Goal: Task Accomplishment & Management: Complete application form

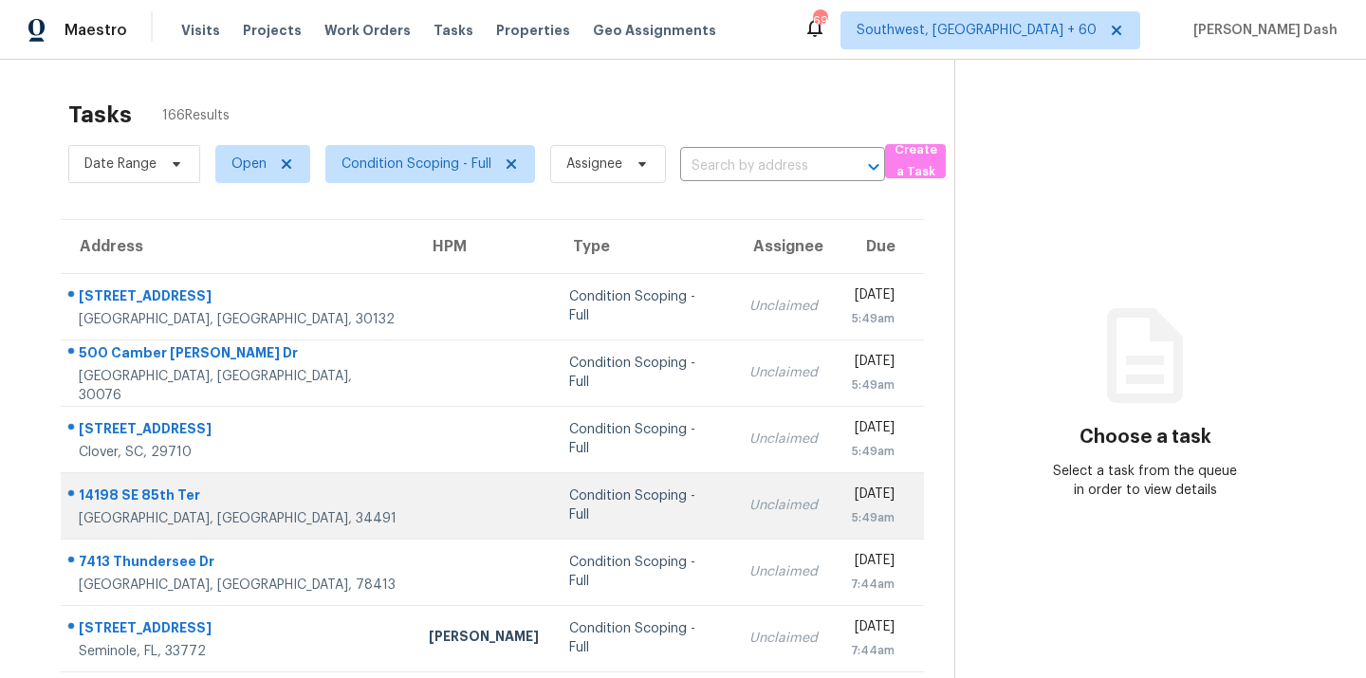
drag, startPoint x: 457, startPoint y: 530, endPoint x: 453, endPoint y: 520, distance: 11.1
click at [554, 520] on td "Condition Scoping - Full" at bounding box center [644, 505] width 180 height 66
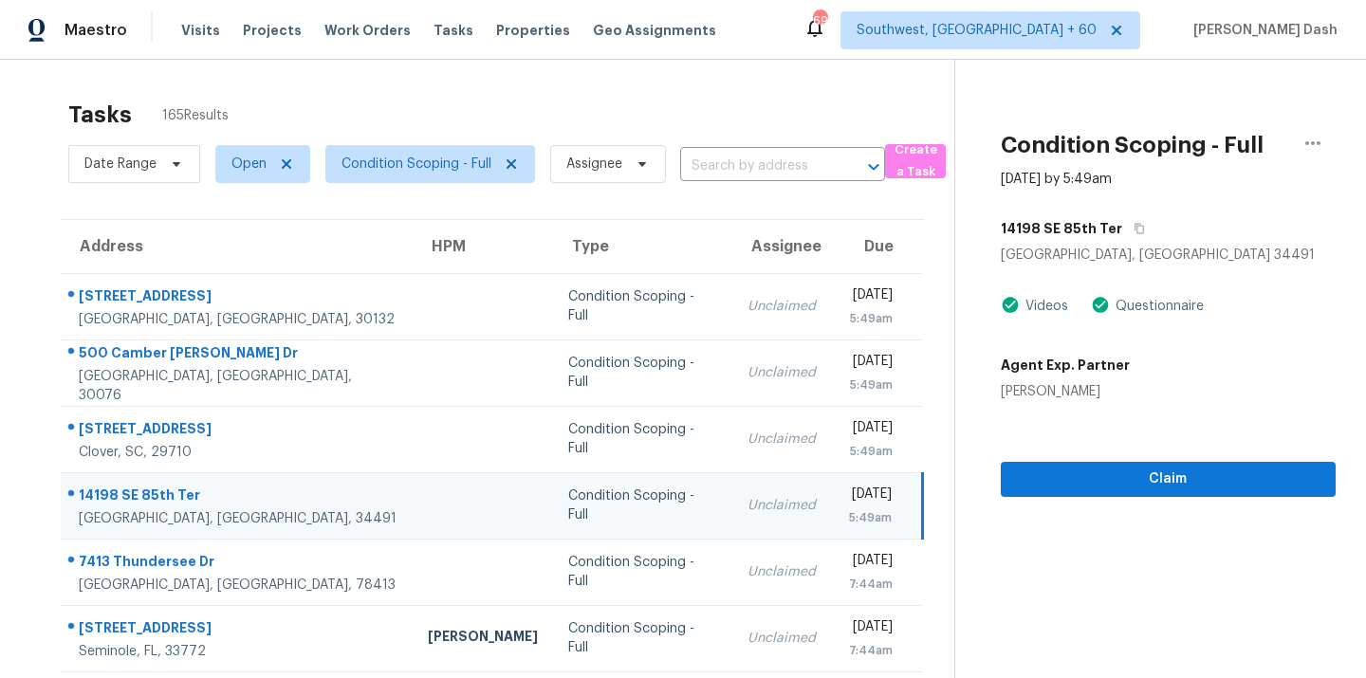
click at [553, 536] on td "Condition Scoping - Full" at bounding box center [642, 505] width 179 height 66
click at [553, 535] on td "Condition Scoping - Full" at bounding box center [642, 505] width 179 height 66
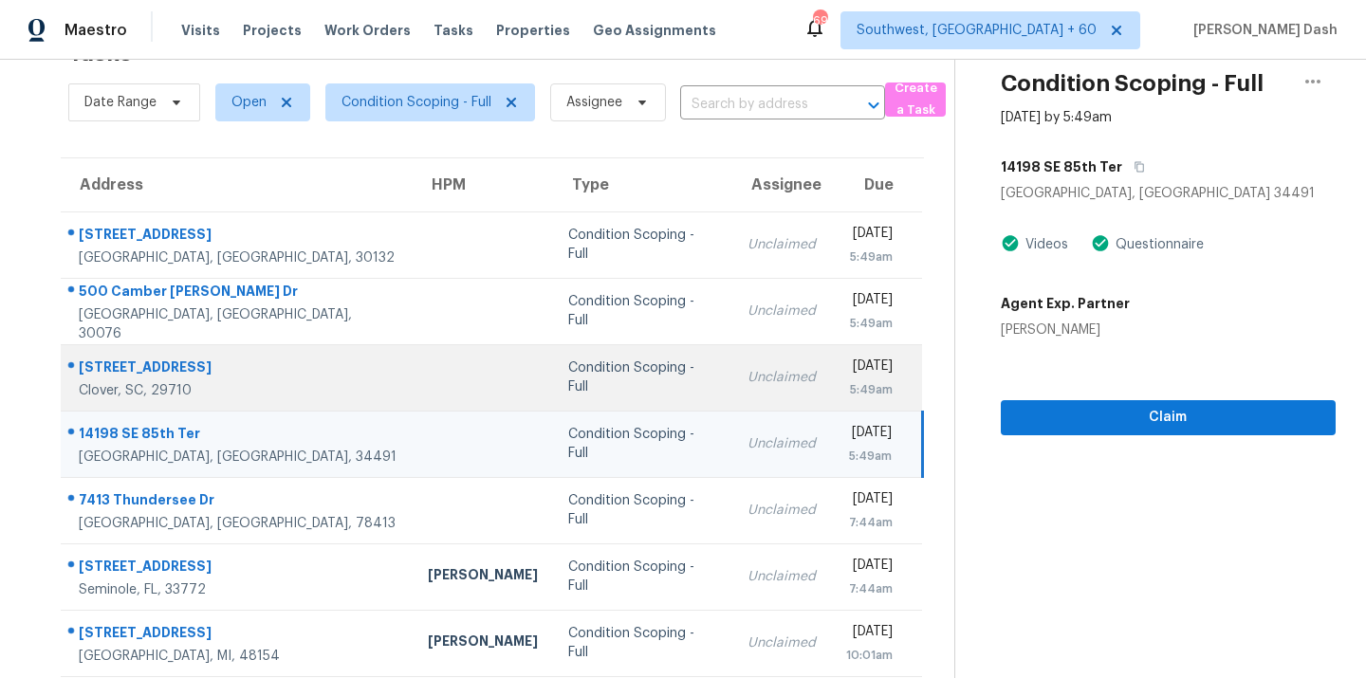
scroll to position [31, 0]
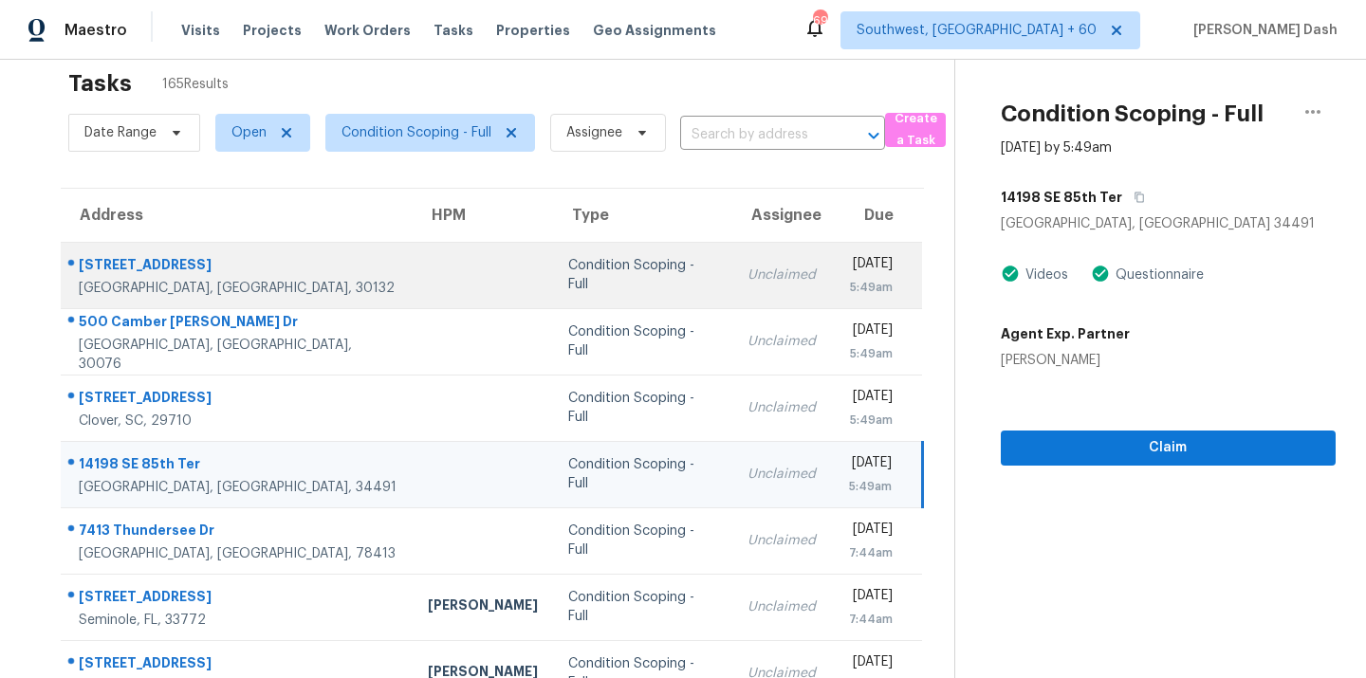
click at [413, 283] on td at bounding box center [483, 275] width 140 height 66
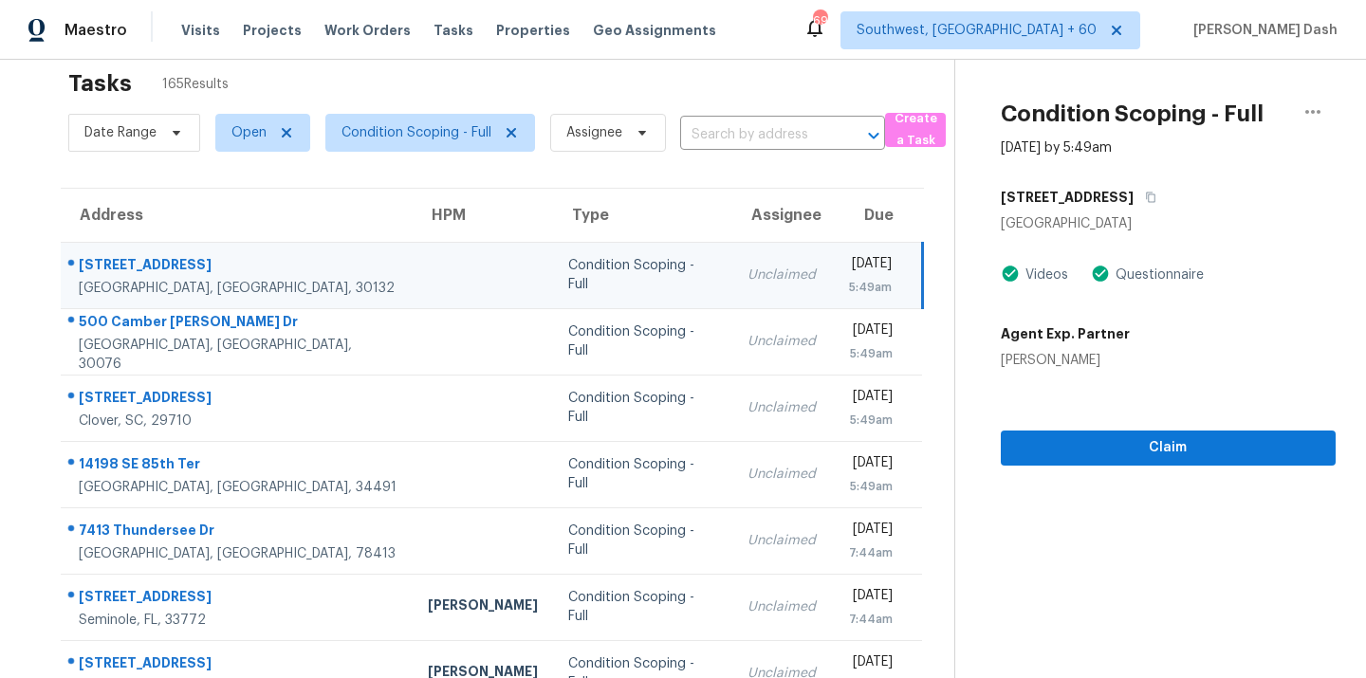
click at [568, 268] on div "Condition Scoping - Full" at bounding box center [642, 275] width 149 height 38
click at [1145, 201] on icon "button" at bounding box center [1150, 197] width 11 height 11
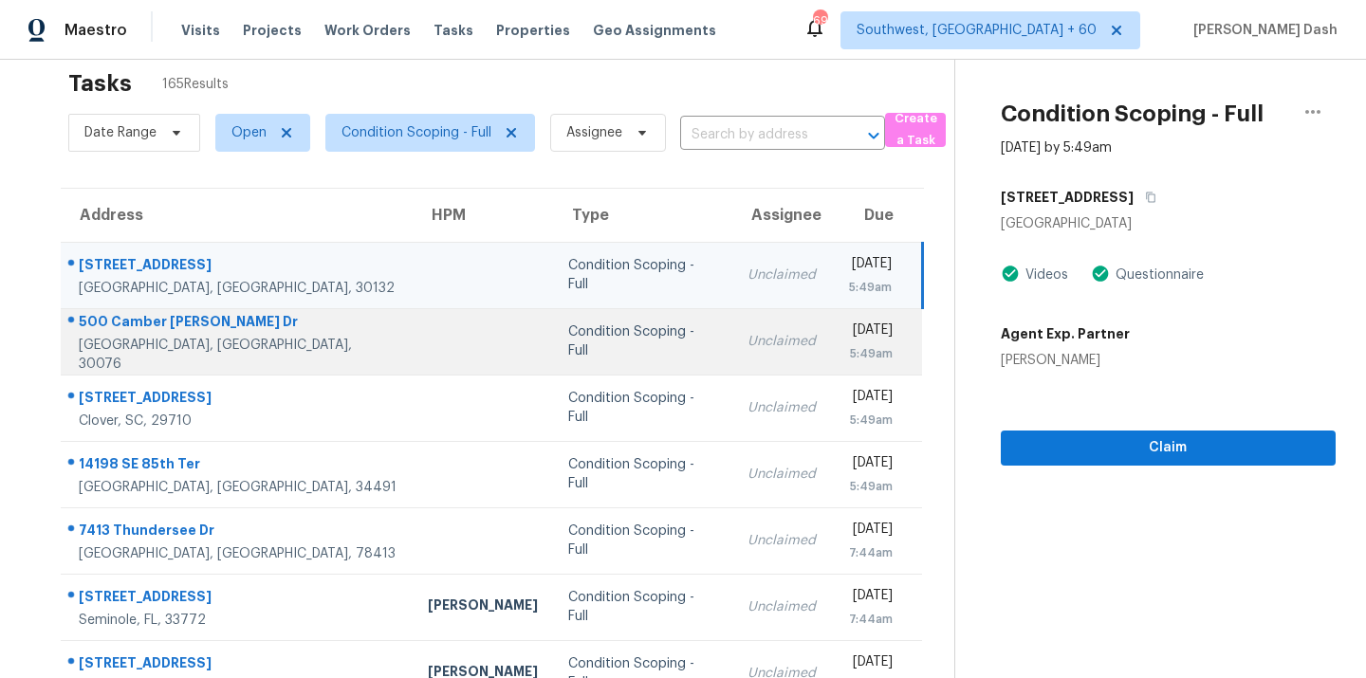
click at [553, 325] on td "Condition Scoping - Full" at bounding box center [642, 341] width 179 height 66
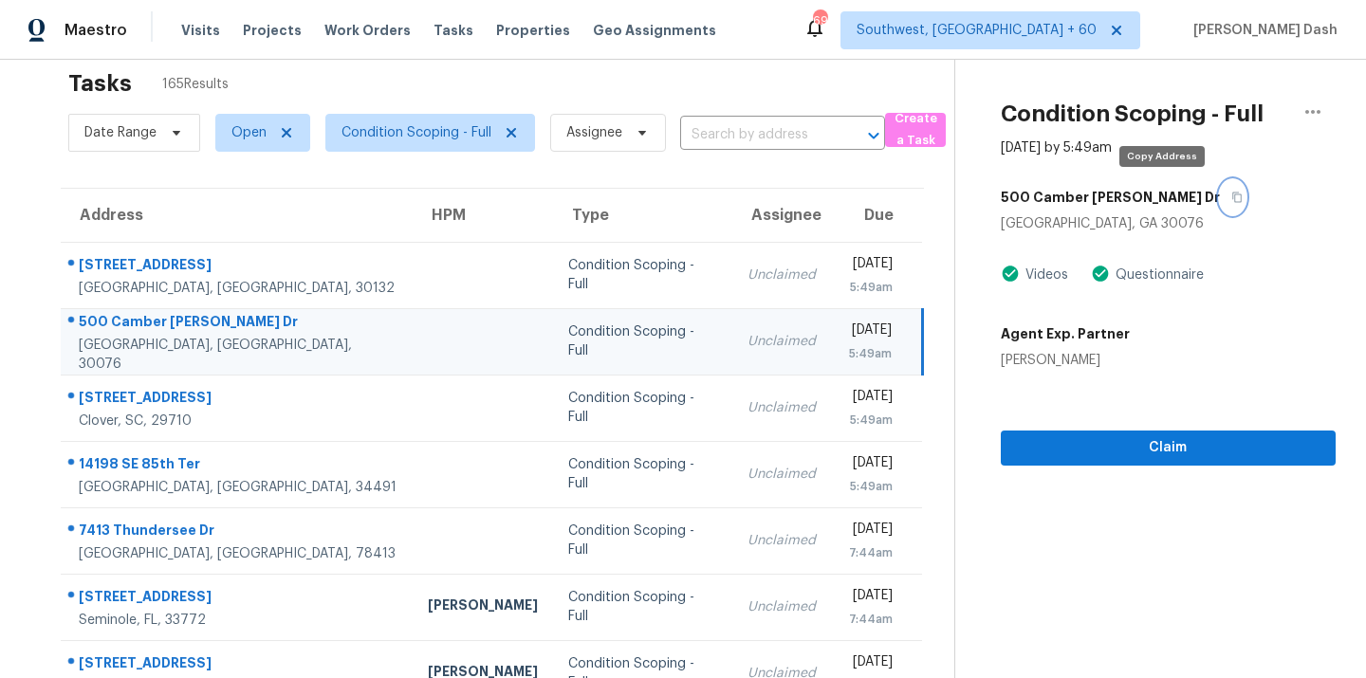
click at [1220, 190] on button "button" at bounding box center [1233, 197] width 26 height 34
click at [1097, 470] on section "Condition Scoping - Full [DATE] by 5:49am [STREET_ADDRESS][PERSON_NAME][PERSON_…" at bounding box center [1144, 492] width 381 height 929
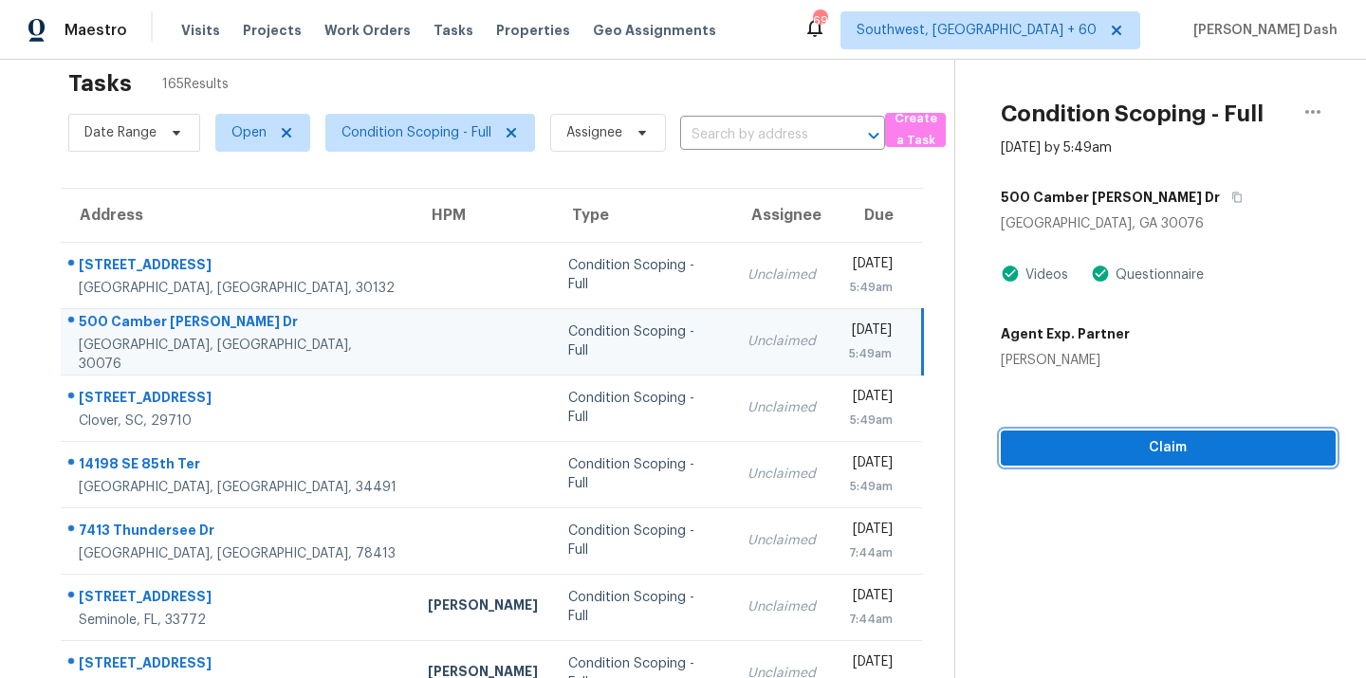
click at [1097, 452] on span "Claim" at bounding box center [1168, 448] width 304 height 24
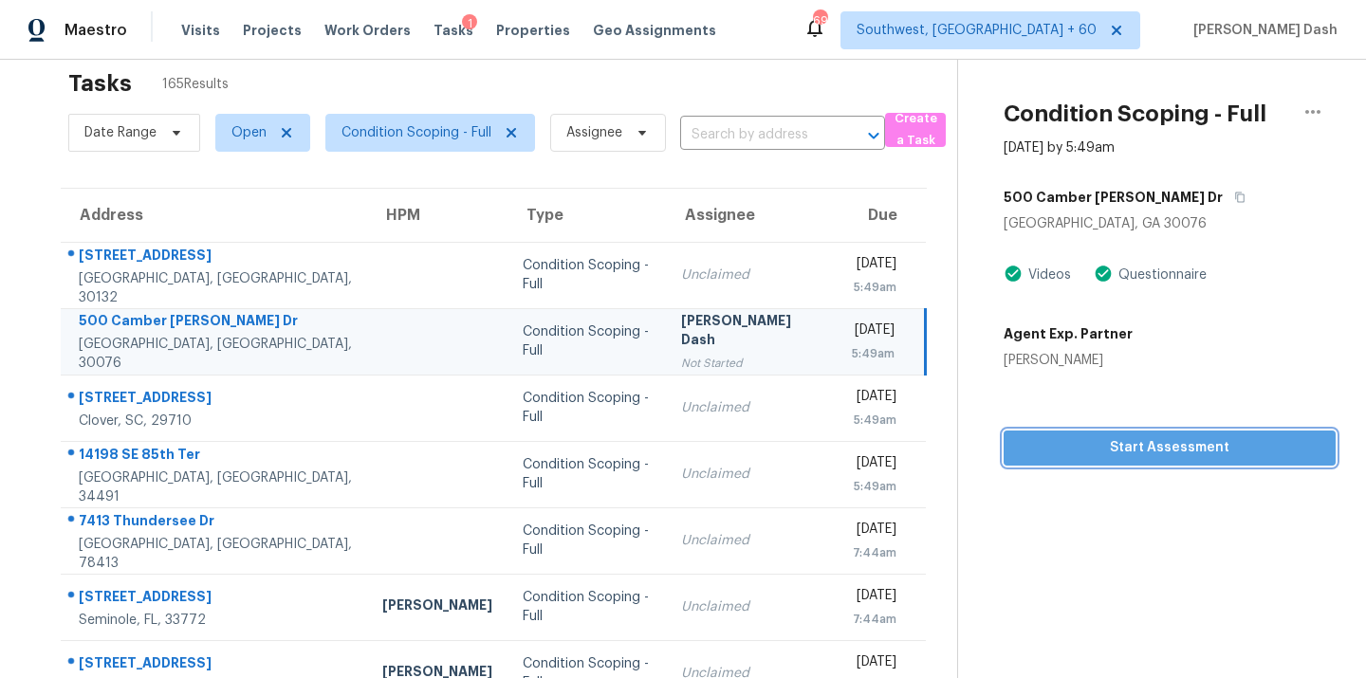
click at [1145, 449] on span "Start Assessment" at bounding box center [1170, 448] width 302 height 24
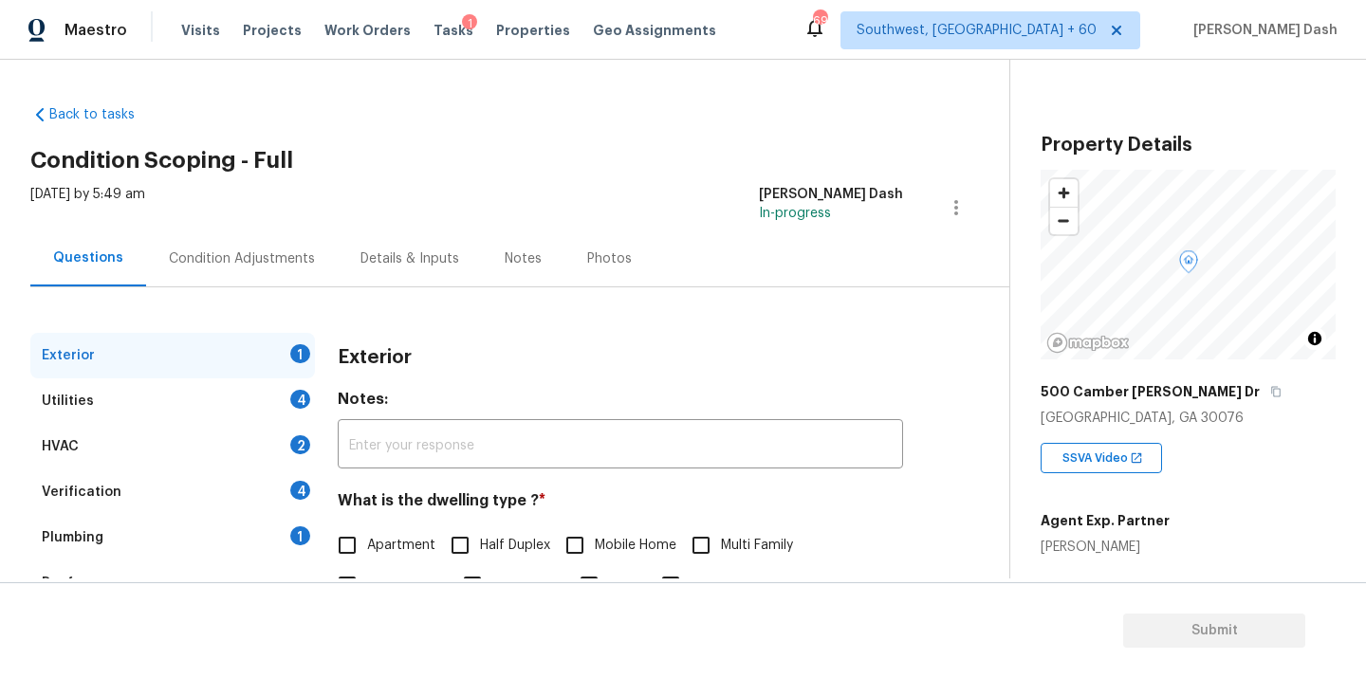
scroll to position [94, 0]
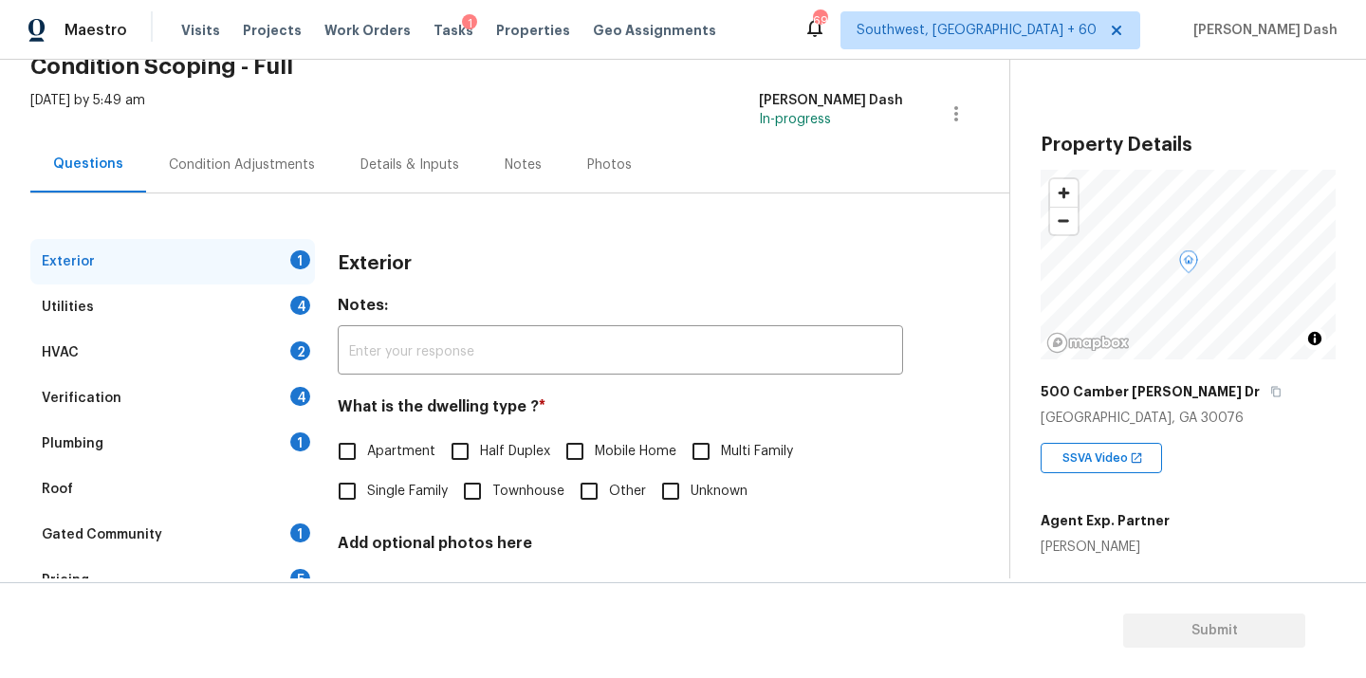
click at [460, 94] on div "[DATE] by 5:49 am [PERSON_NAME] Dash In-progress" at bounding box center [519, 114] width 979 height 46
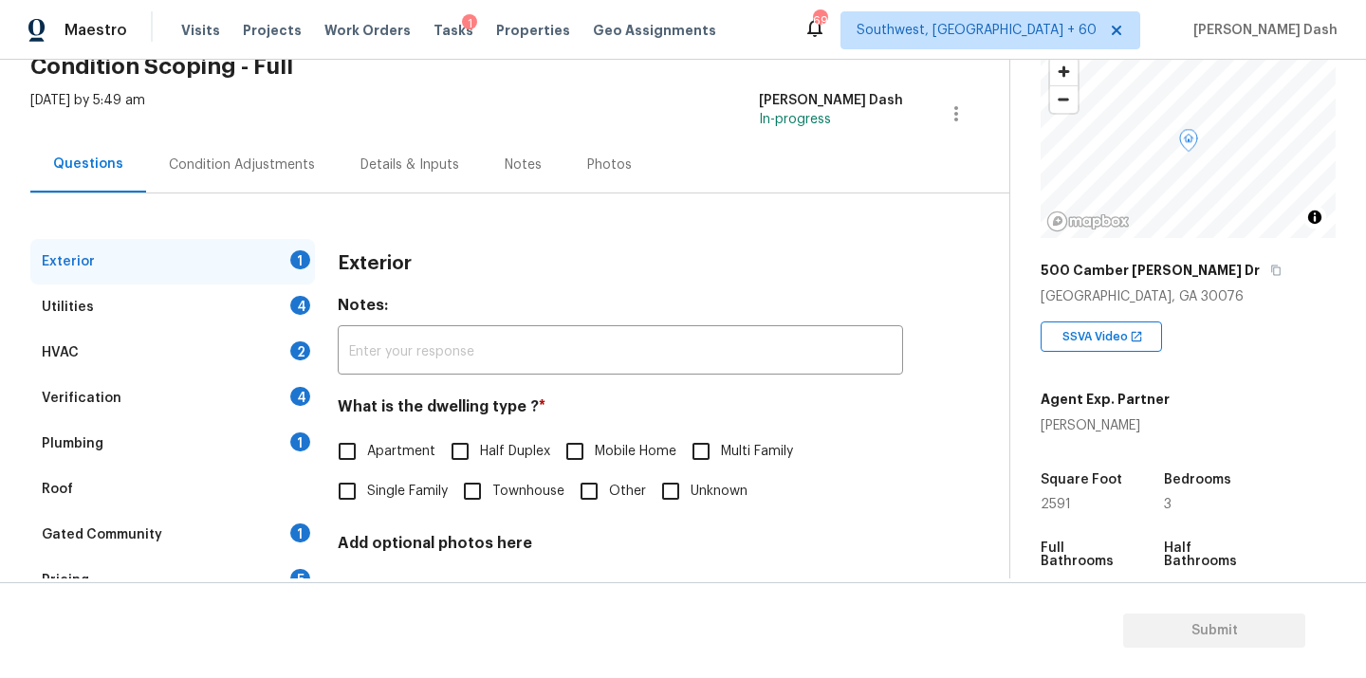
scroll to position [235, 0]
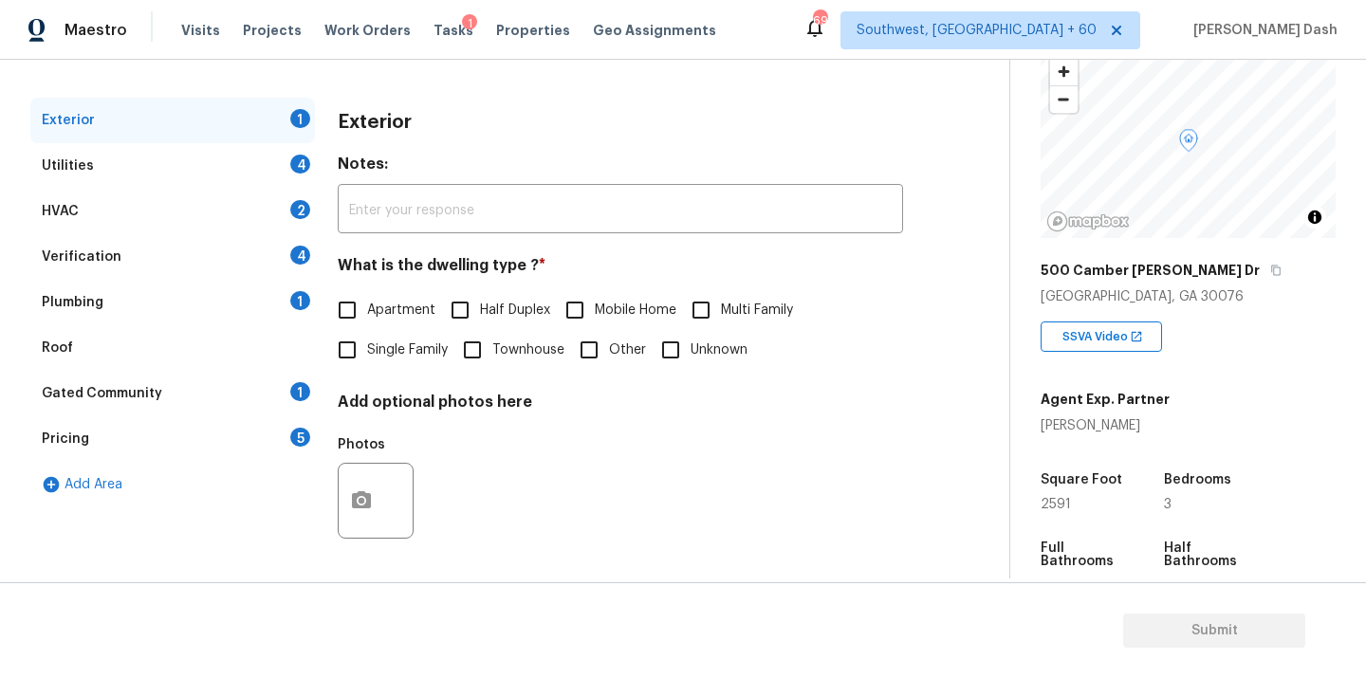
click at [389, 348] on span "Single Family" at bounding box center [407, 351] width 81 height 20
click at [367, 348] on input "Single Family" at bounding box center [347, 350] width 40 height 40
click at [389, 348] on span "Single Family" at bounding box center [407, 351] width 81 height 20
click at [367, 348] on input "Single Family" at bounding box center [347, 350] width 40 height 40
click at [360, 359] on input "Single Family" at bounding box center [347, 350] width 40 height 40
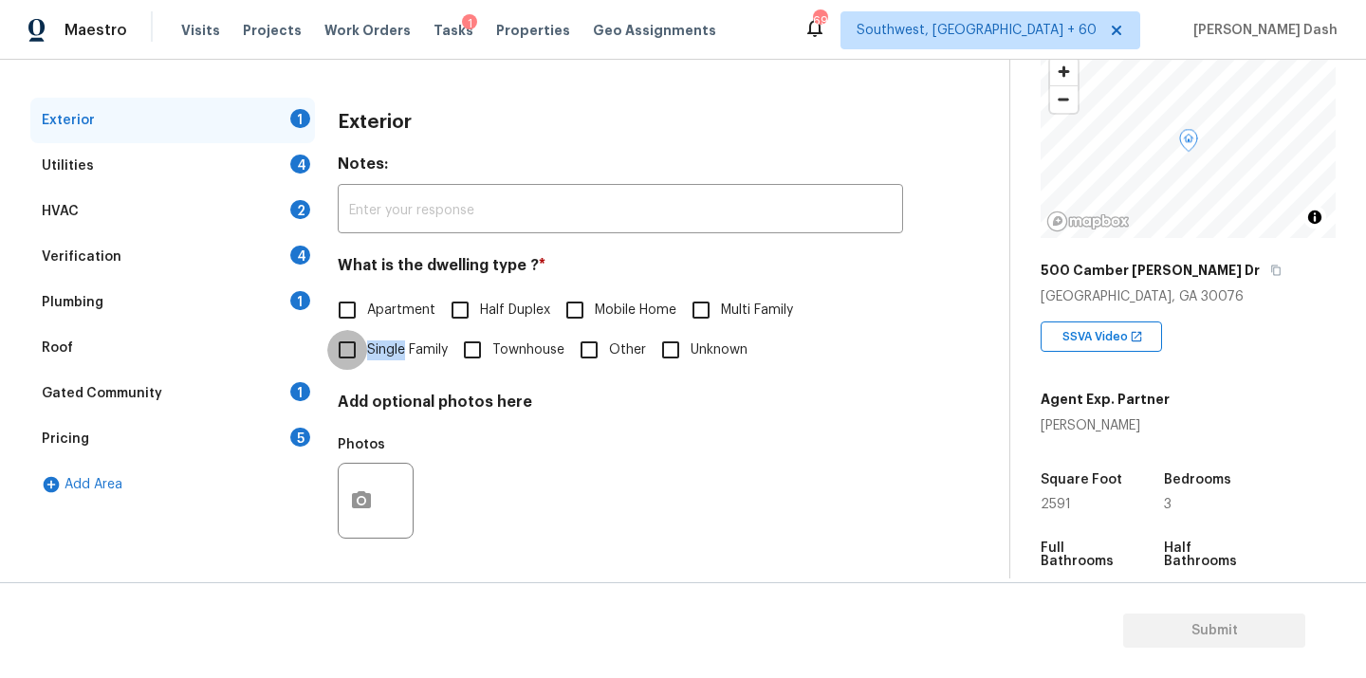
checkbox input "true"
click at [289, 145] on div "Utilities 4" at bounding box center [172, 166] width 285 height 46
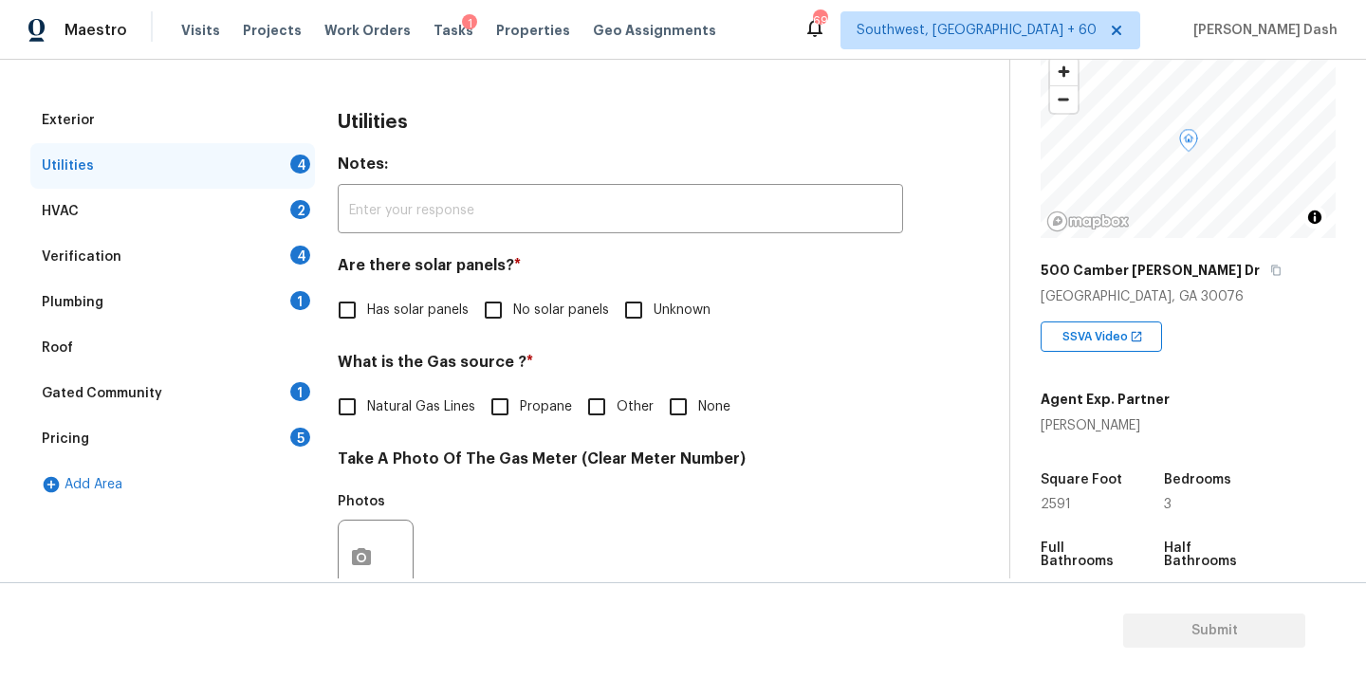
click at [531, 307] on span "No solar panels" at bounding box center [561, 311] width 96 height 20
click at [513, 307] on input "No solar panels" at bounding box center [493, 310] width 40 height 40
checkbox input "true"
click at [389, 404] on span "Natural Gas Lines" at bounding box center [421, 409] width 108 height 20
click at [367, 404] on input "Natural Gas Lines" at bounding box center [347, 409] width 40 height 40
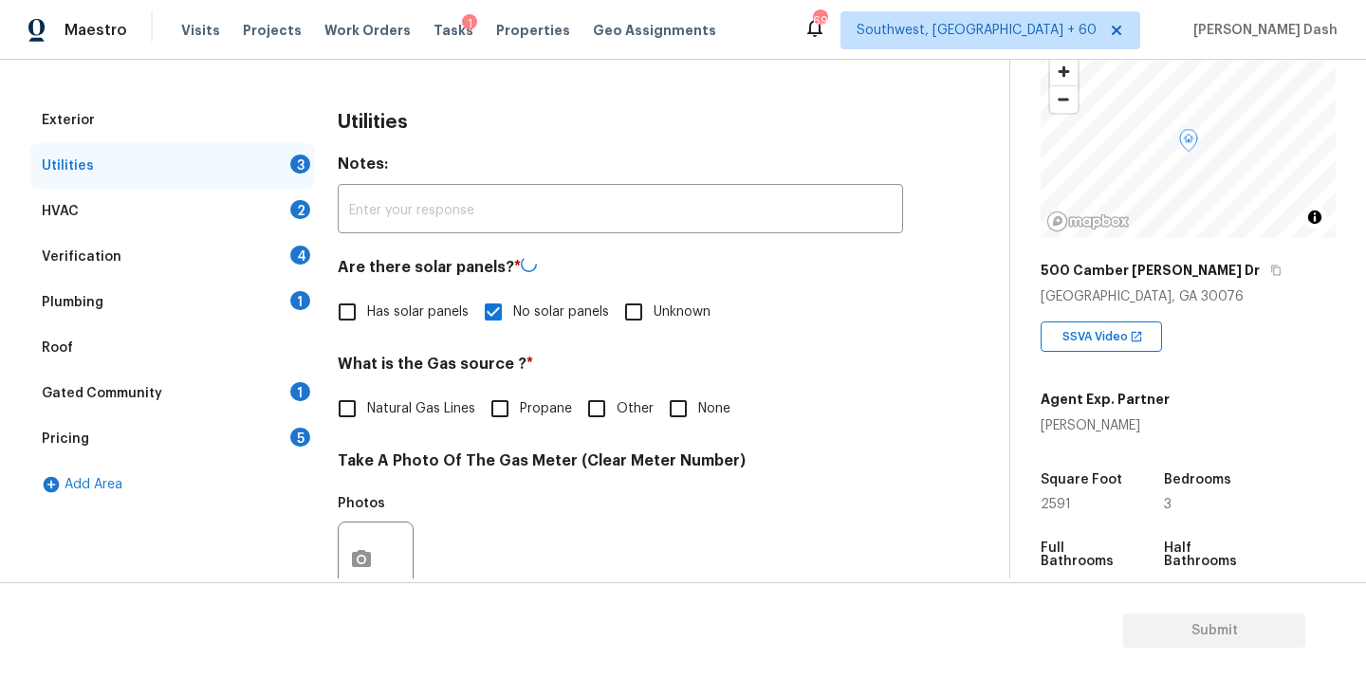
checkbox input "true"
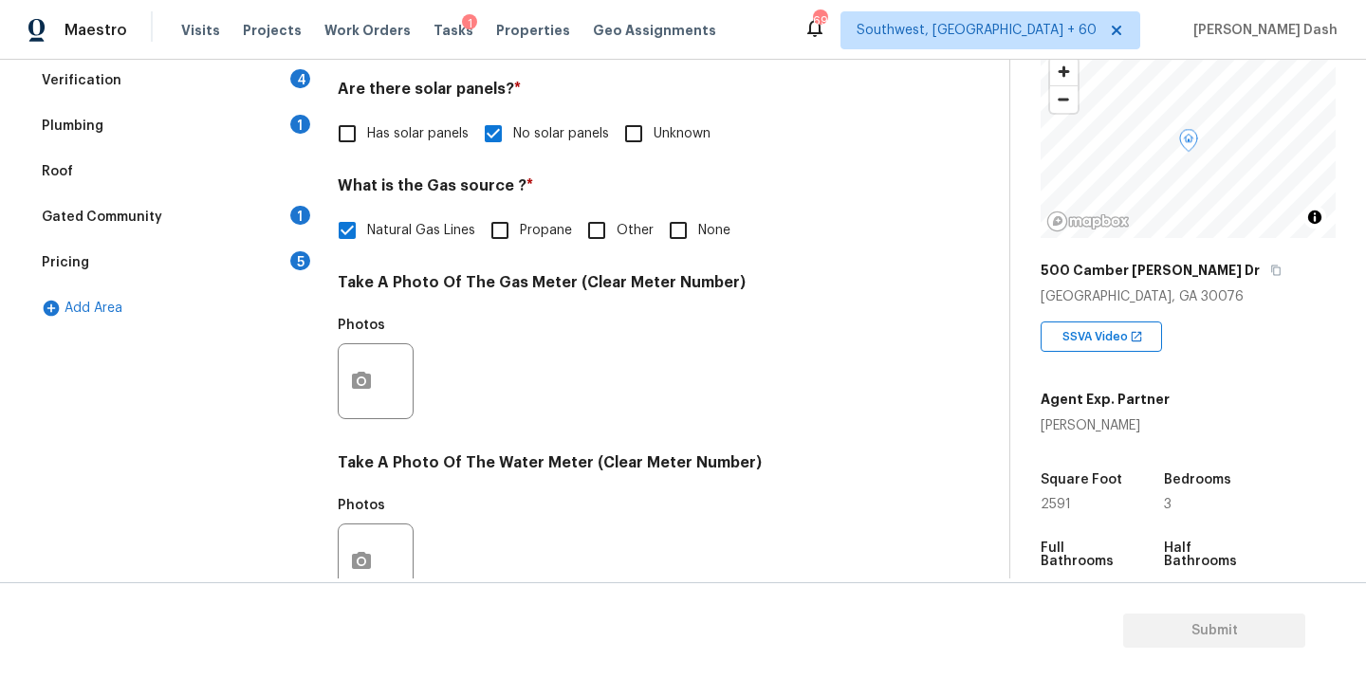
scroll to position [542, 0]
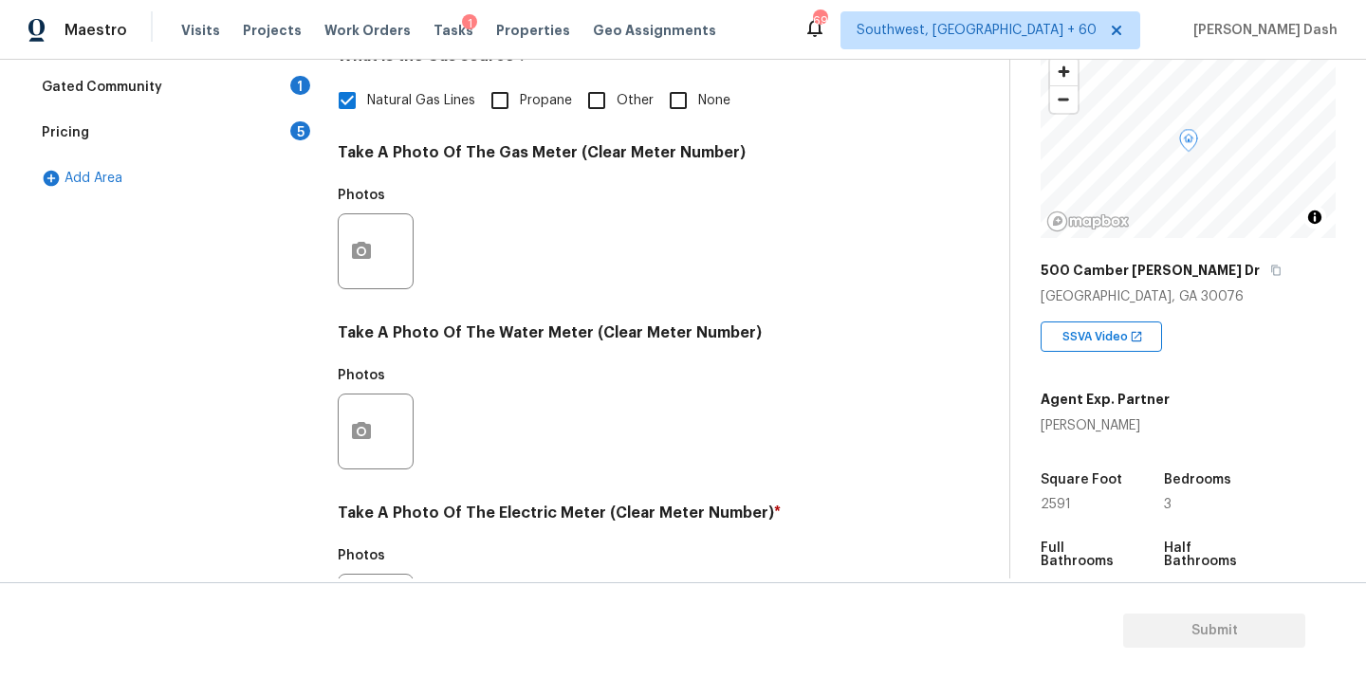
click at [345, 281] on div at bounding box center [376, 251] width 76 height 76
click at [351, 249] on icon "button" at bounding box center [361, 251] width 23 height 23
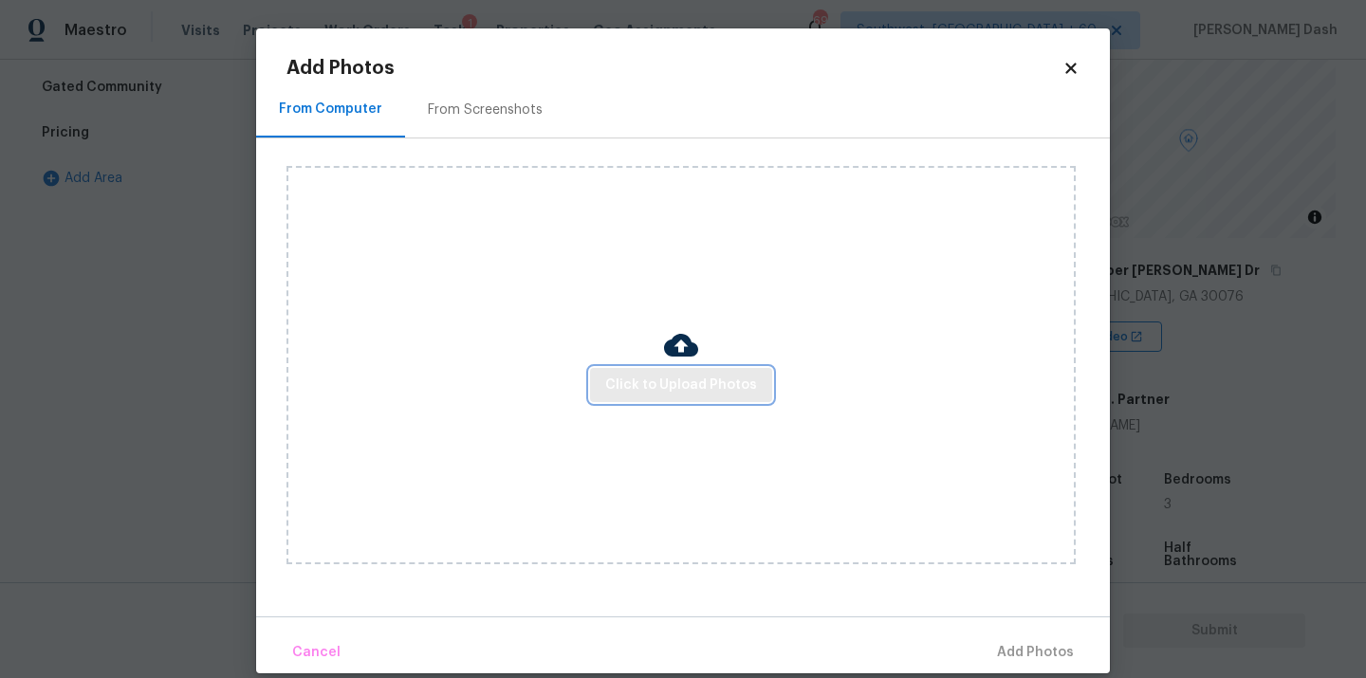
click at [649, 387] on span "Click to Upload Photos" at bounding box center [681, 386] width 152 height 24
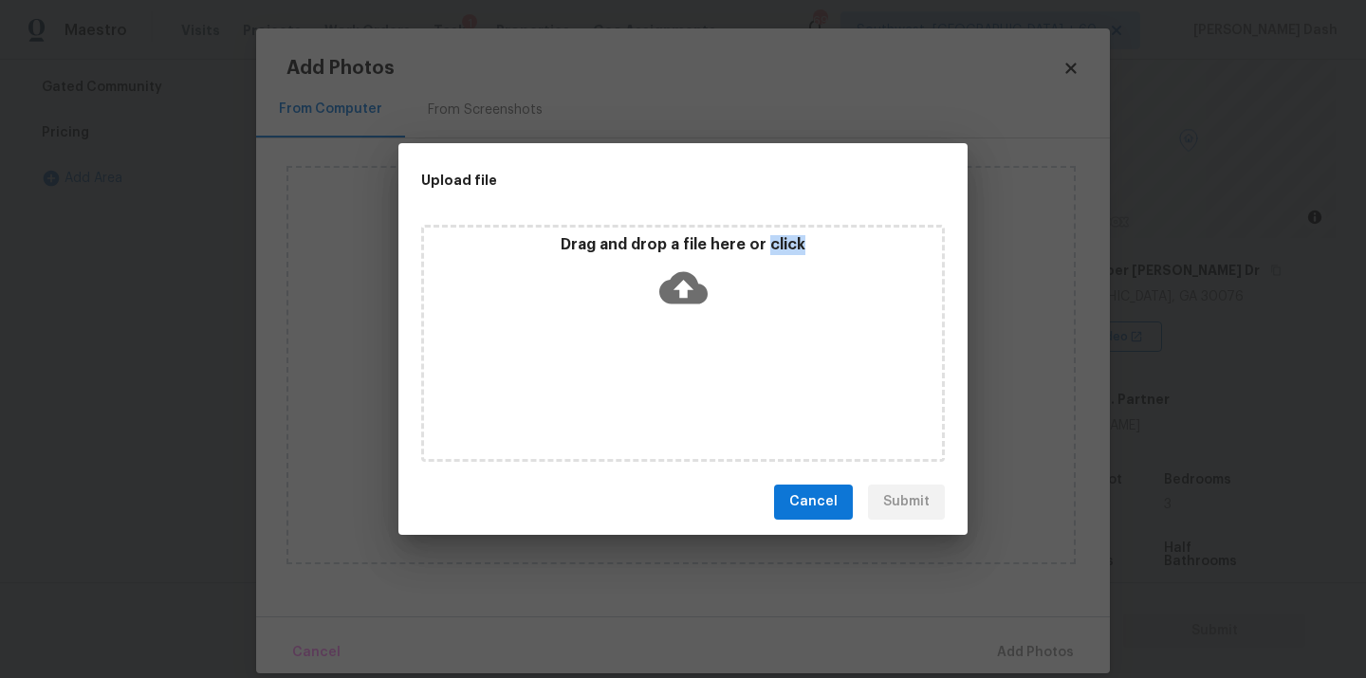
click at [649, 387] on div "Drag and drop a file here or click" at bounding box center [683, 343] width 524 height 237
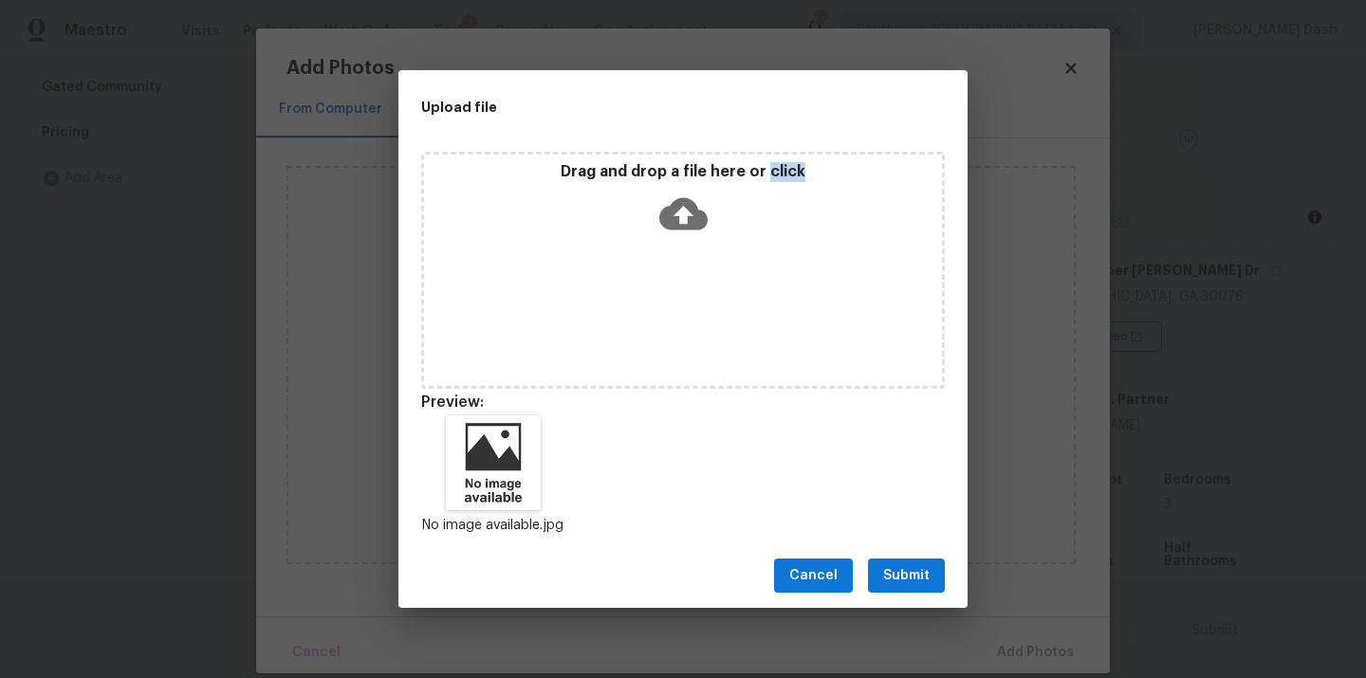
click at [886, 567] on span "Submit" at bounding box center [906, 576] width 46 height 24
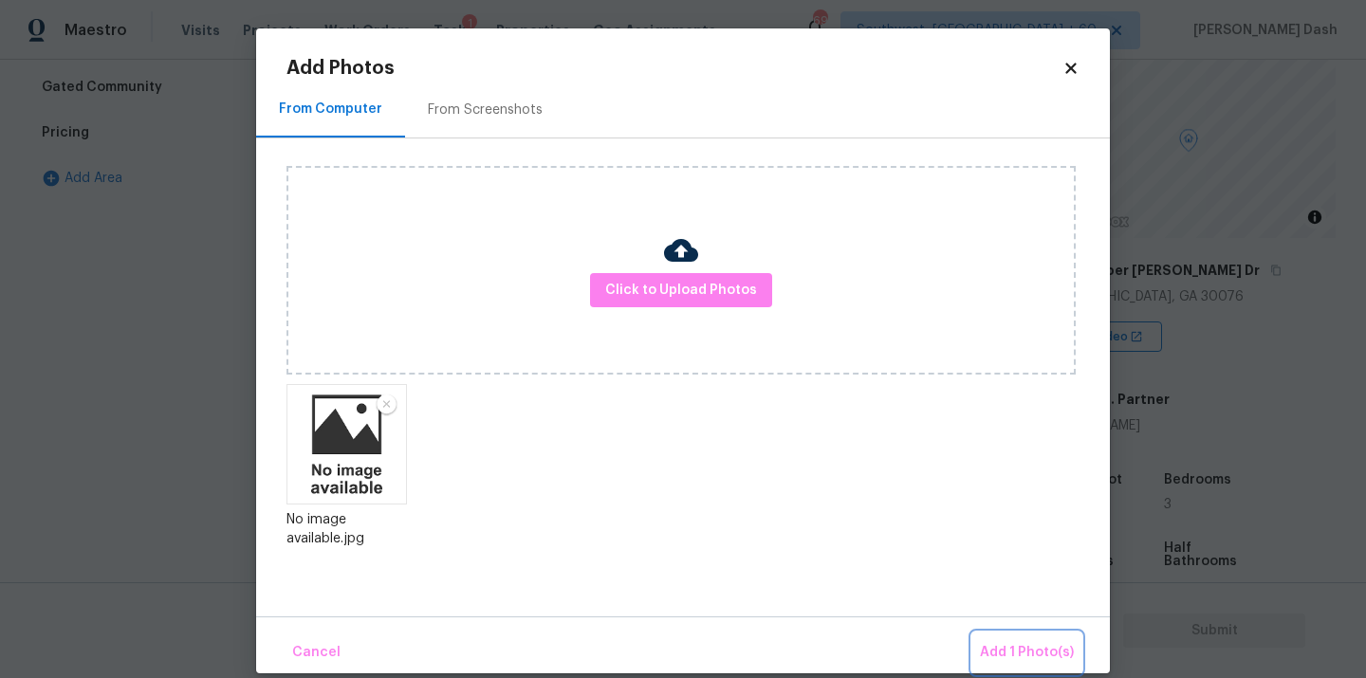
click at [1059, 650] on span "Add 1 Photo(s)" at bounding box center [1027, 653] width 94 height 24
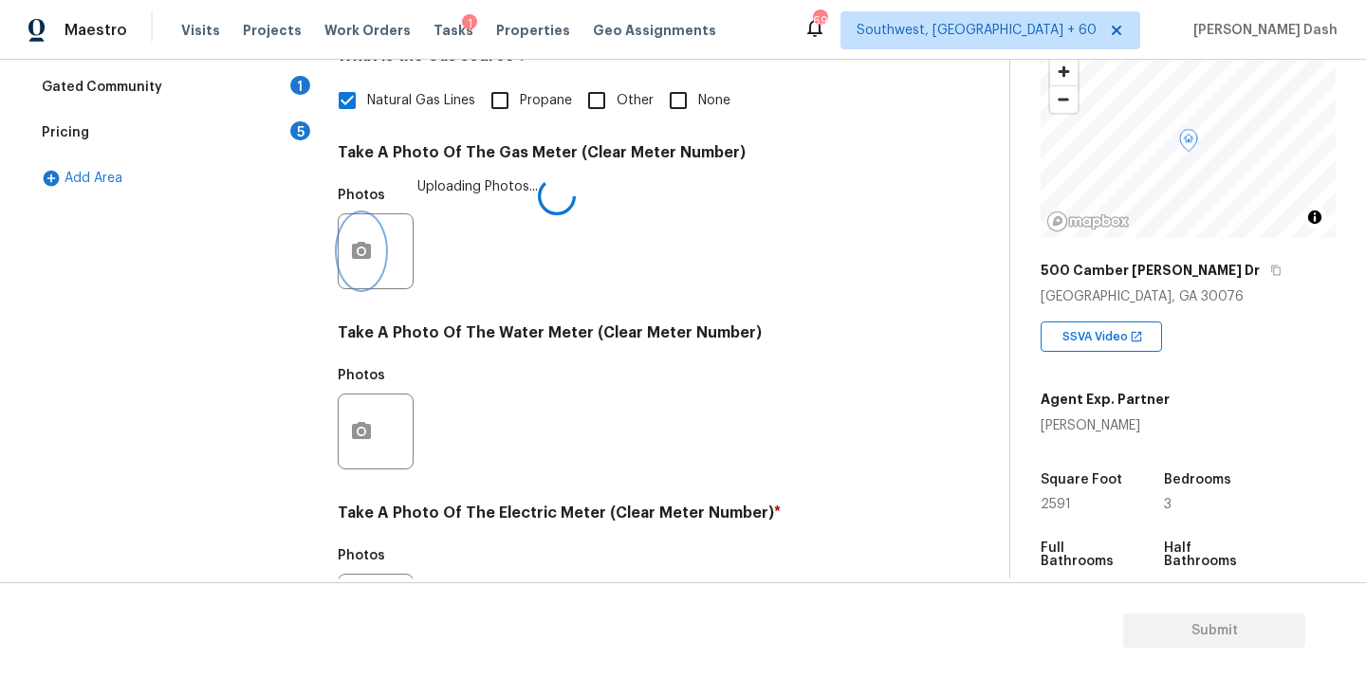
scroll to position [749, 0]
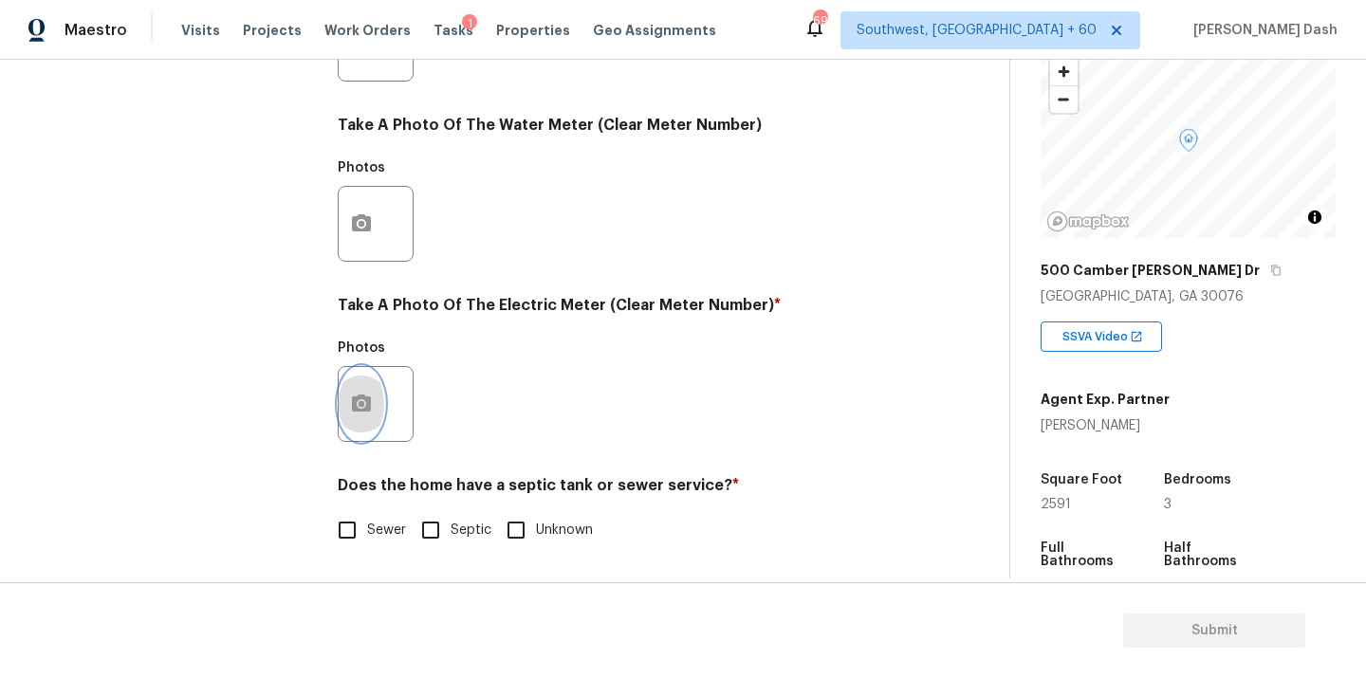
click at [371, 414] on icon "button" at bounding box center [361, 404] width 23 height 23
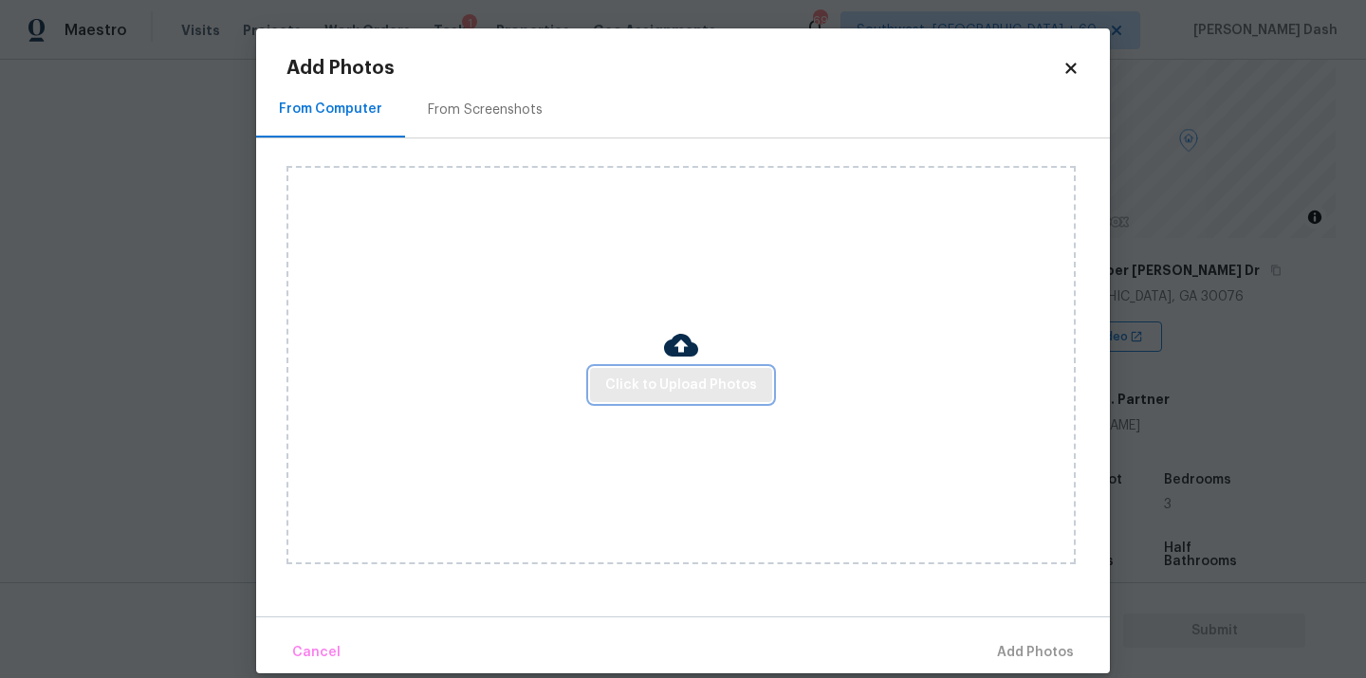
click at [681, 398] on button "Click to Upload Photos" at bounding box center [681, 385] width 182 height 35
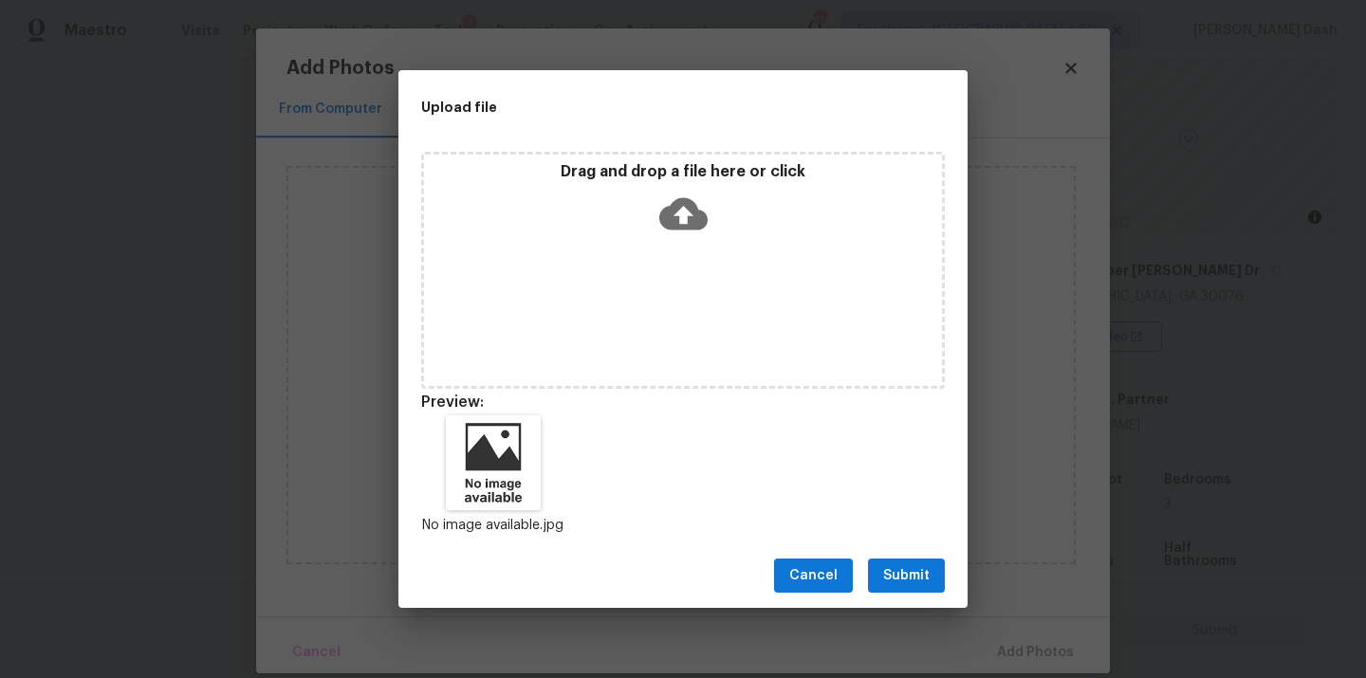
drag, startPoint x: 885, startPoint y: 550, endPoint x: 898, endPoint y: 570, distance: 23.9
click at [885, 550] on div "Cancel Submit" at bounding box center [682, 576] width 569 height 65
click at [929, 602] on div "Cancel Submit" at bounding box center [682, 576] width 569 height 65
click at [929, 593] on div "Cancel Submit" at bounding box center [682, 576] width 569 height 65
click at [919, 566] on span "Submit" at bounding box center [906, 576] width 46 height 24
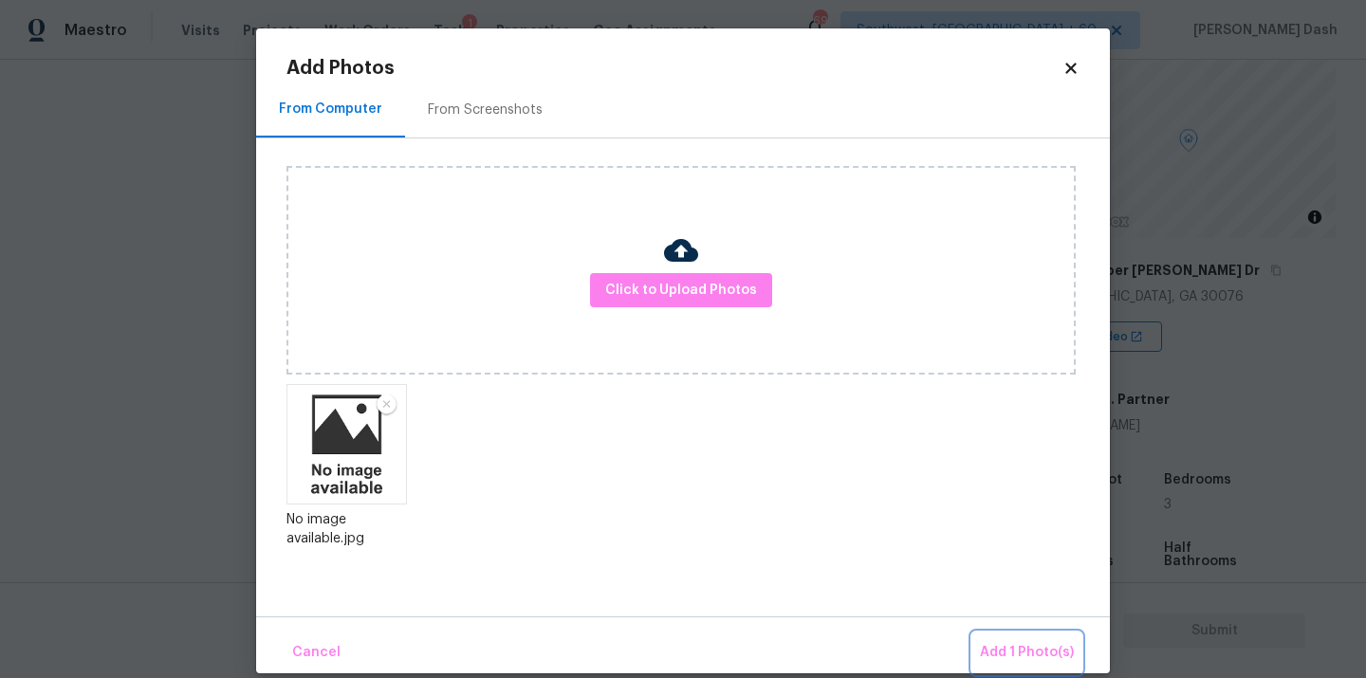
click at [1025, 657] on span "Add 1 Photo(s)" at bounding box center [1027, 653] width 94 height 24
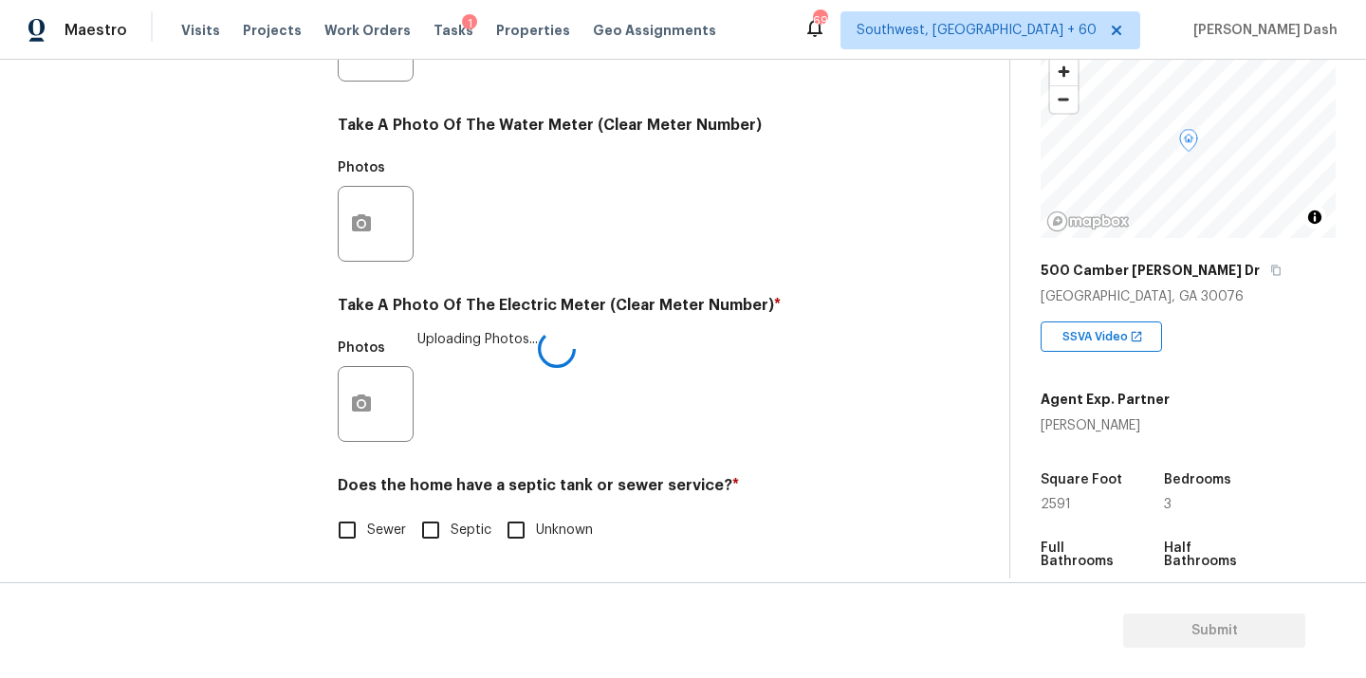
click at [359, 500] on h4 "Does the home have a septic tank or sewer service? *" at bounding box center [620, 489] width 565 height 27
click at [349, 524] on input "Sewer" at bounding box center [347, 530] width 40 height 40
checkbox input "true"
click at [245, 295] on div "Exterior Utilities HVAC 2 Verification 4 Plumbing 1 Roof Gated Community 1 Pric…" at bounding box center [172, 78] width 285 height 989
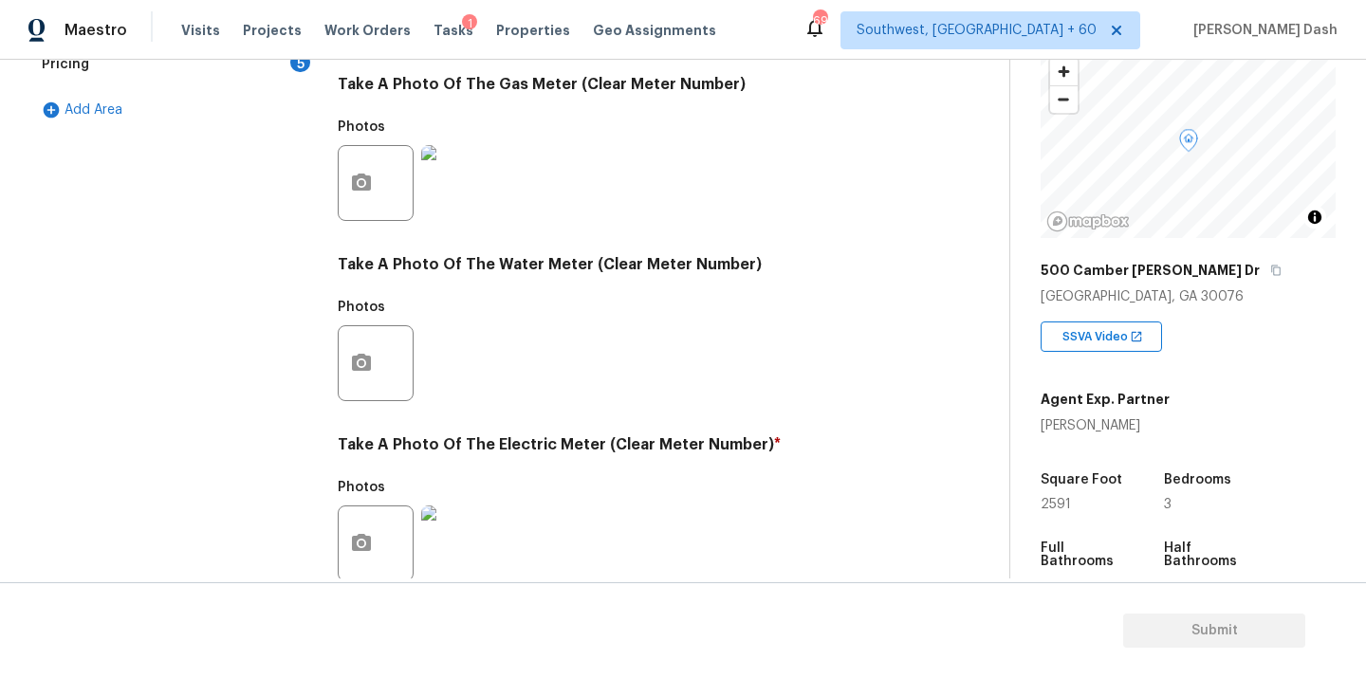
scroll to position [310, 0]
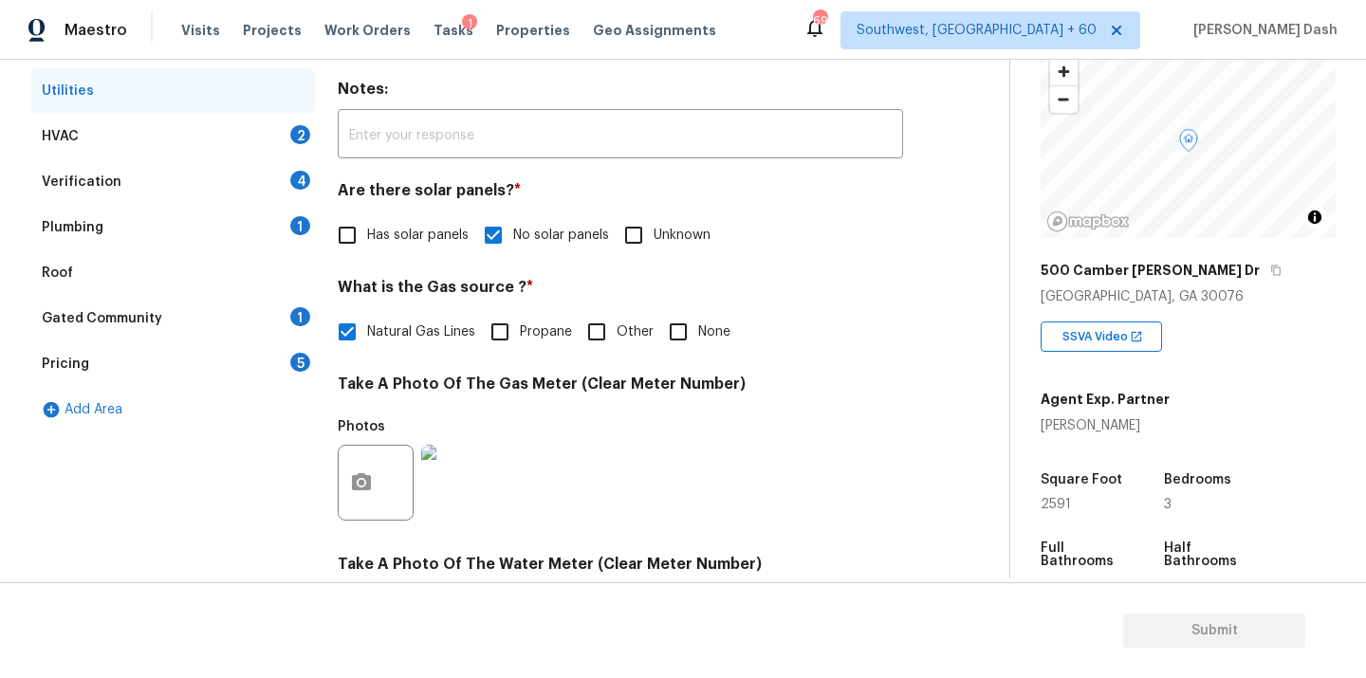
click at [297, 138] on div "2" at bounding box center [300, 134] width 20 height 19
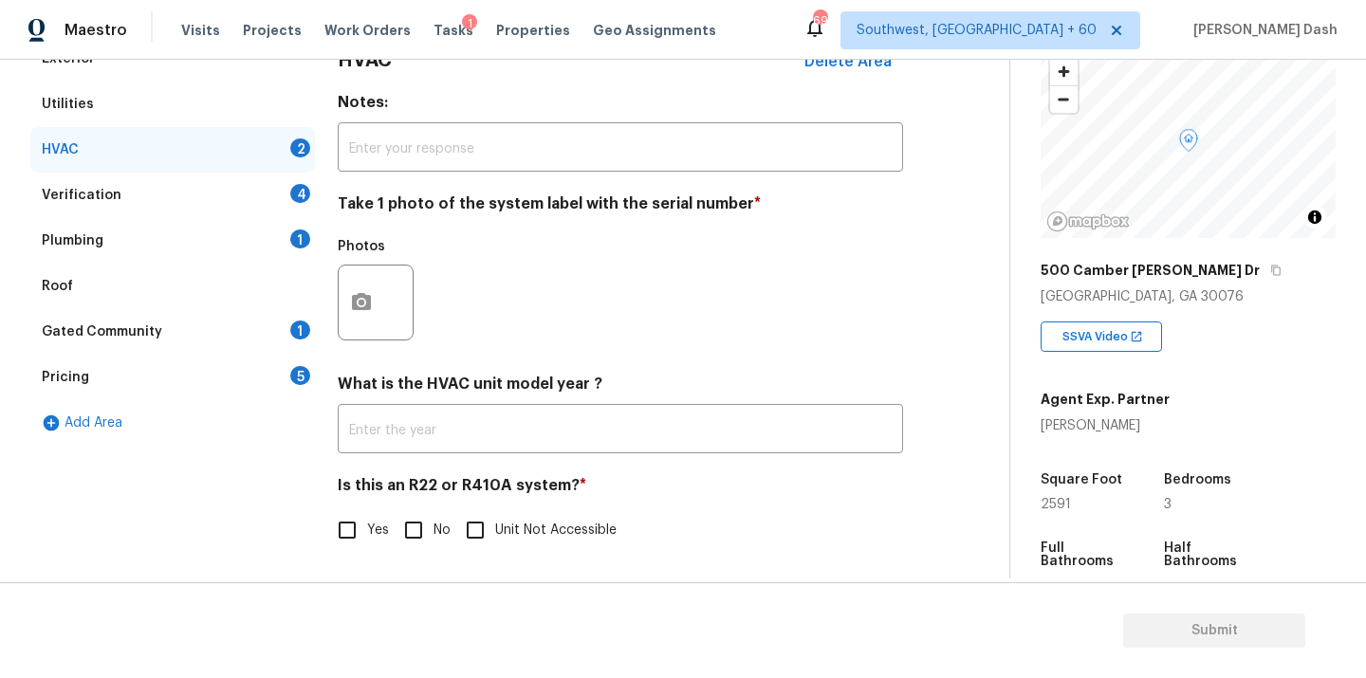
scroll to position [298, 0]
click at [359, 295] on icon "button" at bounding box center [361, 301] width 19 height 17
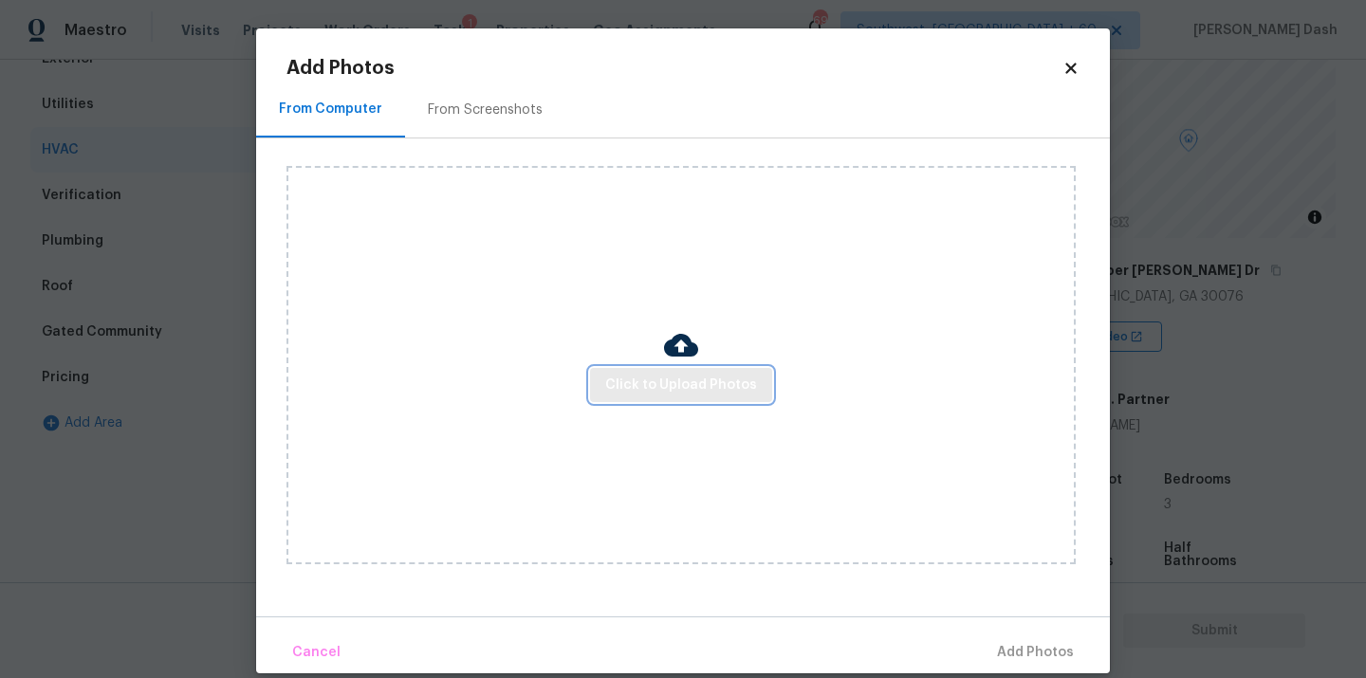
click at [637, 378] on span "Click to Upload Photos" at bounding box center [681, 386] width 152 height 24
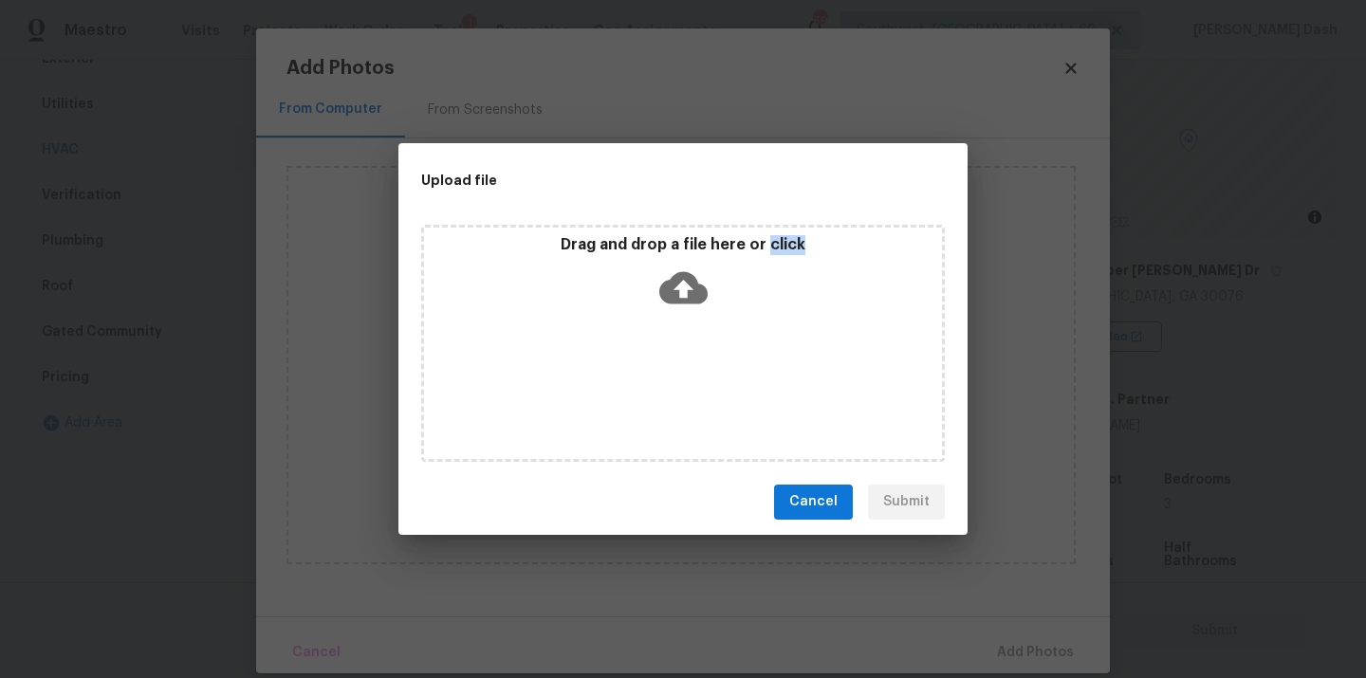
click at [637, 378] on div "Drag and drop a file here or click" at bounding box center [683, 343] width 524 height 237
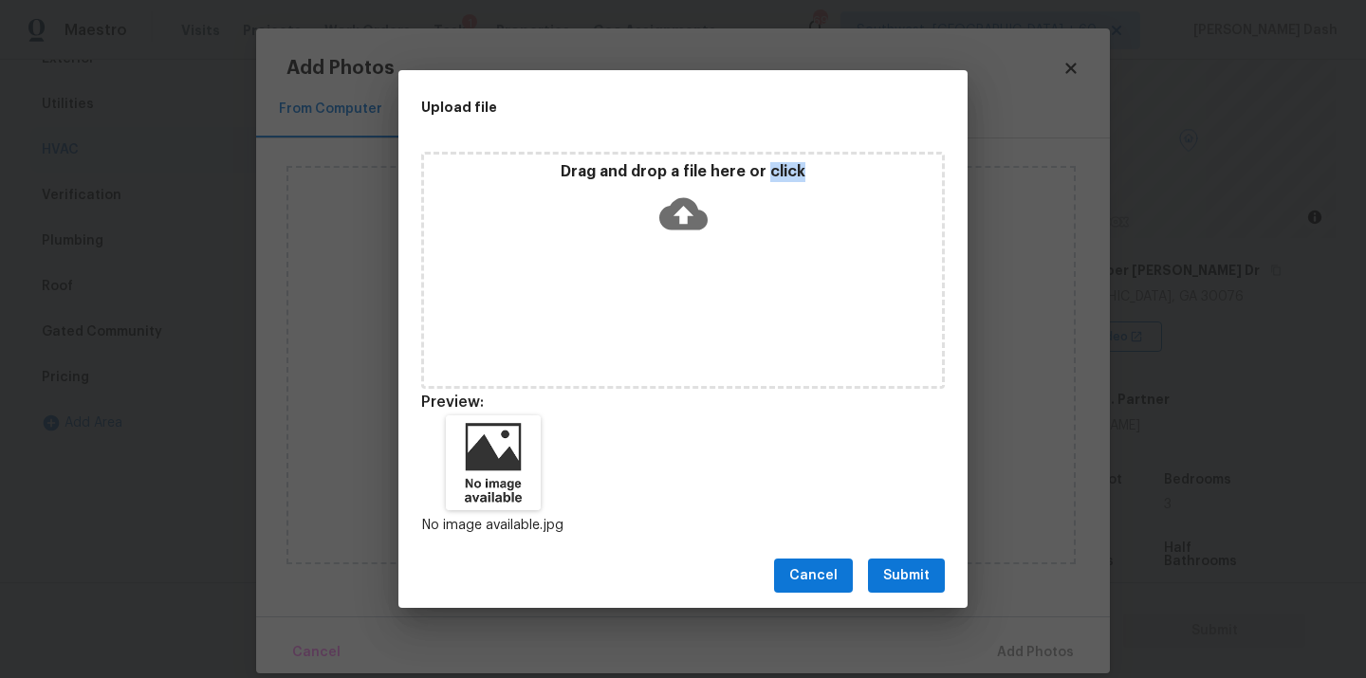
click at [930, 575] on button "Submit" at bounding box center [906, 576] width 77 height 35
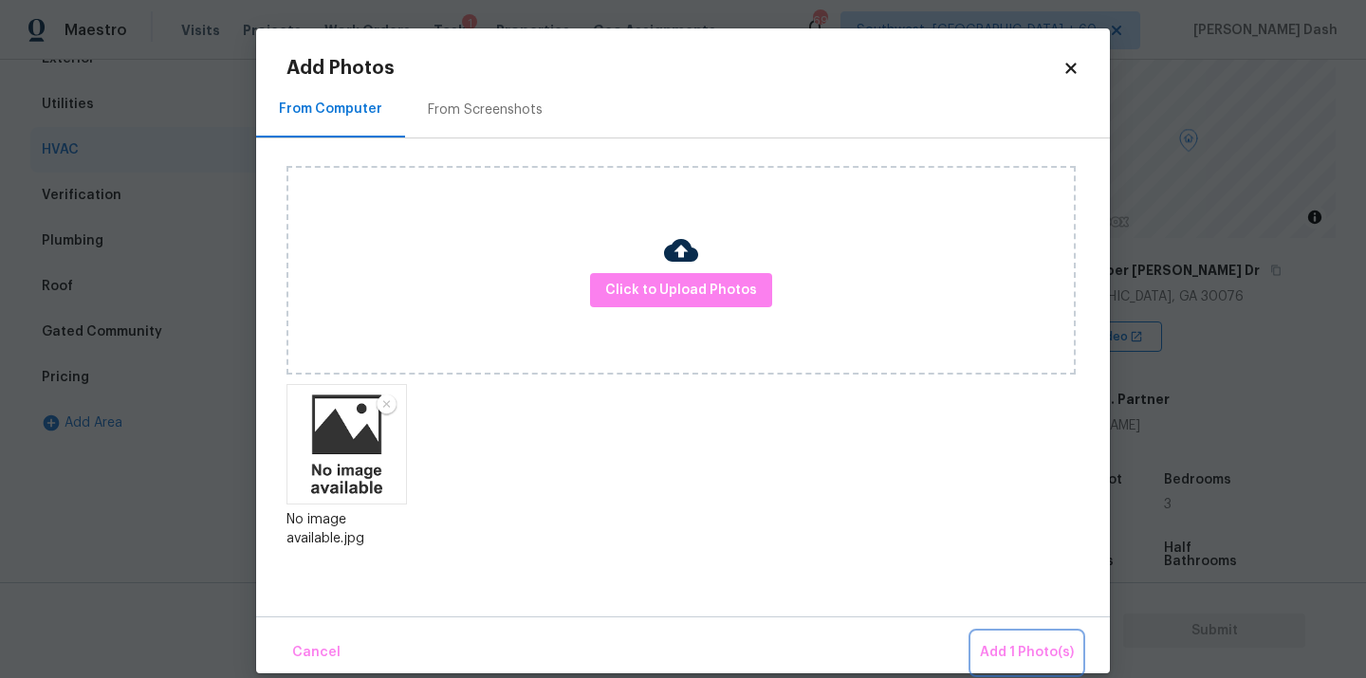
click at [997, 633] on button "Add 1 Photo(s)" at bounding box center [1026, 653] width 109 height 41
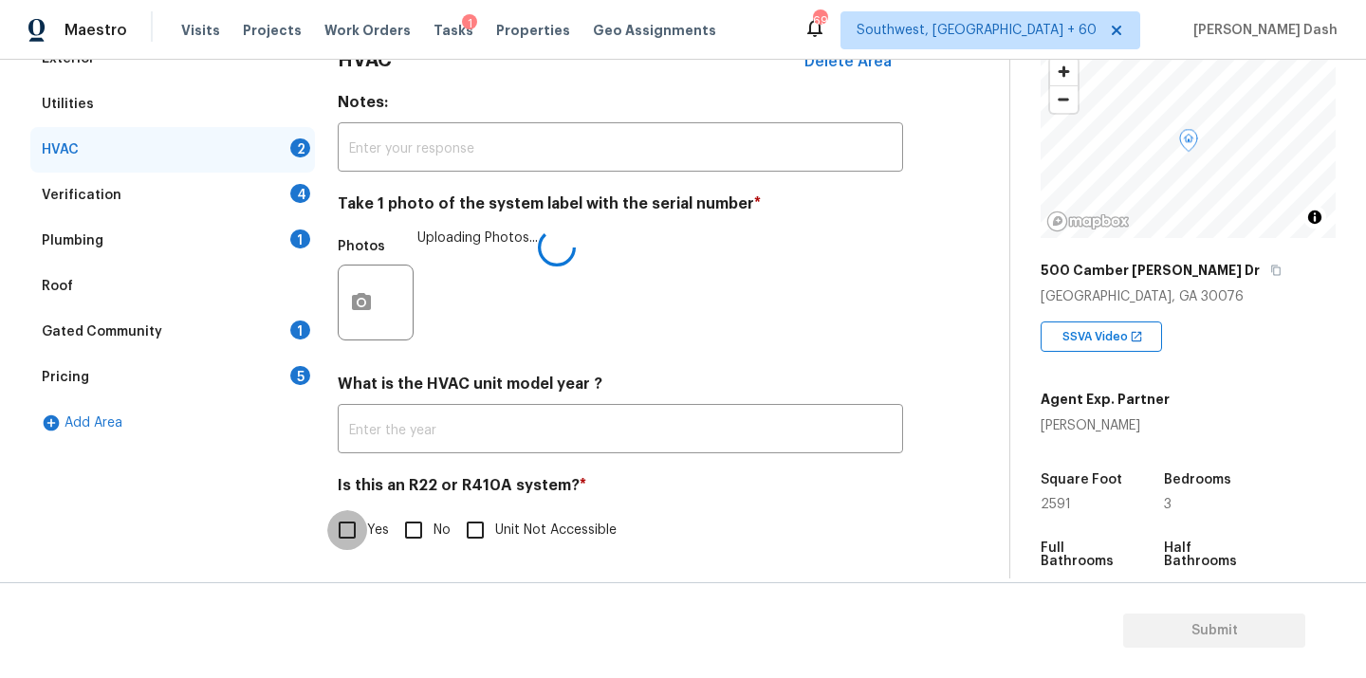
click at [338, 529] on input "Yes" at bounding box center [347, 530] width 40 height 40
checkbox input "true"
click at [515, 503] on h4 "Is this an R22 or R410A system? *" at bounding box center [620, 489] width 565 height 28
click at [506, 521] on span "Unit Not Accessible" at bounding box center [555, 531] width 121 height 20
click at [495, 521] on input "Unit Not Accessible" at bounding box center [475, 530] width 40 height 40
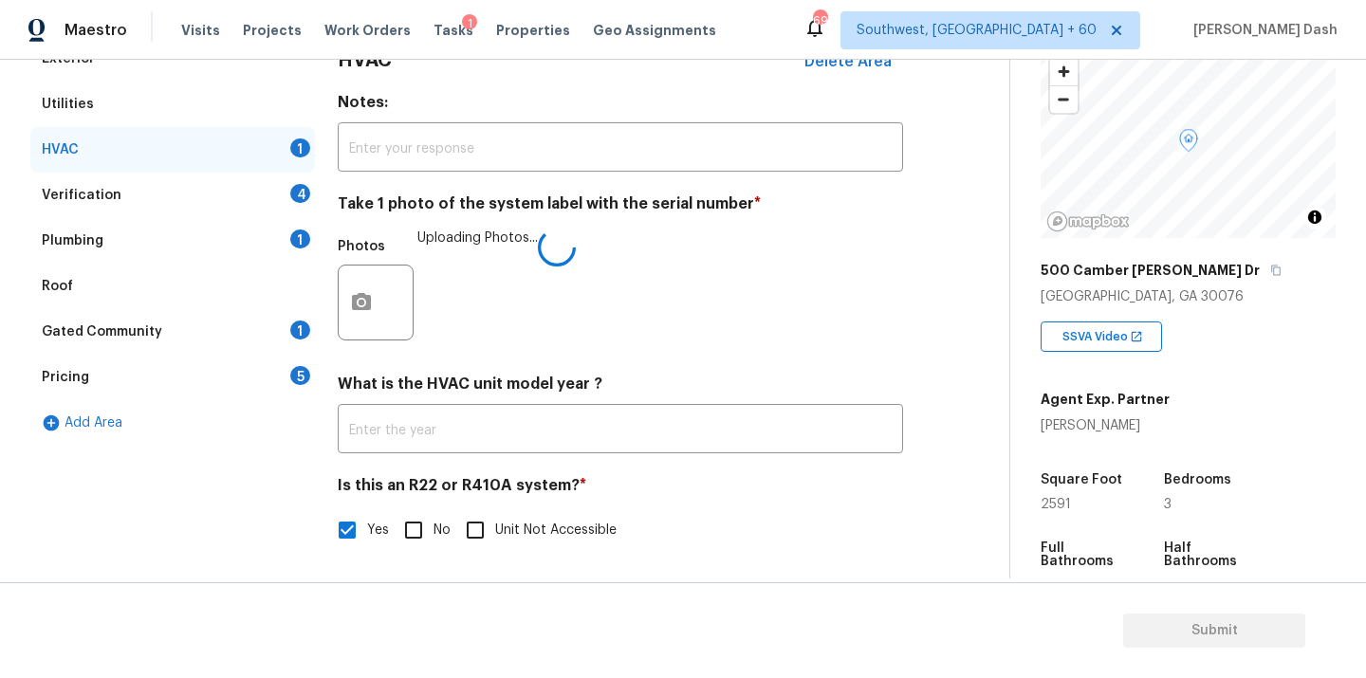
checkbox input "true"
checkbox input "false"
click at [268, 187] on div "Verification 4" at bounding box center [172, 196] width 285 height 46
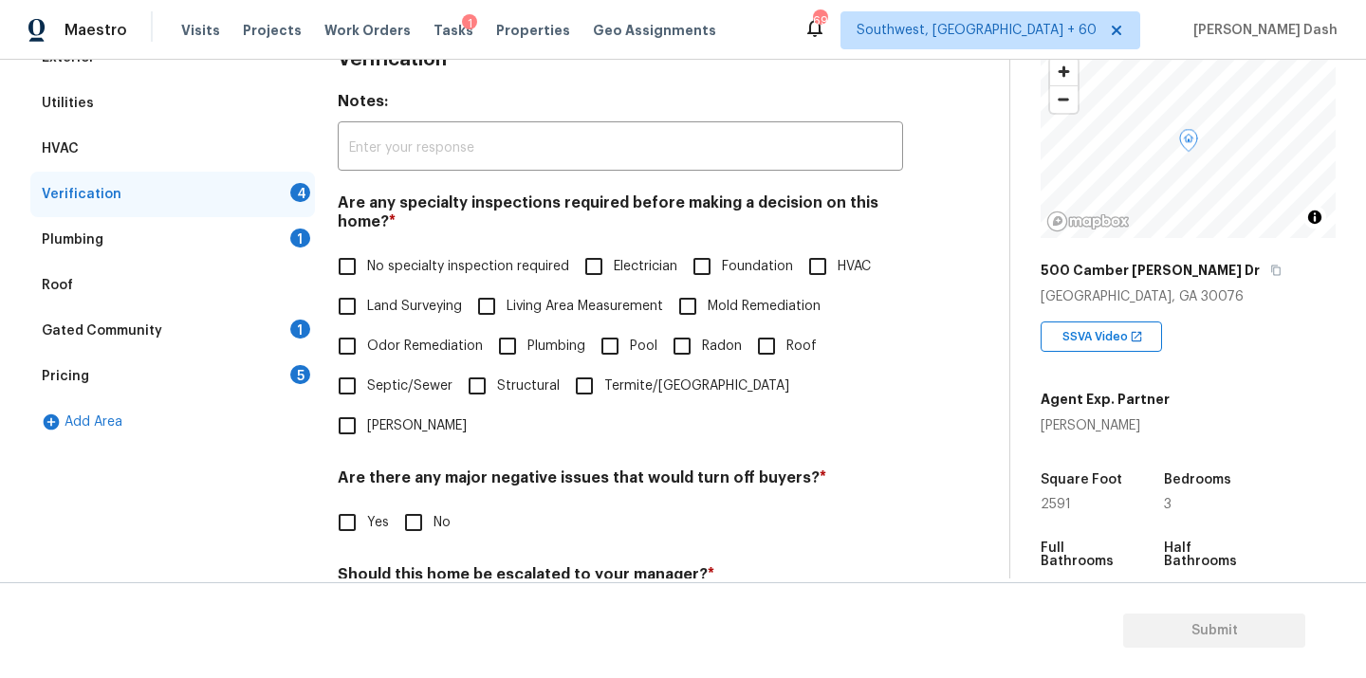
click at [369, 286] on label "Land Surveying" at bounding box center [394, 306] width 135 height 40
click at [367, 286] on input "Land Surveying" at bounding box center [347, 306] width 40 height 40
checkbox input "true"
click at [357, 266] on input "No specialty inspection required" at bounding box center [347, 267] width 40 height 40
checkbox input "true"
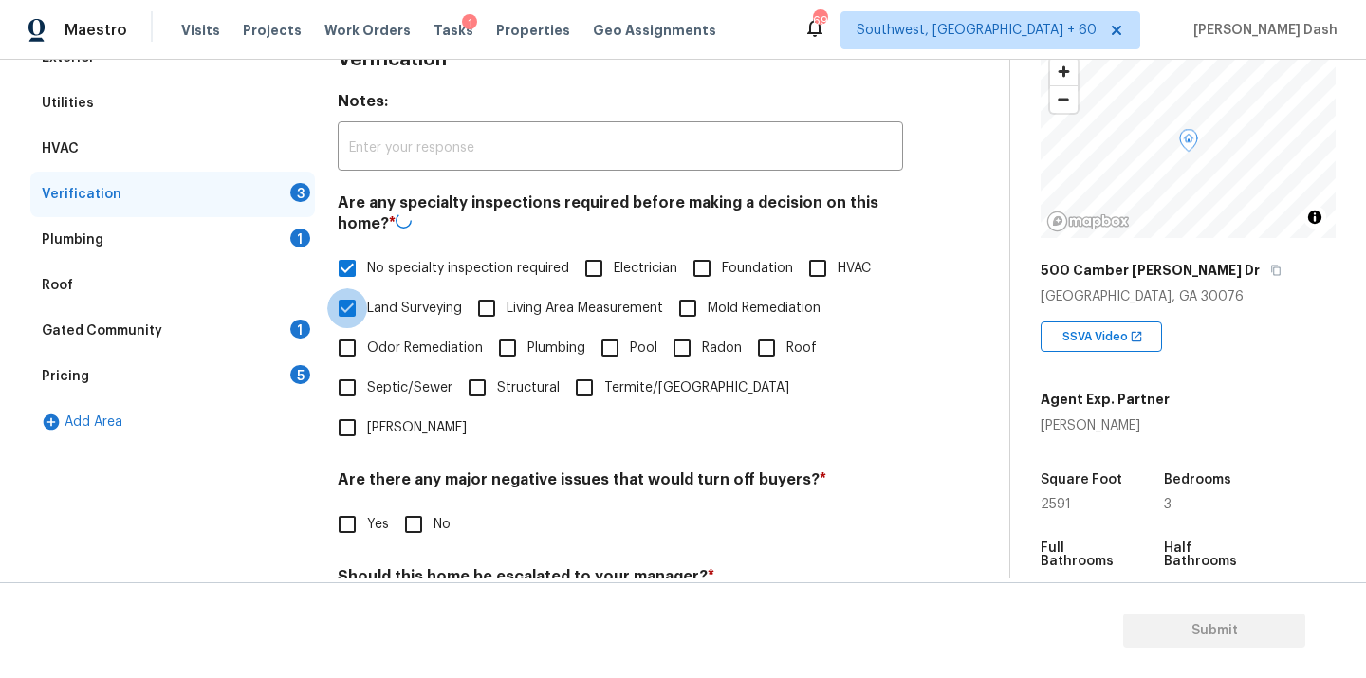
click at [365, 319] on input "Land Surveying" at bounding box center [347, 308] width 40 height 40
checkbox input "false"
click at [413, 505] on input "No" at bounding box center [414, 525] width 40 height 40
checkbox input "true"
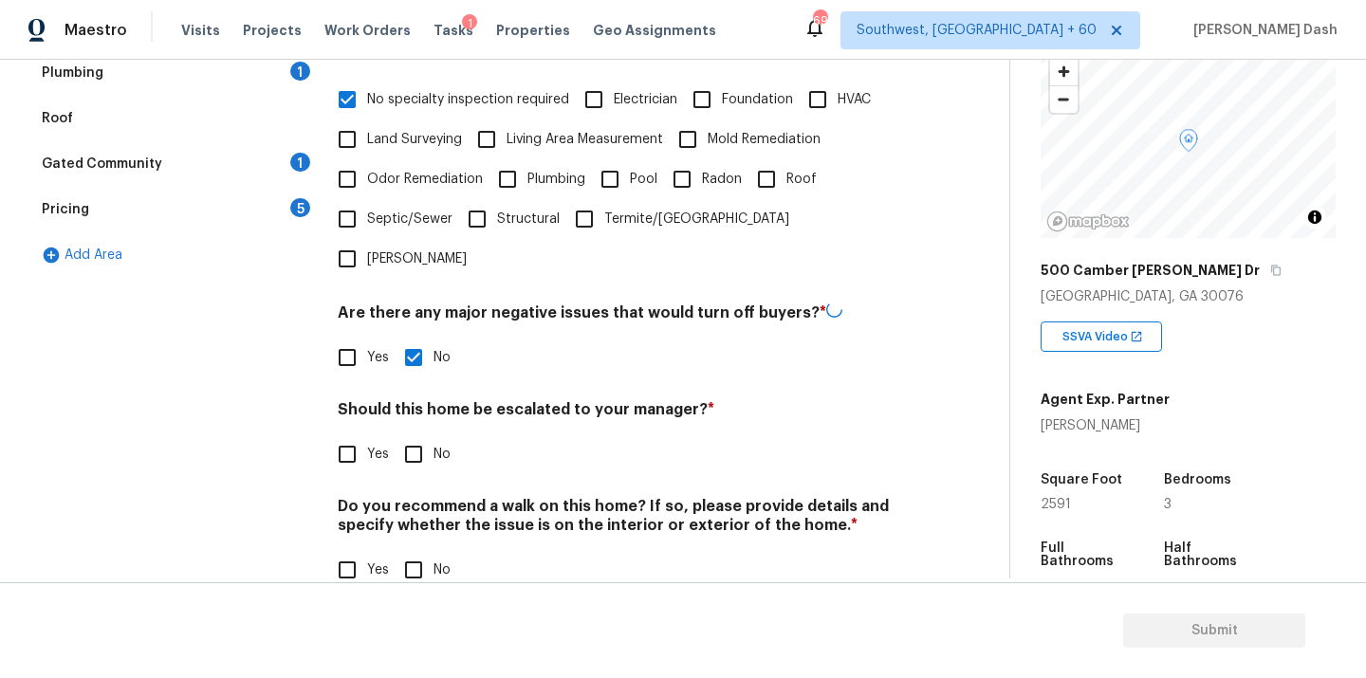
scroll to position [463, 0]
click at [346, 434] on input "Yes" at bounding box center [347, 454] width 40 height 40
checkbox input "true"
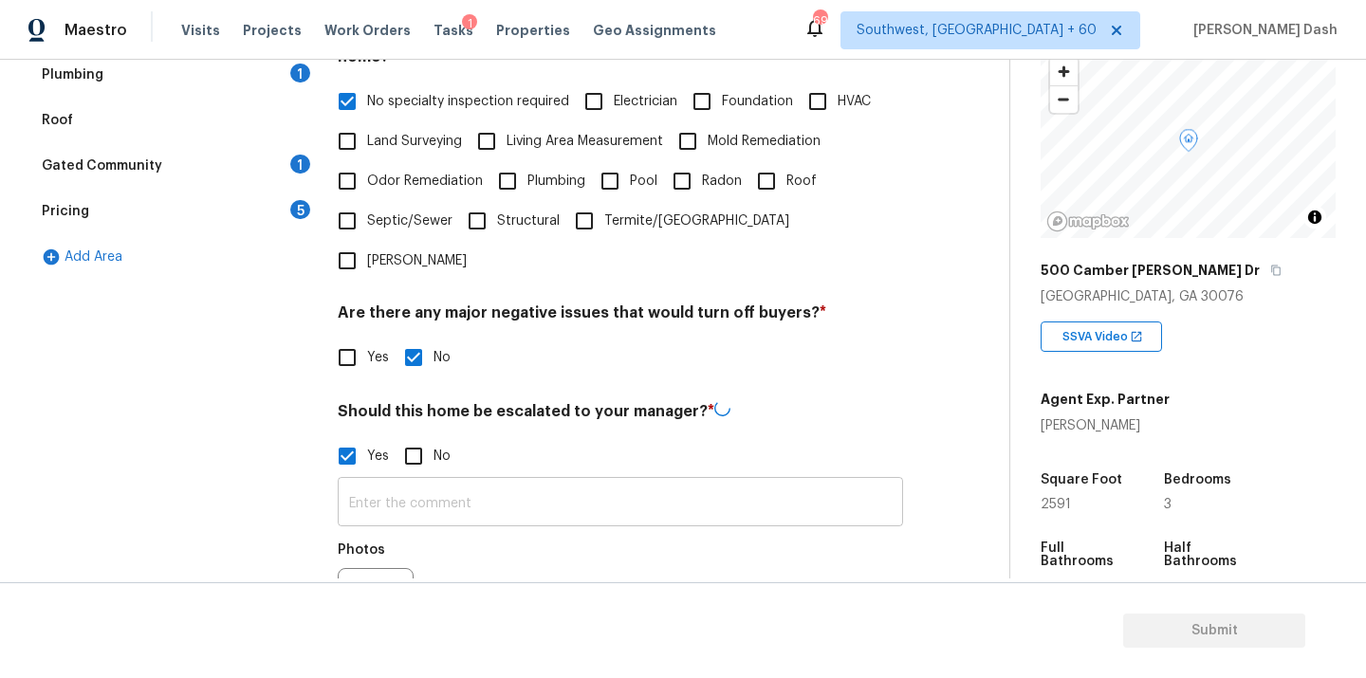
click at [415, 482] on input "text" at bounding box center [620, 504] width 565 height 45
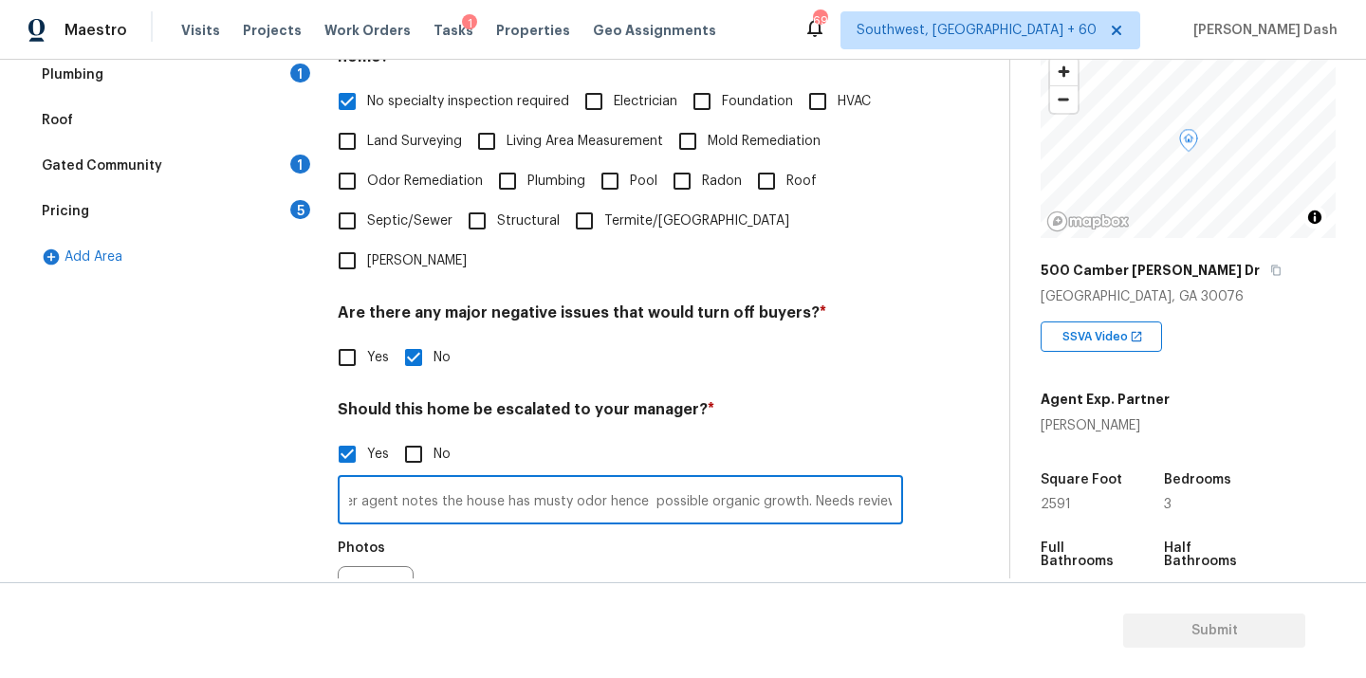
scroll to position [0, 35]
type input "As per agent notes the house has musty odor hence possible organic growth. Need…"
click at [342, 574] on button "button" at bounding box center [362, 604] width 46 height 74
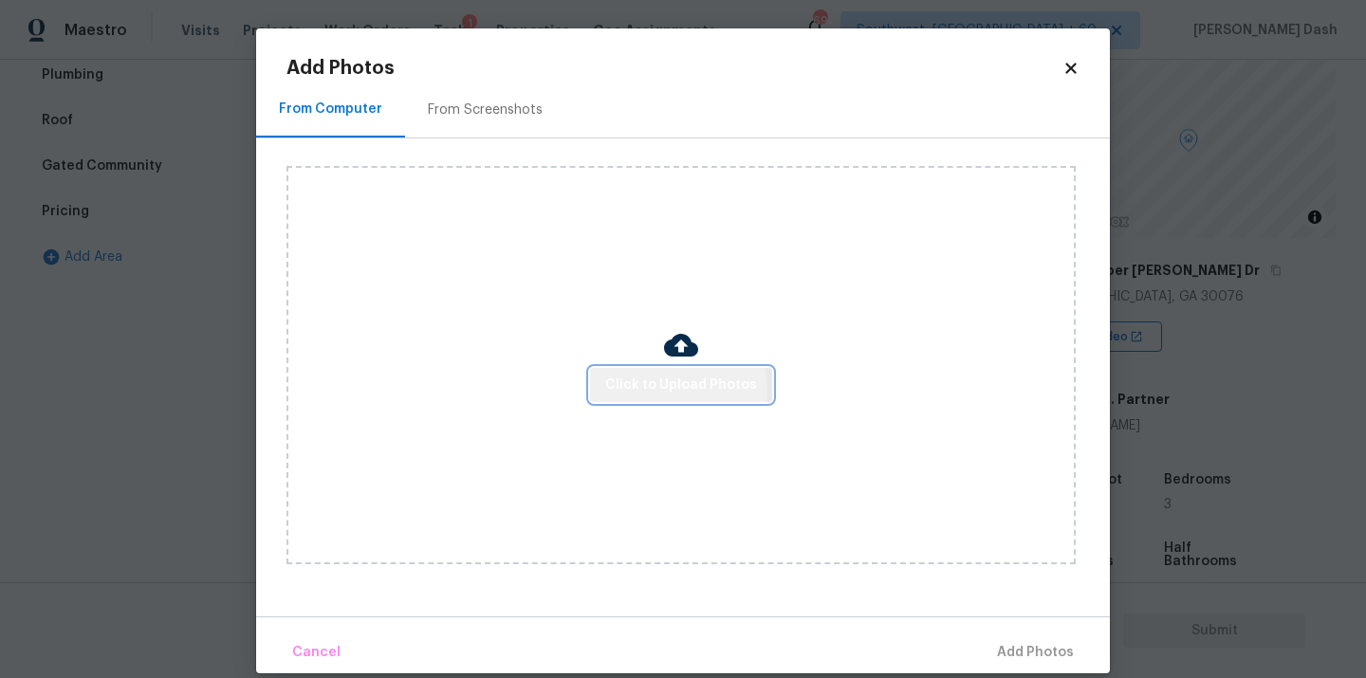
click at [655, 391] on span "Click to Upload Photos" at bounding box center [681, 386] width 152 height 24
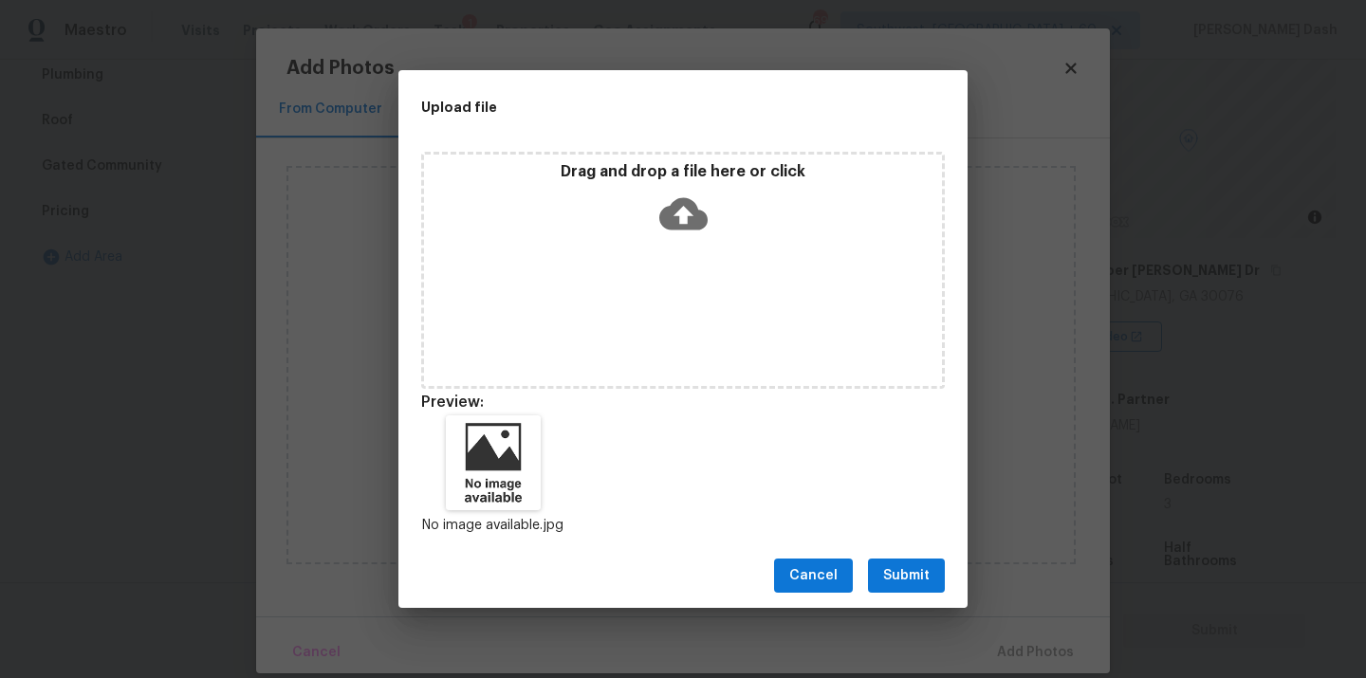
click at [909, 569] on span "Submit" at bounding box center [906, 576] width 46 height 24
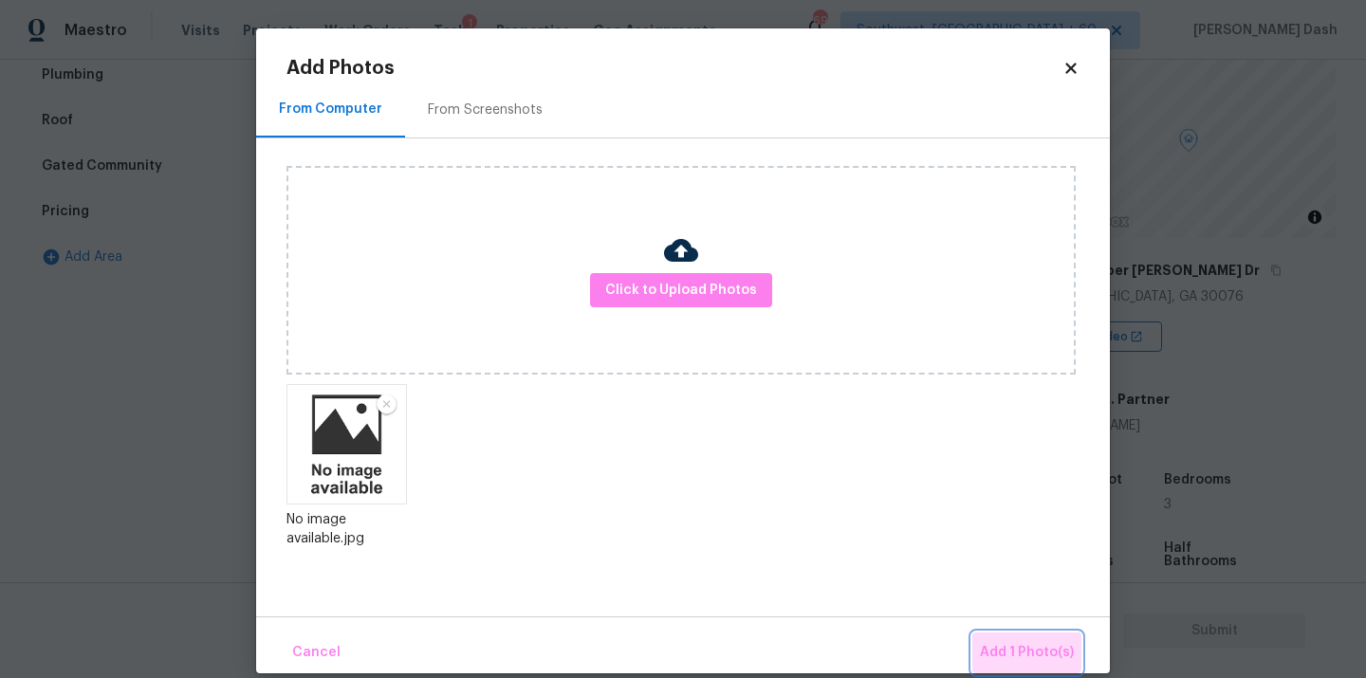
click at [1009, 641] on span "Add 1 Photo(s)" at bounding box center [1027, 653] width 94 height 24
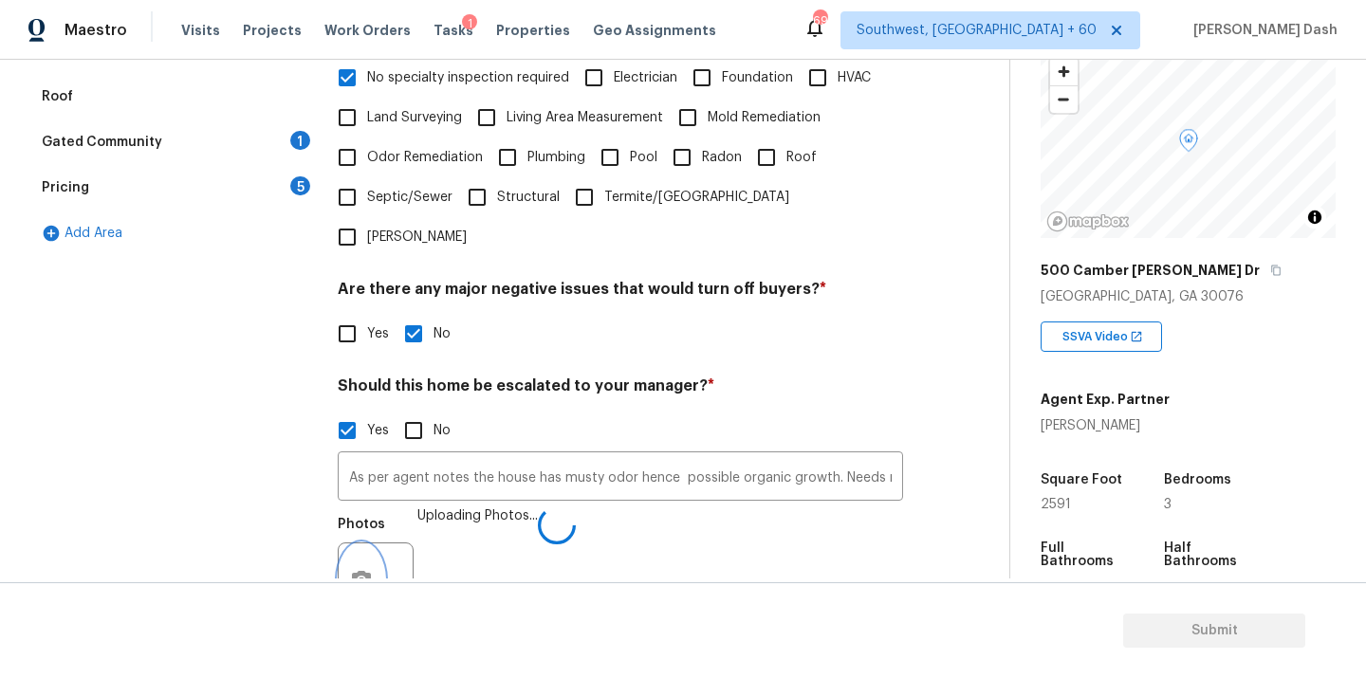
scroll to position [643, 0]
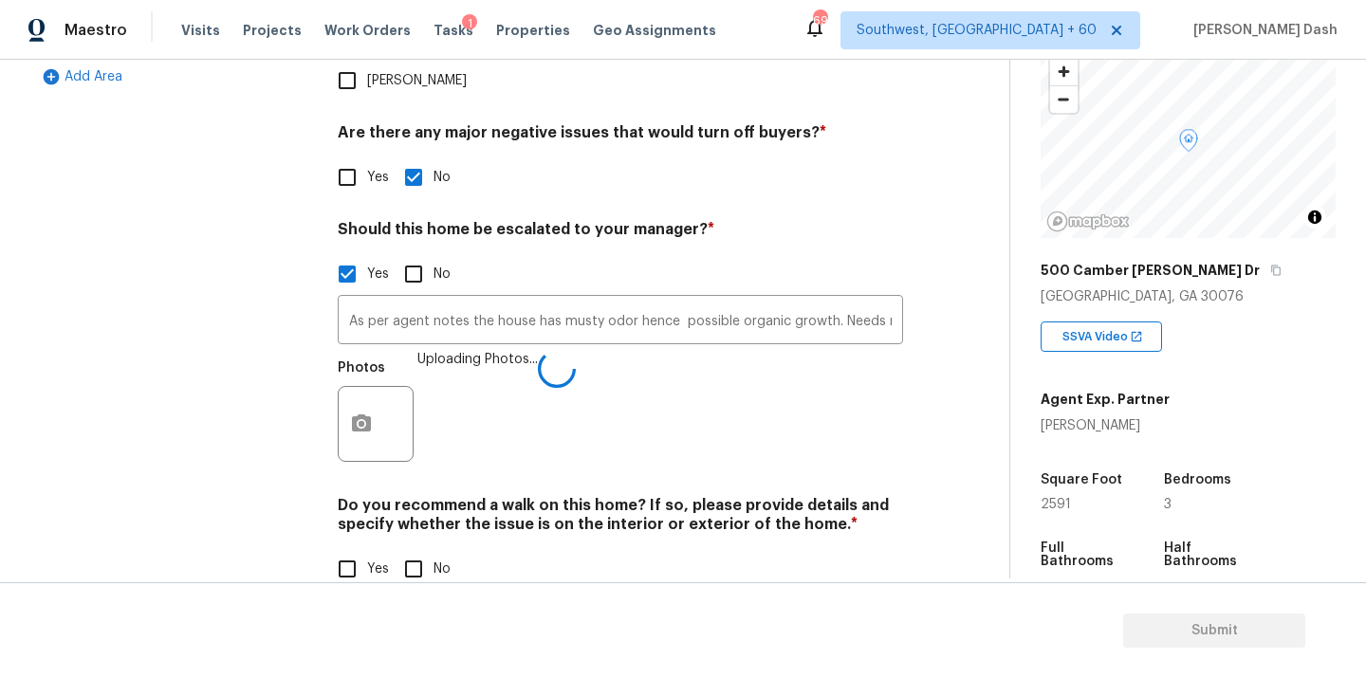
click at [391, 549] on div "Yes No" at bounding box center [620, 569] width 565 height 40
click at [424, 549] on input "No" at bounding box center [414, 569] width 40 height 40
checkbox input "true"
click at [261, 389] on div "Exterior Utilities HVAC Verification 1 Plumbing 1 Roof Gated Community 1 Pricin…" at bounding box center [172, 152] width 285 height 924
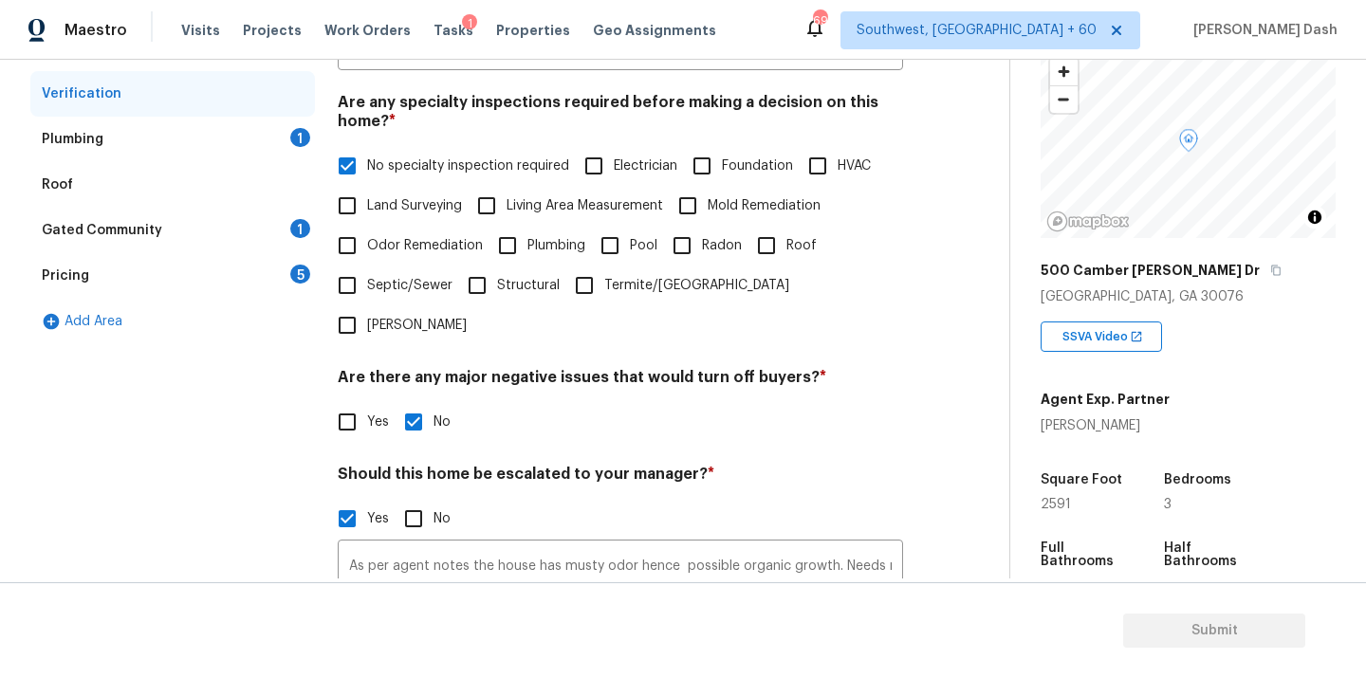
scroll to position [153, 0]
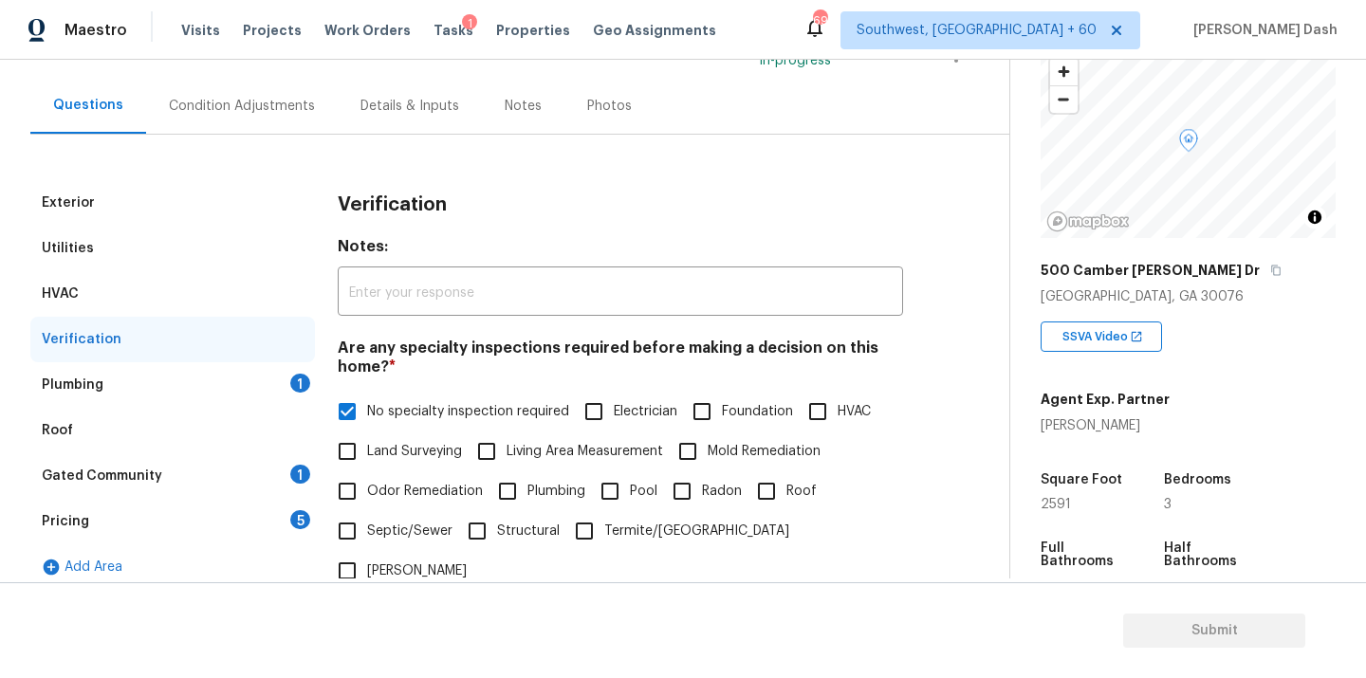
click at [261, 391] on div "Plumbing 1" at bounding box center [172, 385] width 285 height 46
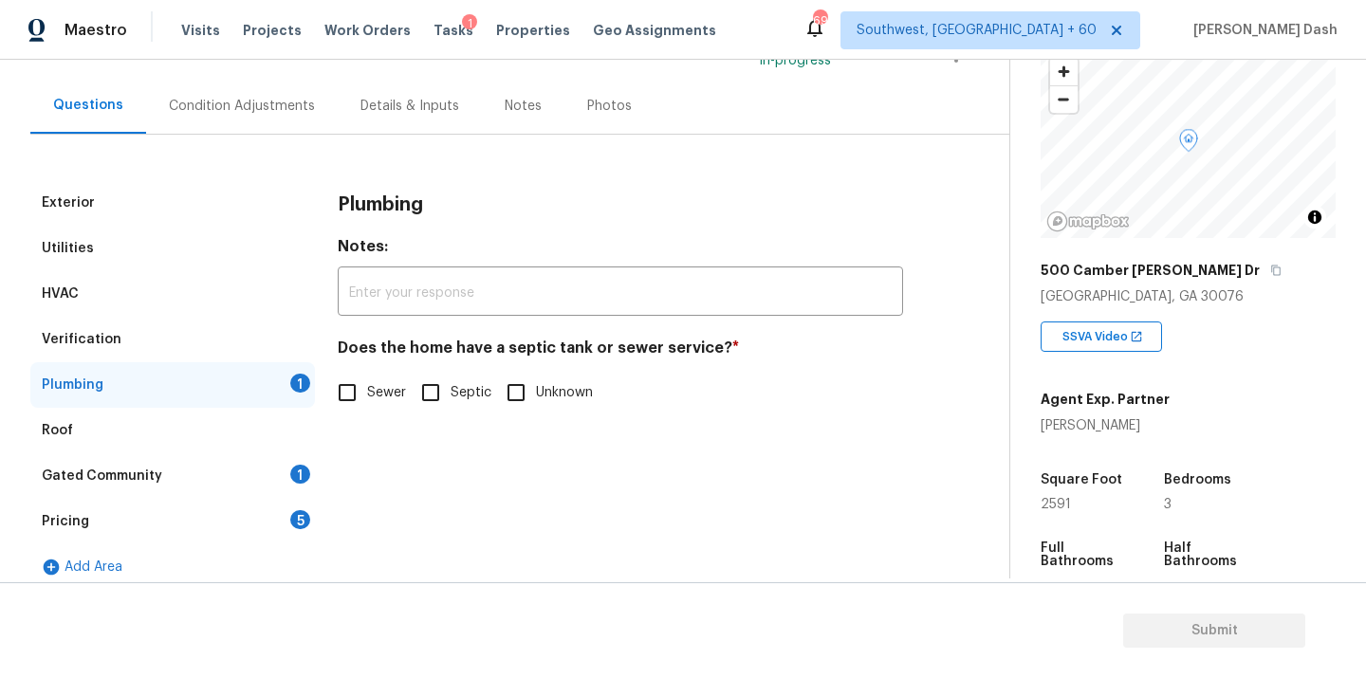
click at [364, 393] on input "Sewer" at bounding box center [347, 393] width 40 height 40
checkbox input "true"
click at [429, 393] on input "Septic" at bounding box center [431, 395] width 40 height 40
checkbox input "true"
click at [359, 397] on input "Sewer" at bounding box center [347, 393] width 40 height 40
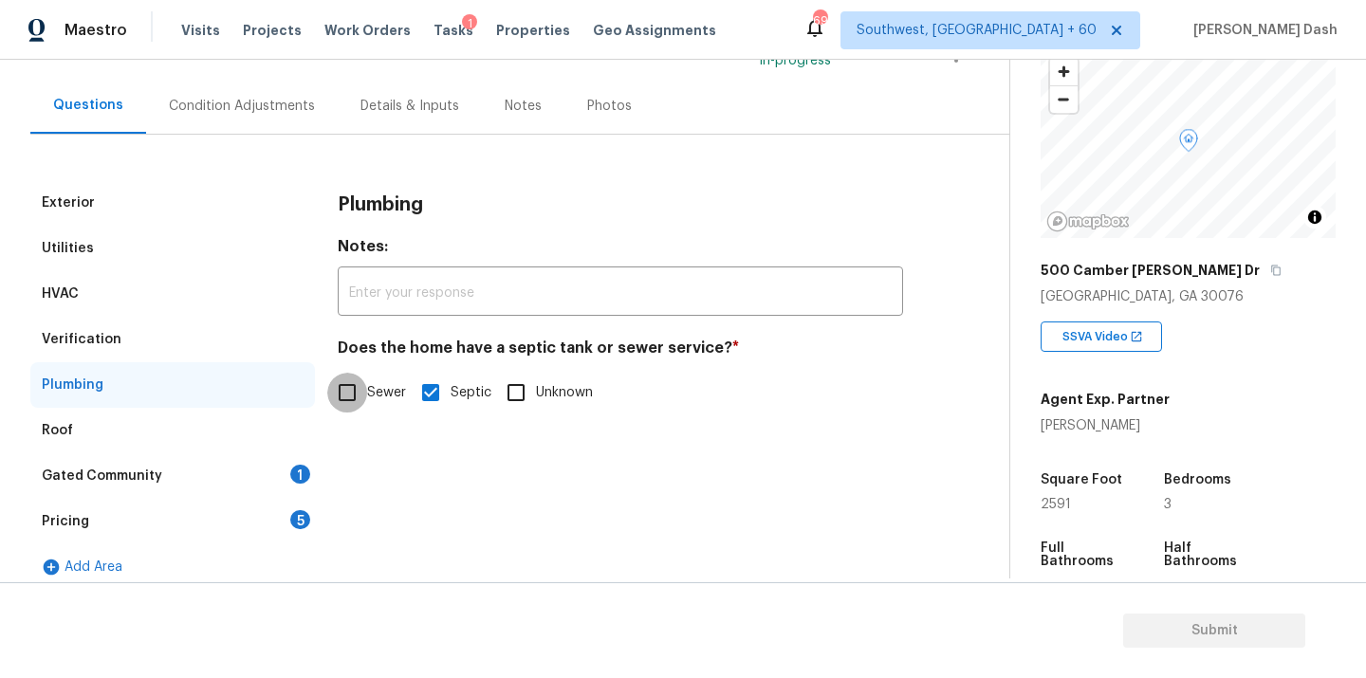
checkbox input "true"
checkbox input "false"
click at [288, 491] on div "Gated Community 1" at bounding box center [172, 476] width 285 height 46
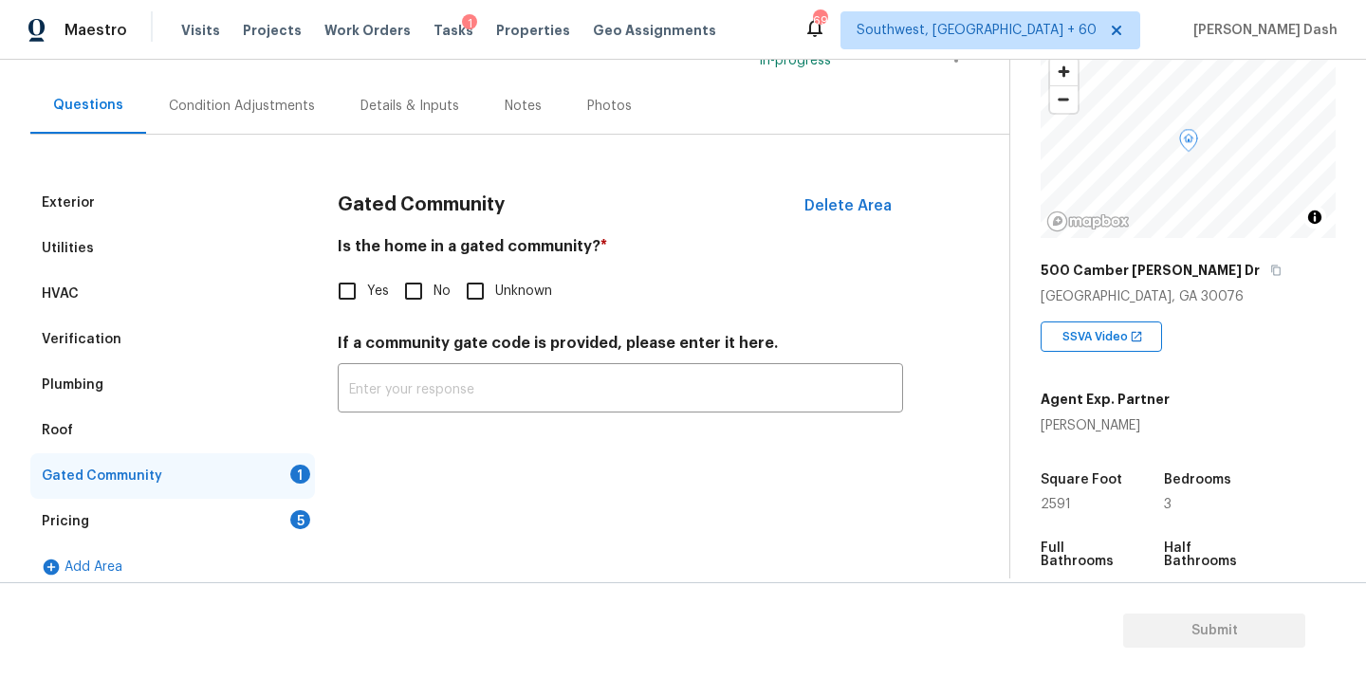
click at [413, 305] on input "No" at bounding box center [414, 291] width 40 height 40
checkbox input "true"
click at [296, 509] on div "Pricing 5" at bounding box center [172, 522] width 285 height 46
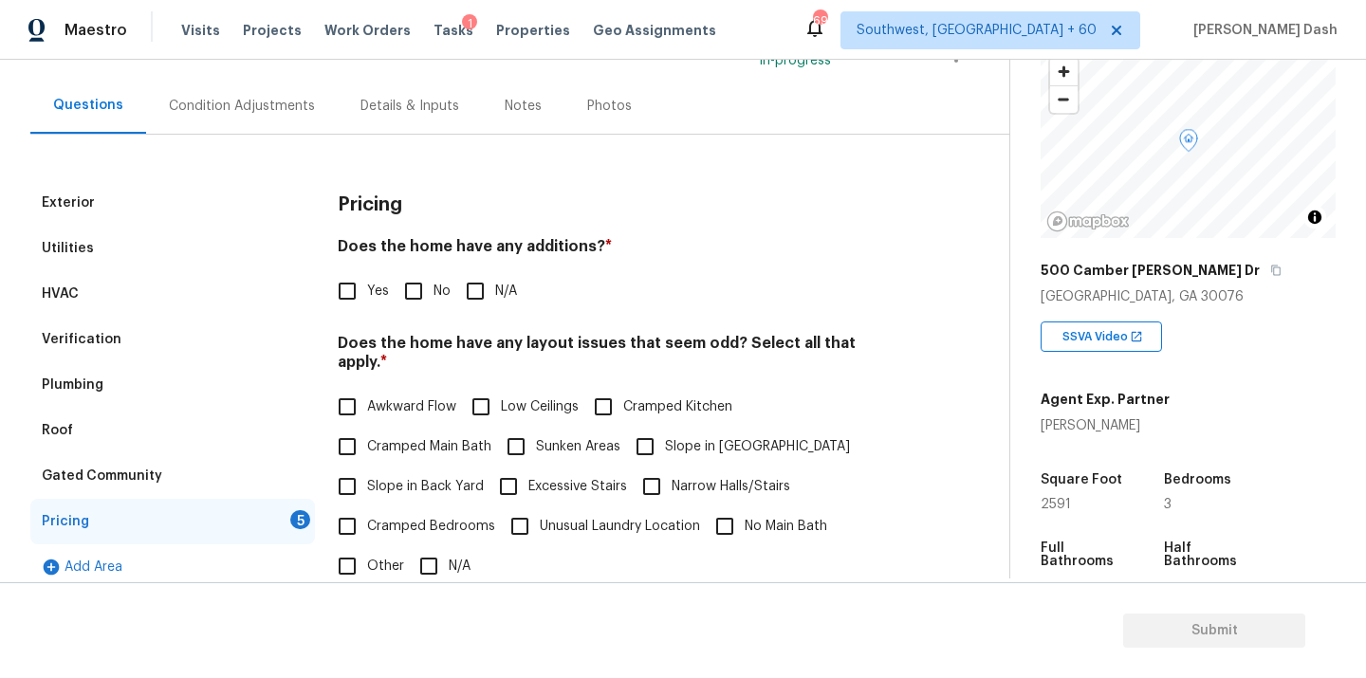
click at [418, 283] on input "No" at bounding box center [414, 291] width 40 height 40
checkbox input "true"
click at [429, 563] on input "N/A" at bounding box center [429, 568] width 40 height 40
checkbox input "true"
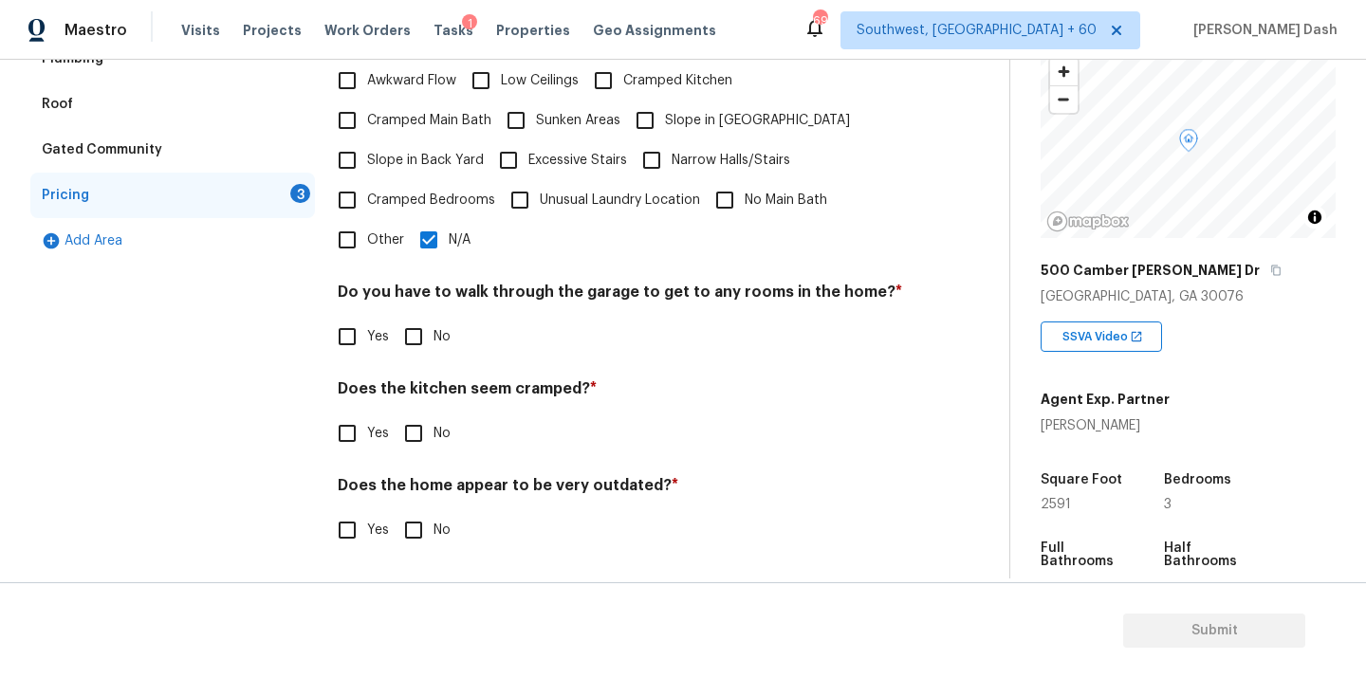
scroll to position [460, 0]
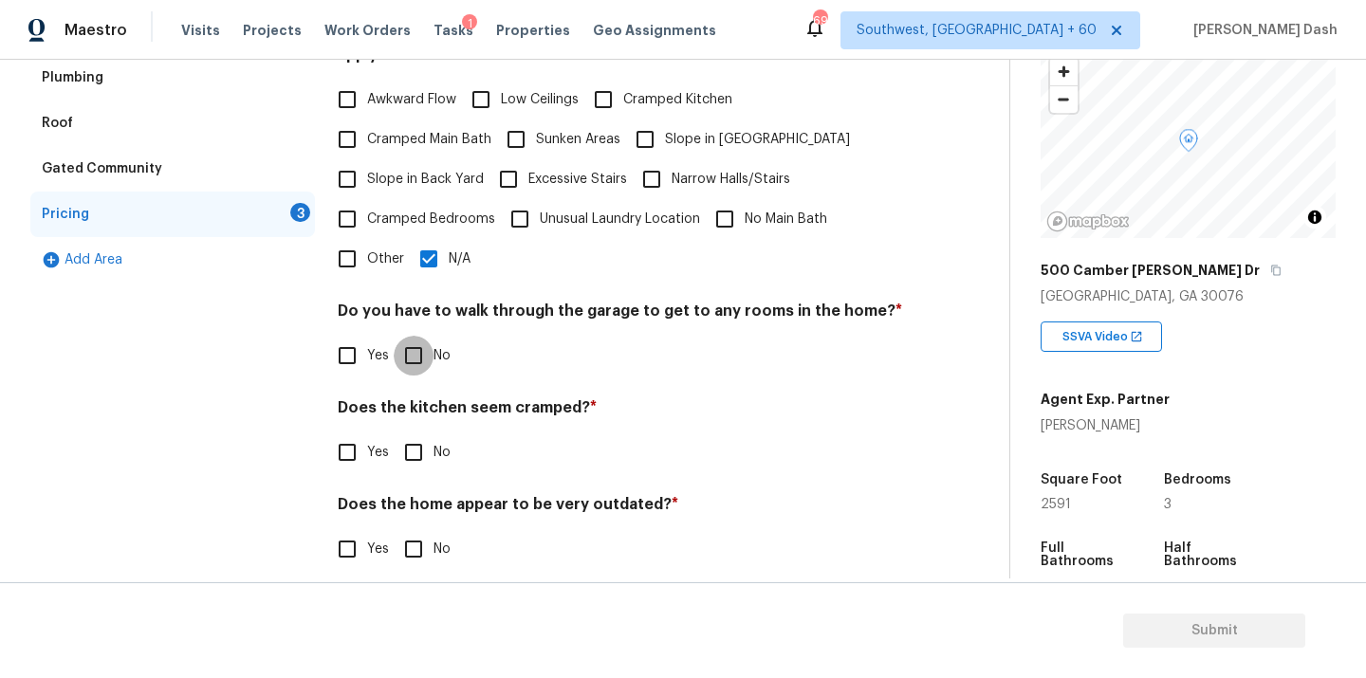
click at [415, 344] on input "No" at bounding box center [414, 356] width 40 height 40
checkbox input "true"
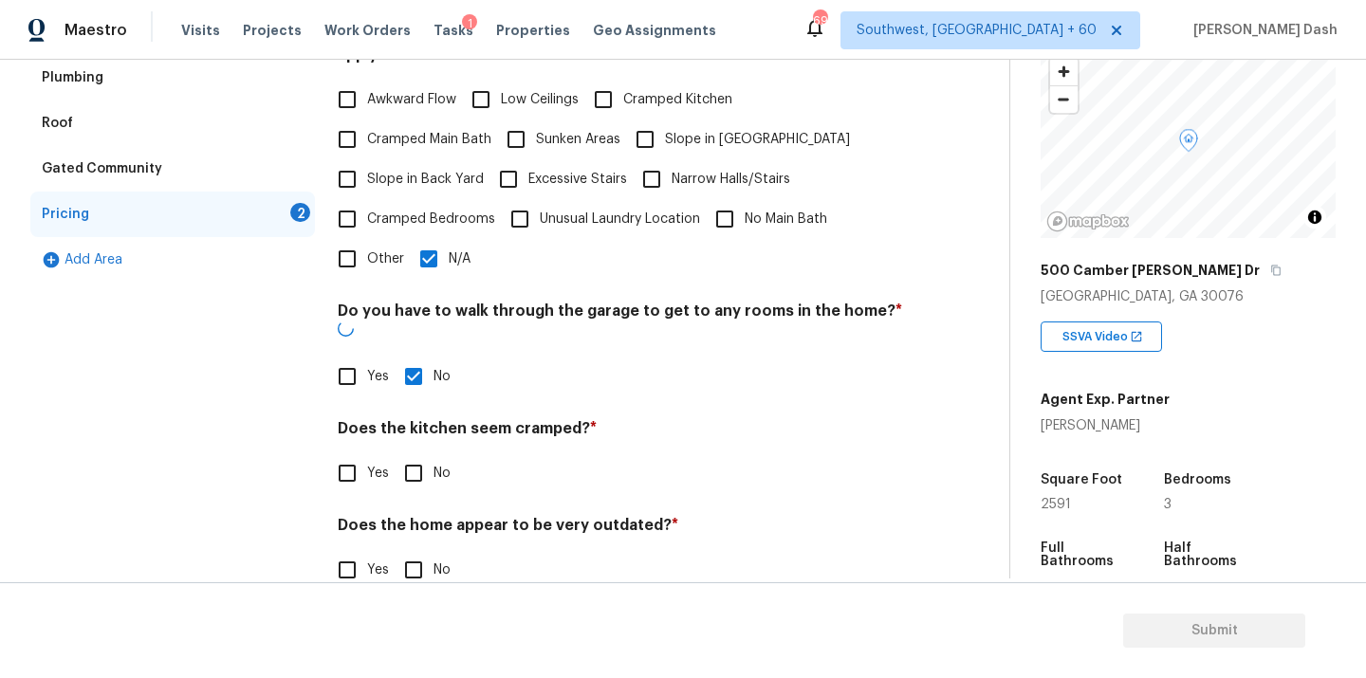
click at [415, 458] on div "Pricing Does the home have any additions? * Yes No N/A Does the home have any l…" at bounding box center [620, 243] width 565 height 740
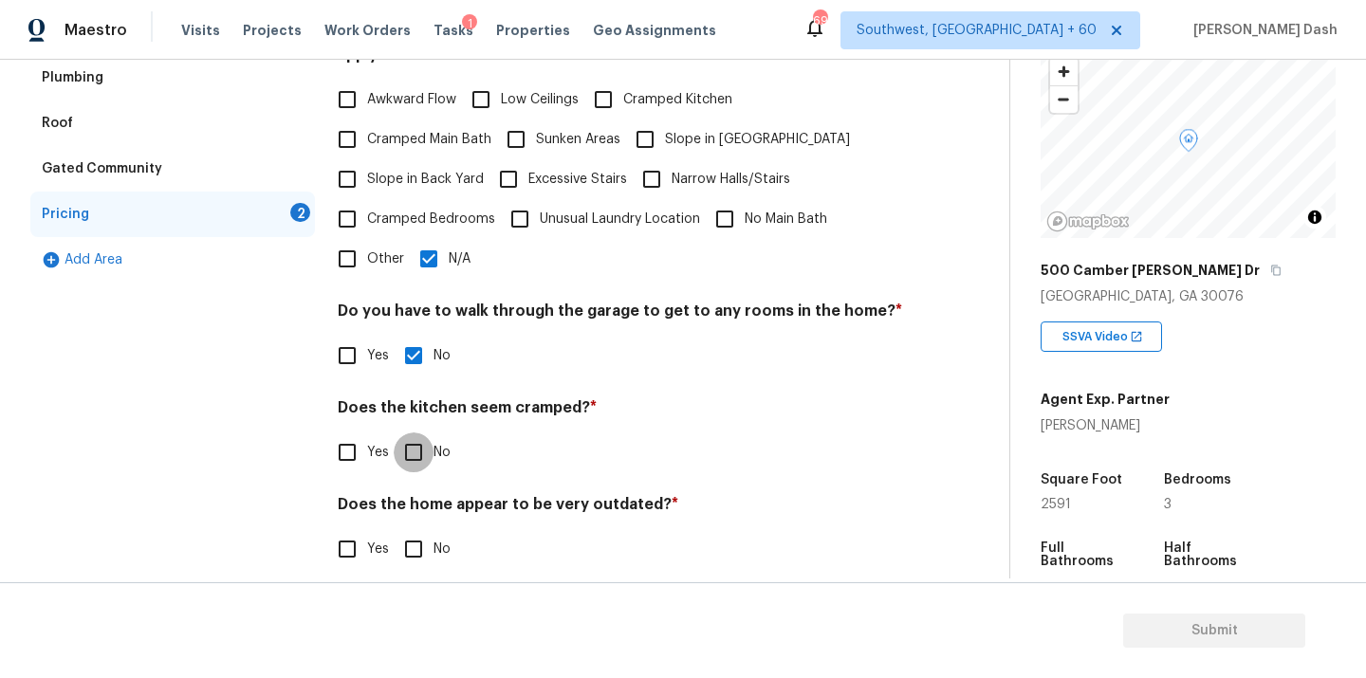
click at [415, 444] on input "No" at bounding box center [414, 453] width 40 height 40
checkbox input "true"
click at [415, 531] on input "No" at bounding box center [414, 551] width 40 height 40
checkbox input "true"
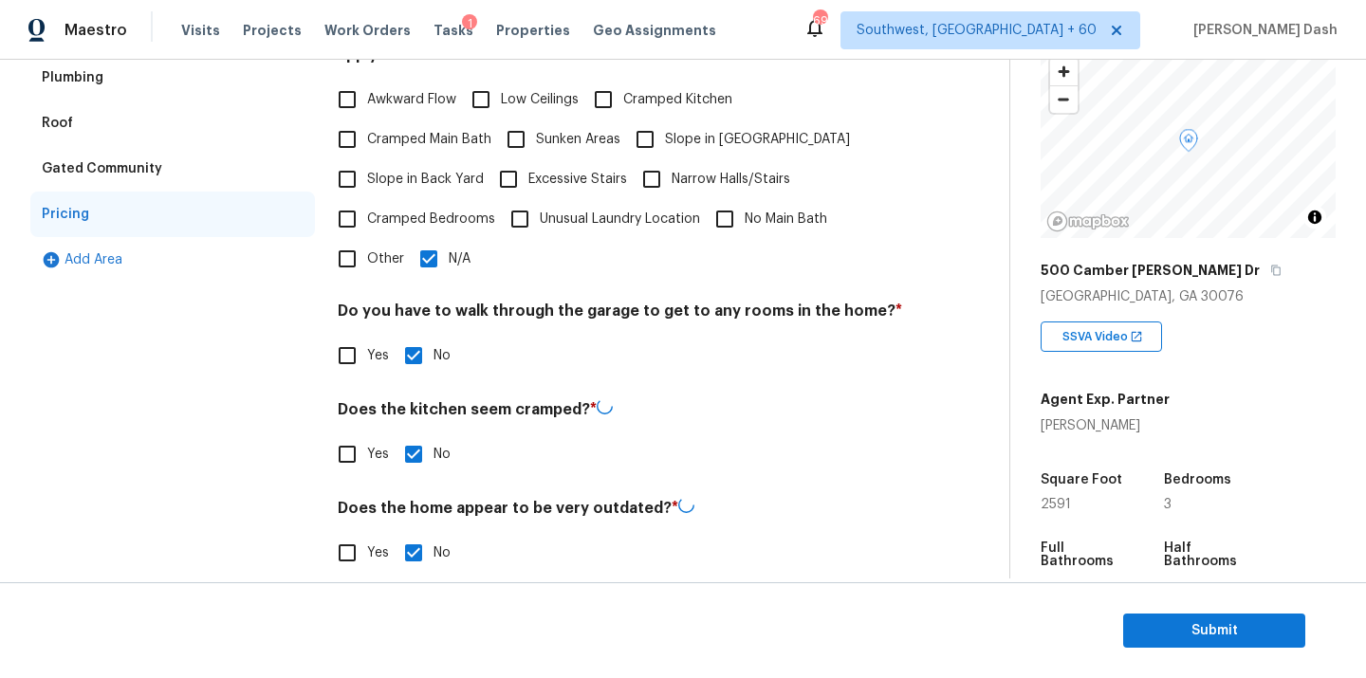
click at [294, 450] on div "Exterior Utilities HVAC Verification Plumbing Roof Gated Community Pricing Add …" at bounding box center [172, 234] width 285 height 723
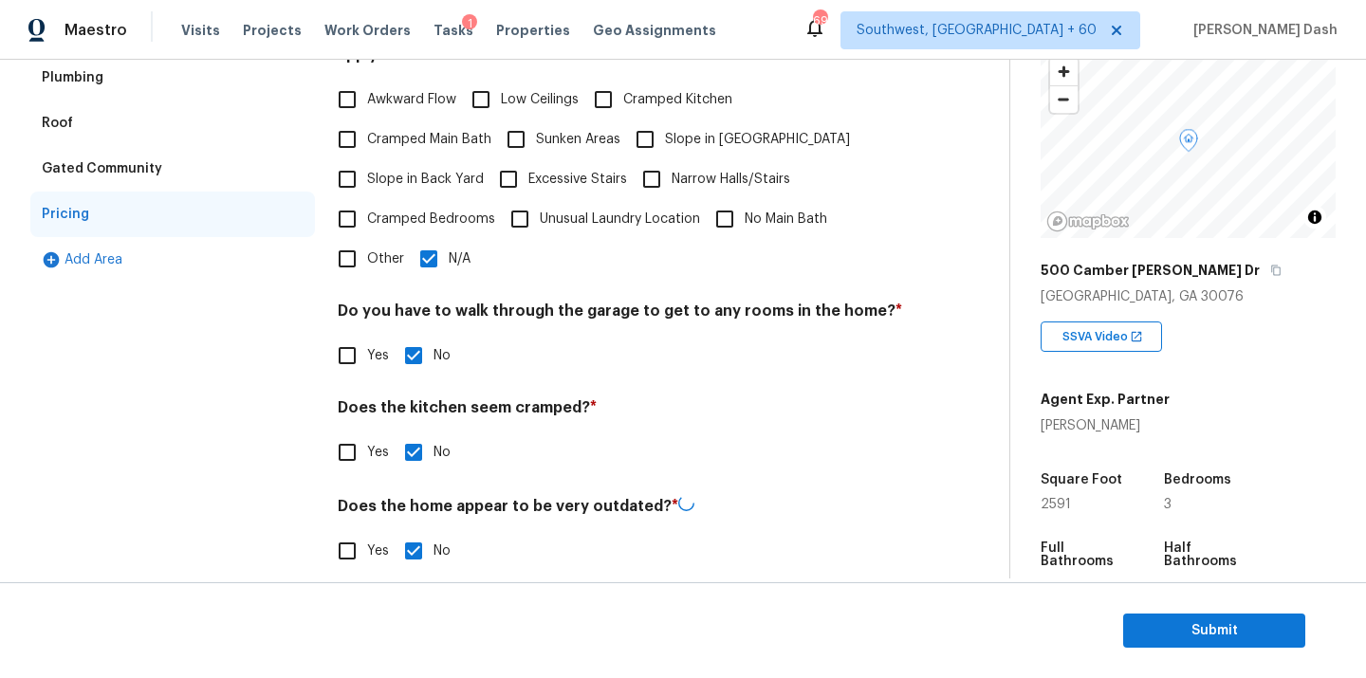
scroll to position [273, 0]
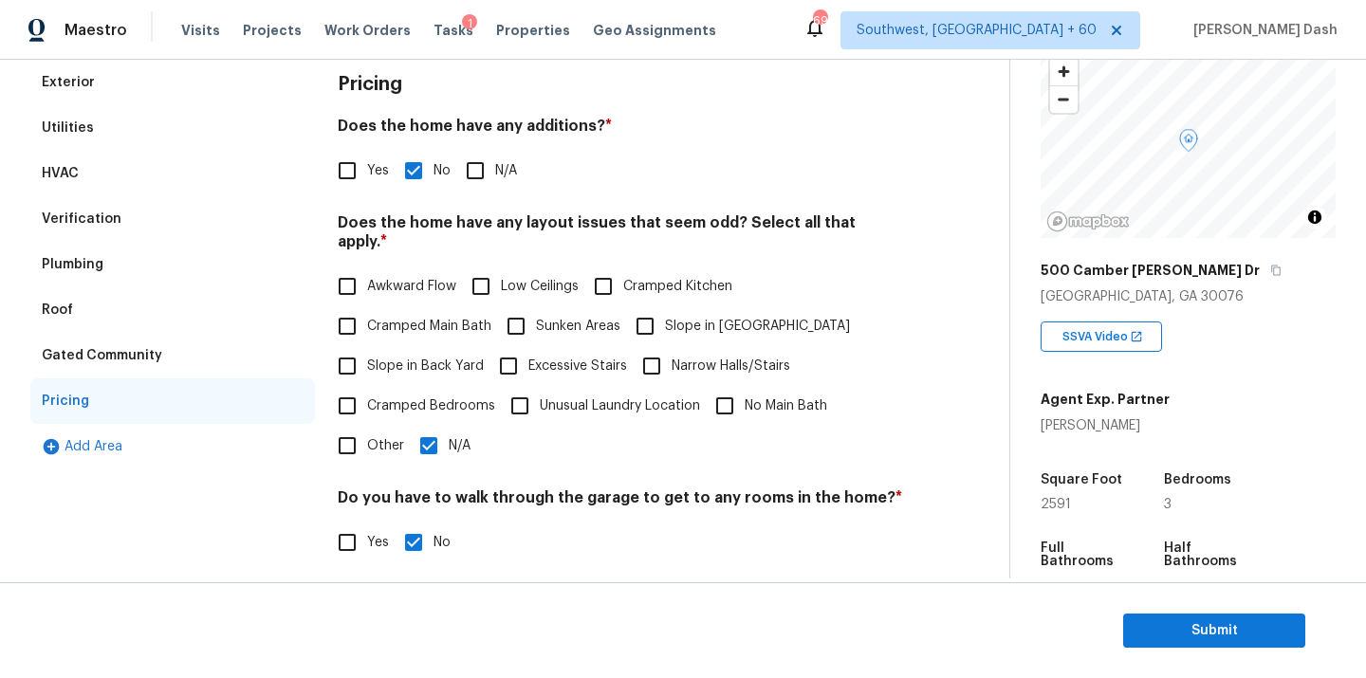
click at [372, 445] on label "Other" at bounding box center [365, 446] width 77 height 40
click at [367, 445] on input "Other" at bounding box center [347, 446] width 40 height 40
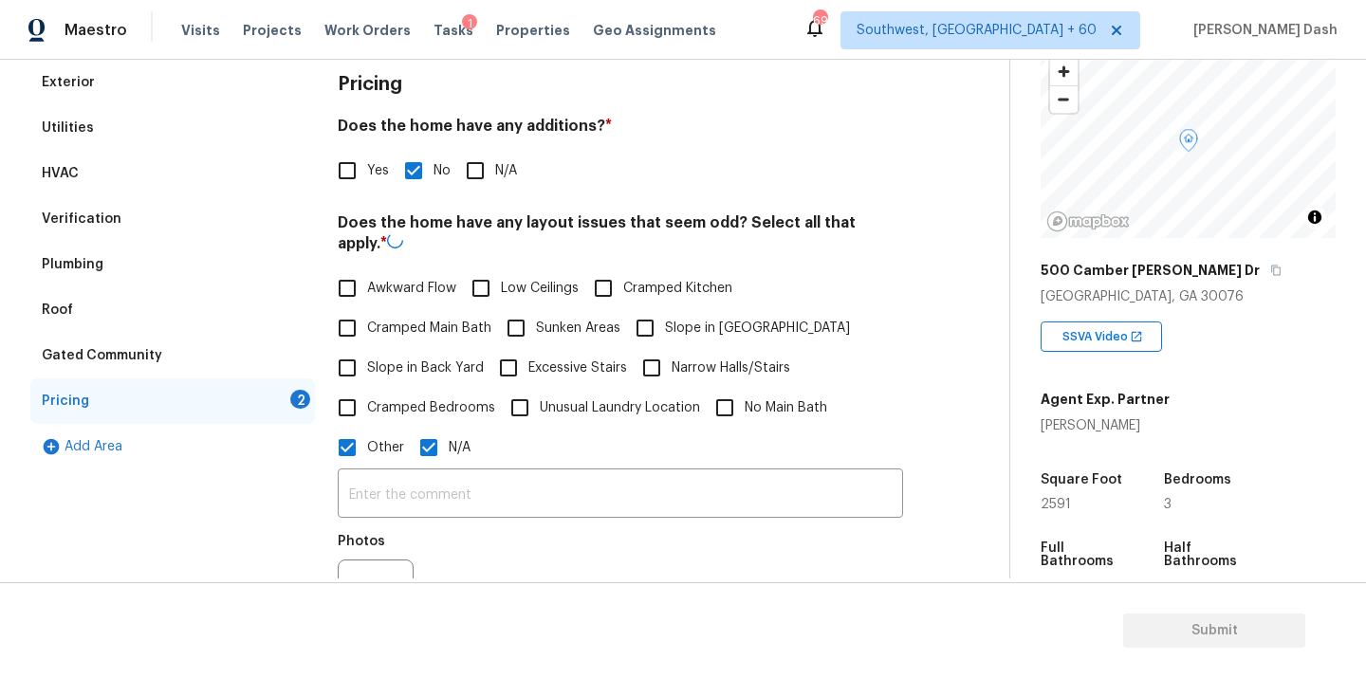
click at [366, 444] on input "Other" at bounding box center [347, 448] width 40 height 40
checkbox input "false"
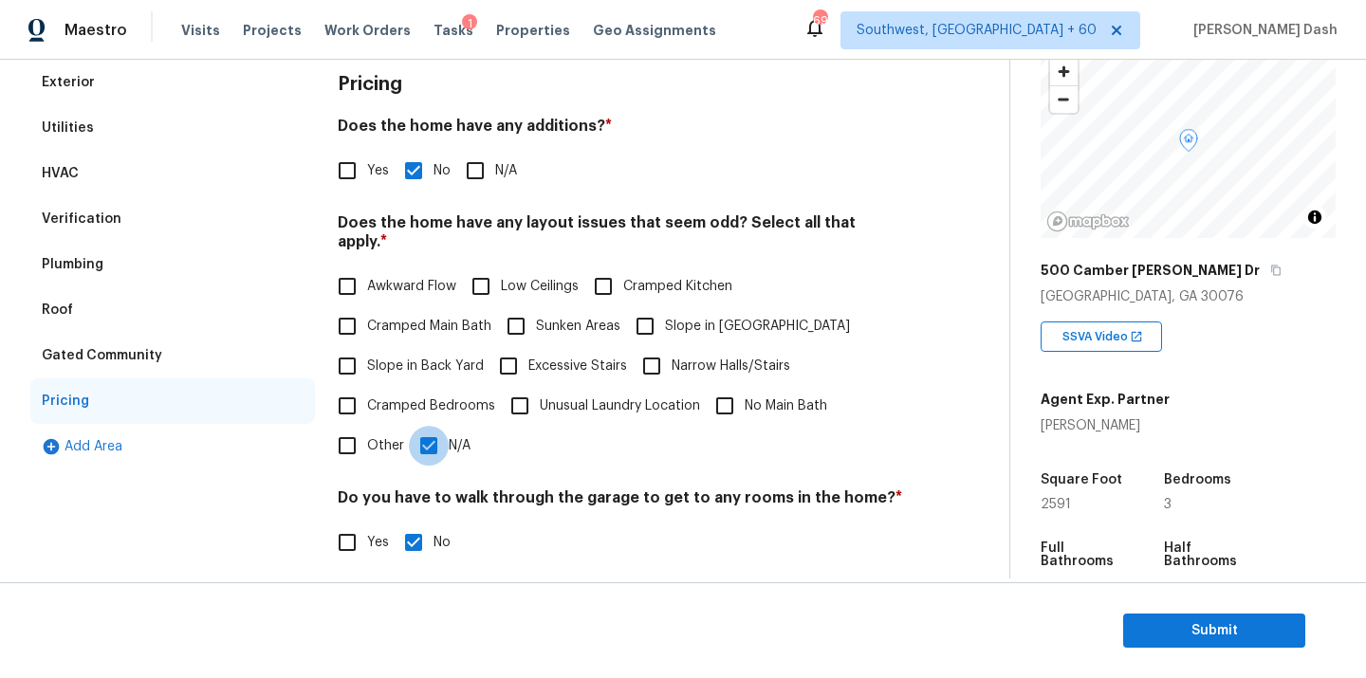
click at [419, 426] on input "N/A" at bounding box center [429, 446] width 40 height 40
checkbox input "false"
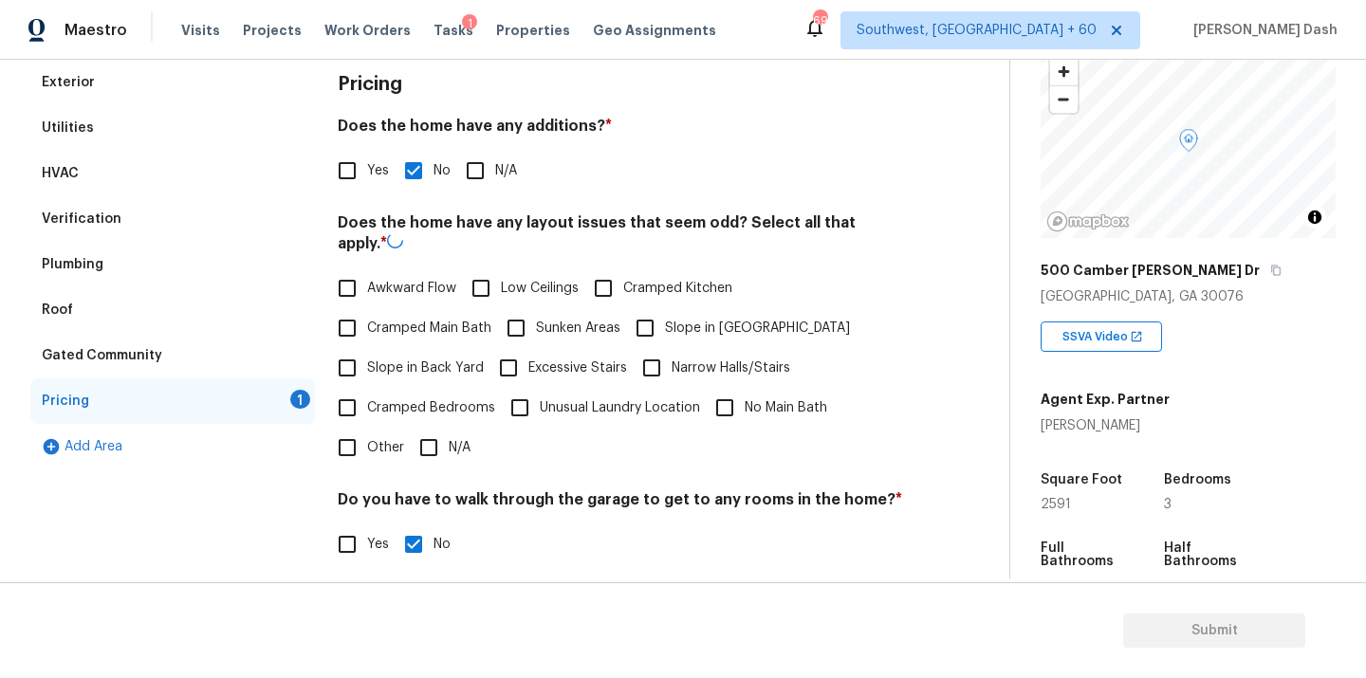
click at [365, 423] on input "Cramped Bedrooms" at bounding box center [347, 408] width 40 height 40
checkbox input "true"
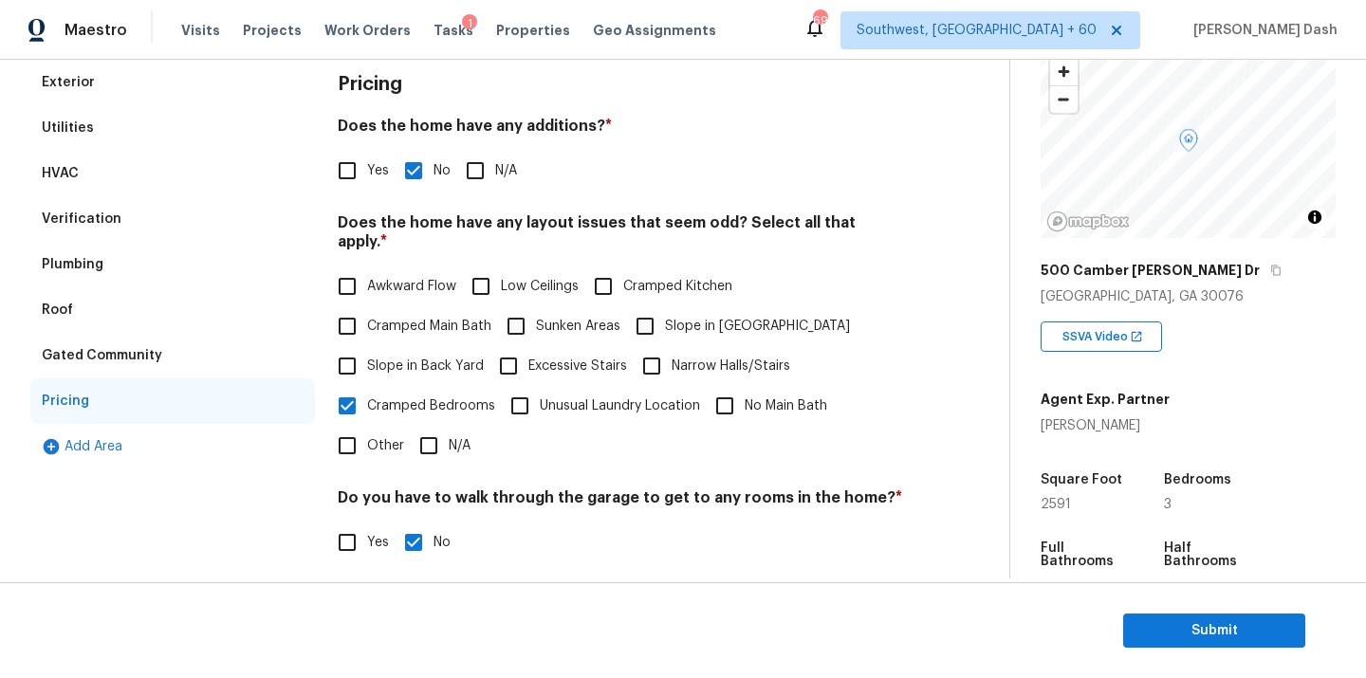
click at [360, 447] on div "Pricing Does the home have any additions? * Yes No N/A Does the home have any l…" at bounding box center [620, 419] width 565 height 719
click at [360, 428] on input "Other" at bounding box center [347, 446] width 40 height 40
checkbox input "true"
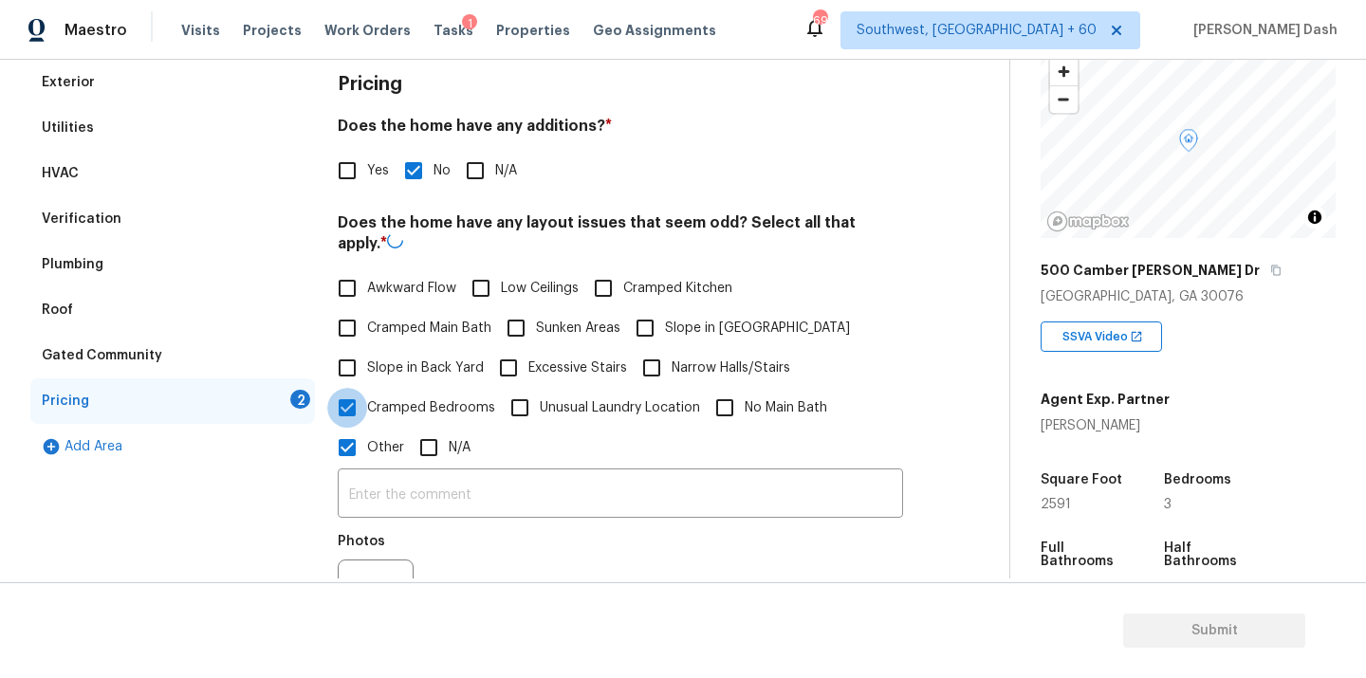
click at [360, 407] on input "Cramped Bedrooms" at bounding box center [347, 408] width 40 height 40
checkbox input "false"
click at [360, 471] on input "text" at bounding box center [620, 493] width 565 height 45
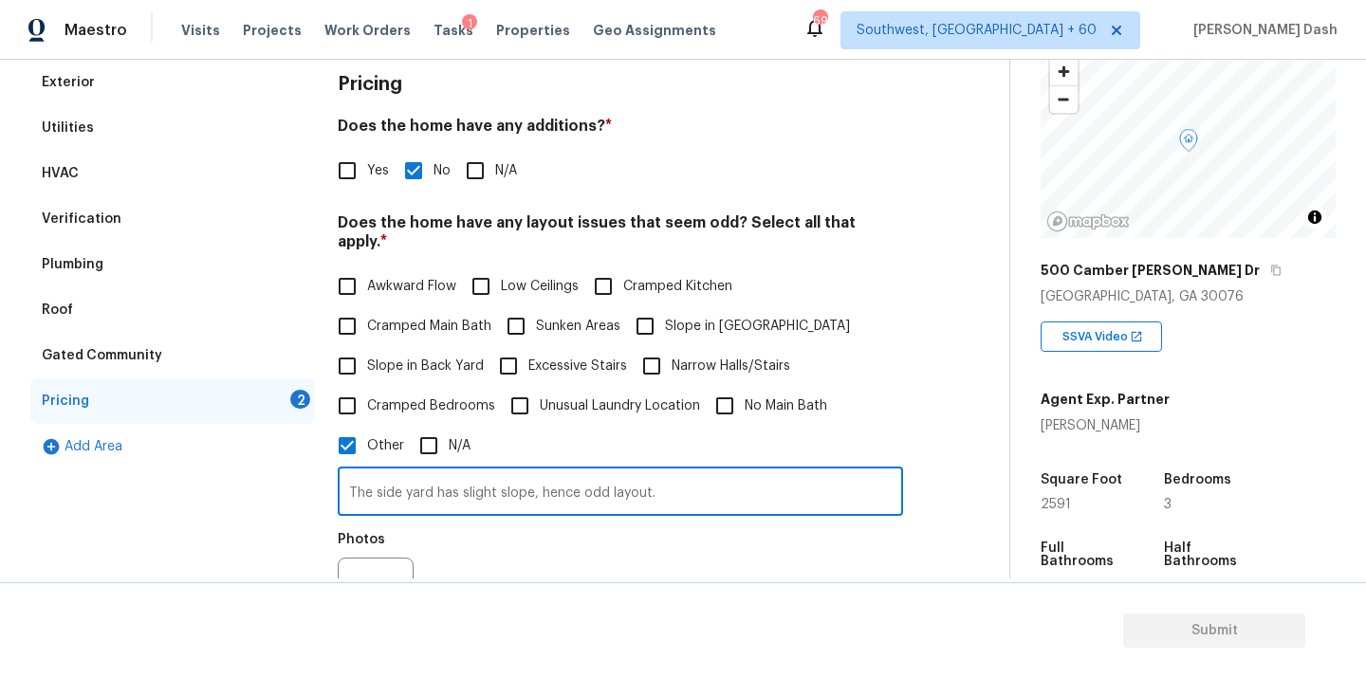
type input "The side yard has slight slope, hence odd layout."
click at [356, 566] on button "button" at bounding box center [362, 596] width 46 height 74
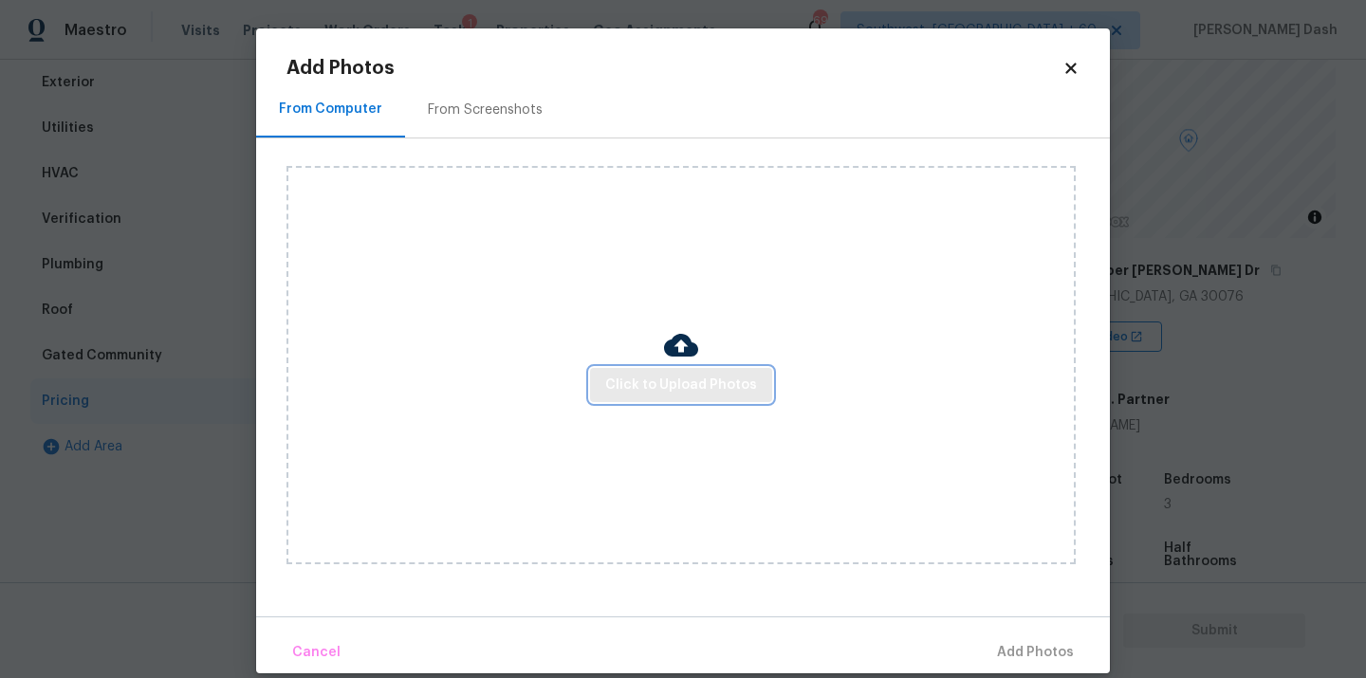
click at [659, 389] on span "Click to Upload Photos" at bounding box center [681, 386] width 152 height 24
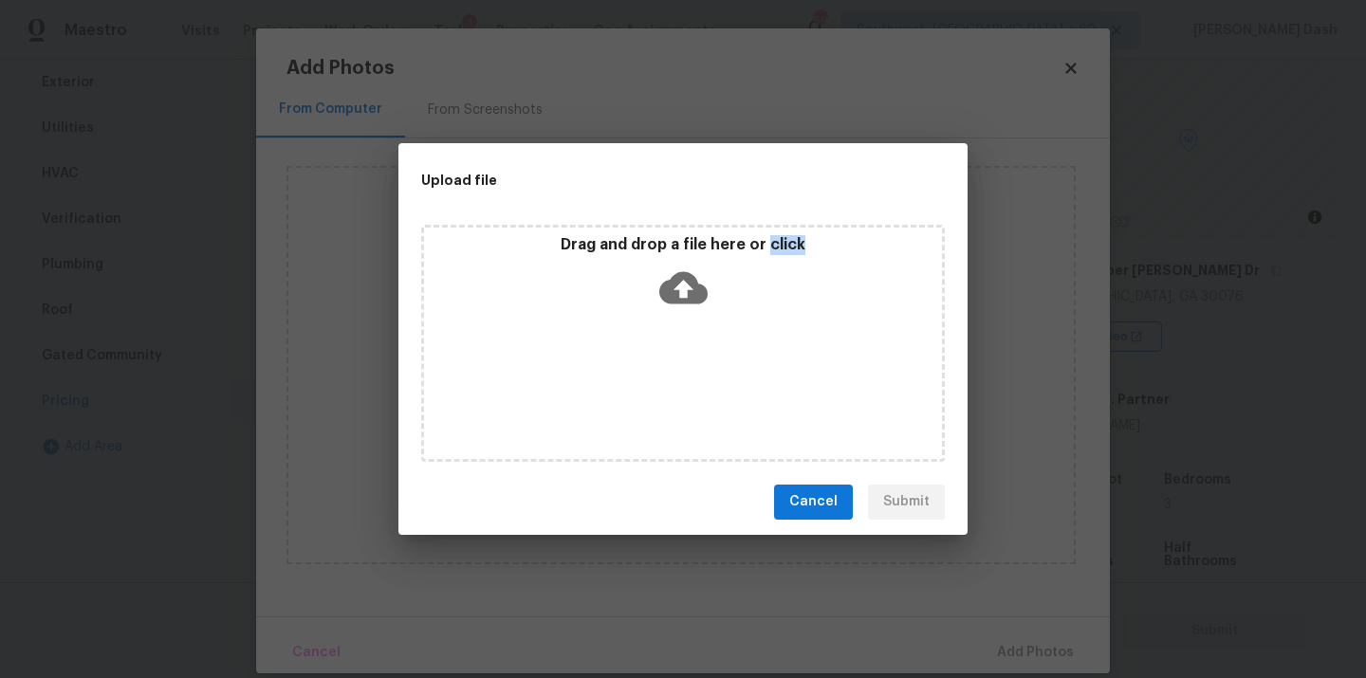
click at [659, 389] on div "Drag and drop a file here or click" at bounding box center [683, 343] width 524 height 237
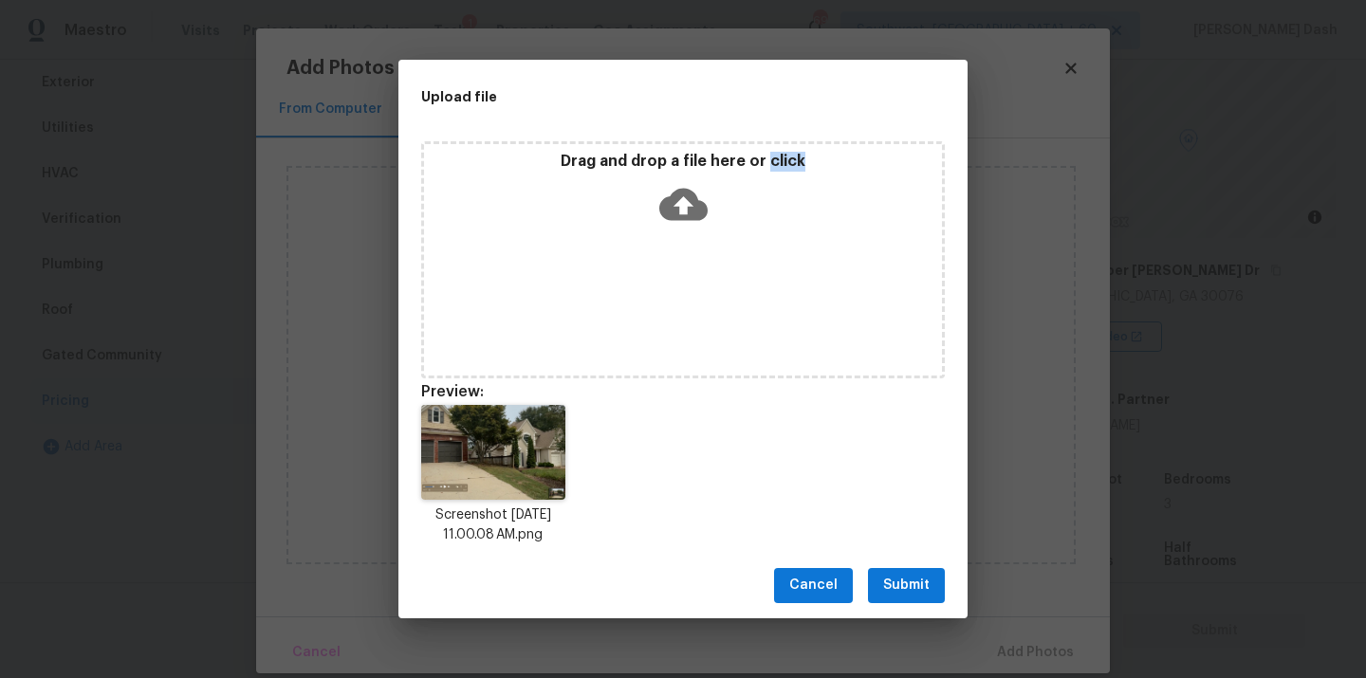
click at [881, 588] on button "Submit" at bounding box center [906, 585] width 77 height 35
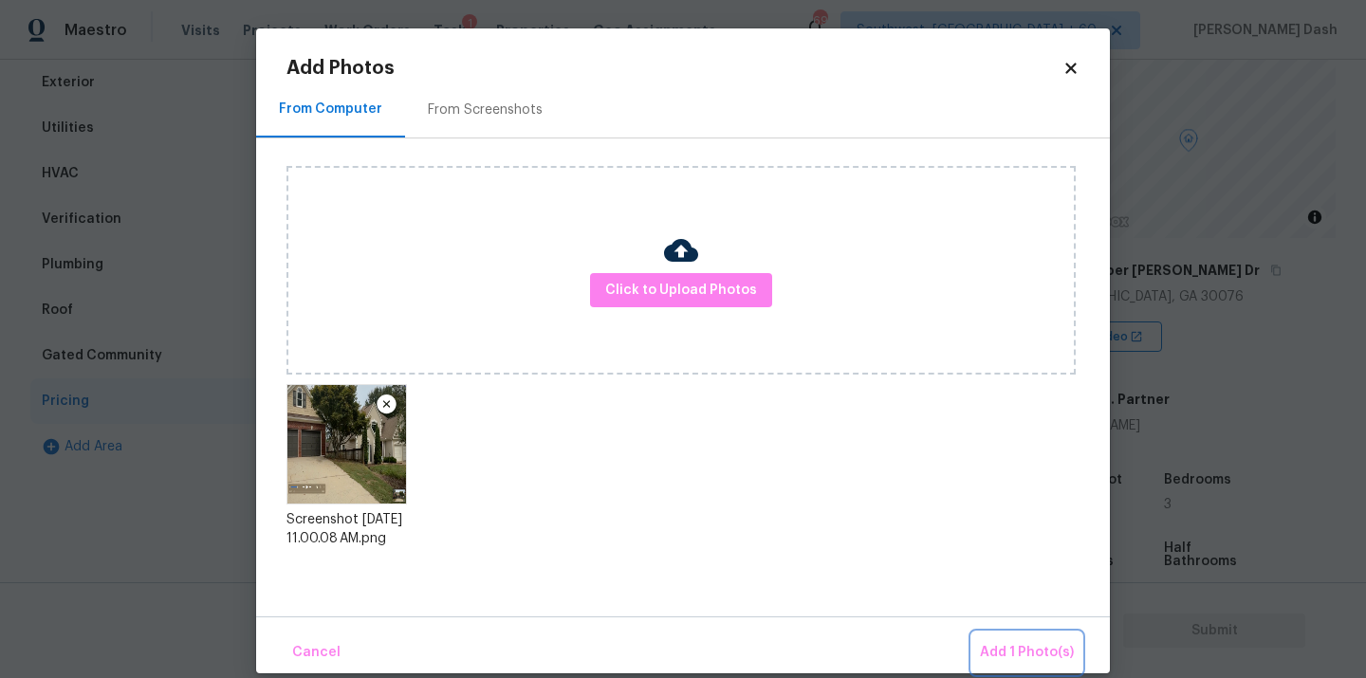
click at [1005, 650] on span "Add 1 Photo(s)" at bounding box center [1027, 653] width 94 height 24
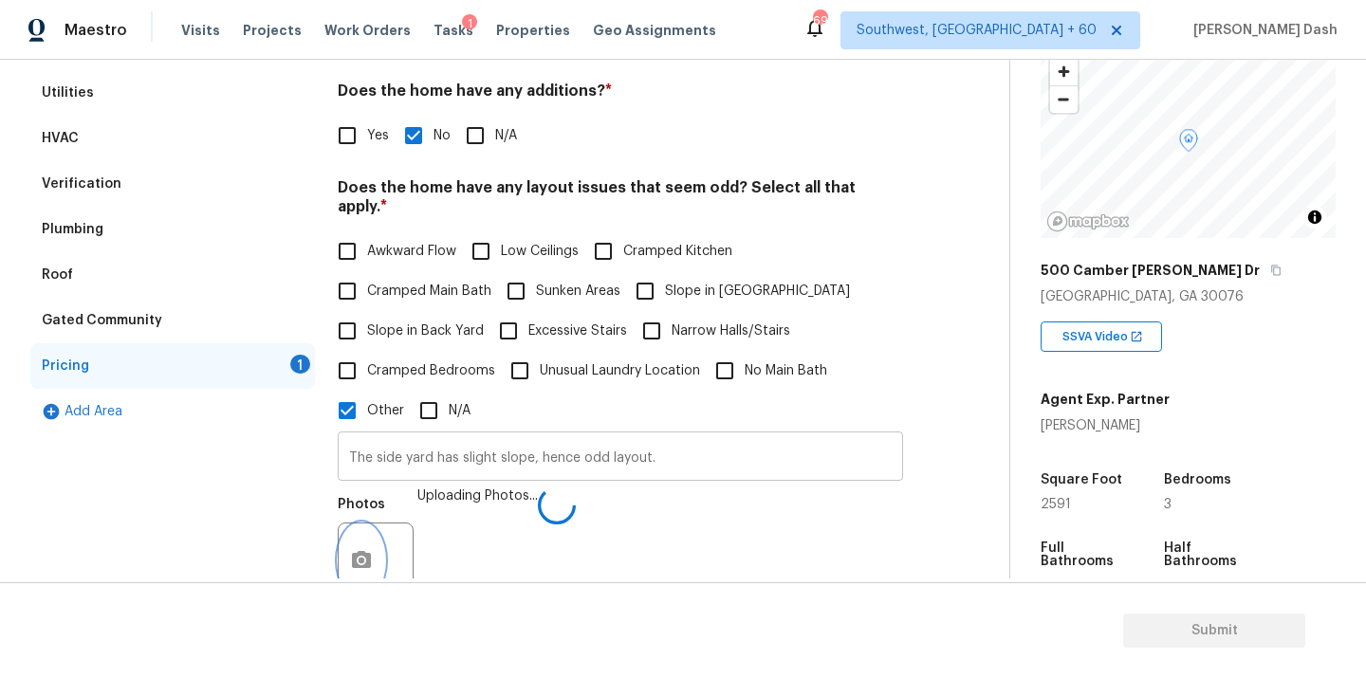
scroll to position [639, 0]
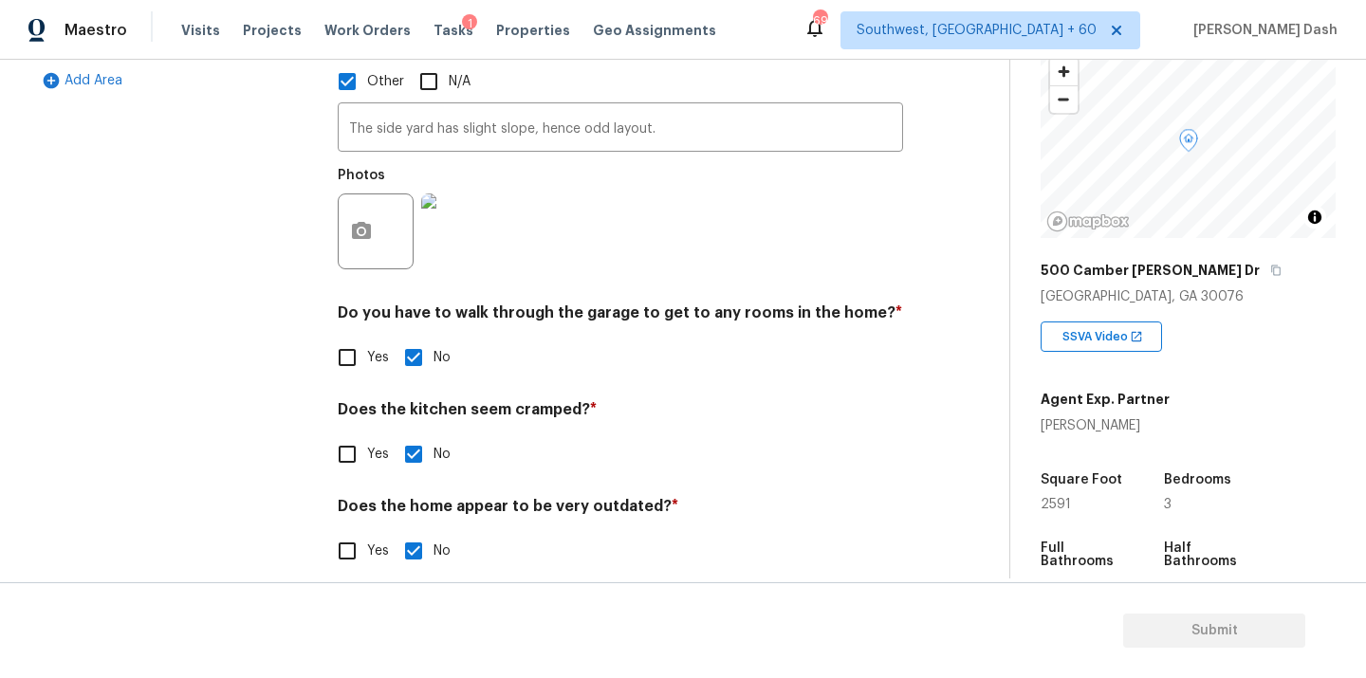
click at [276, 353] on div "Exterior Utilities HVAC Verification Plumbing Roof Gated Community Pricing 1 Ad…" at bounding box center [172, 144] width 285 height 900
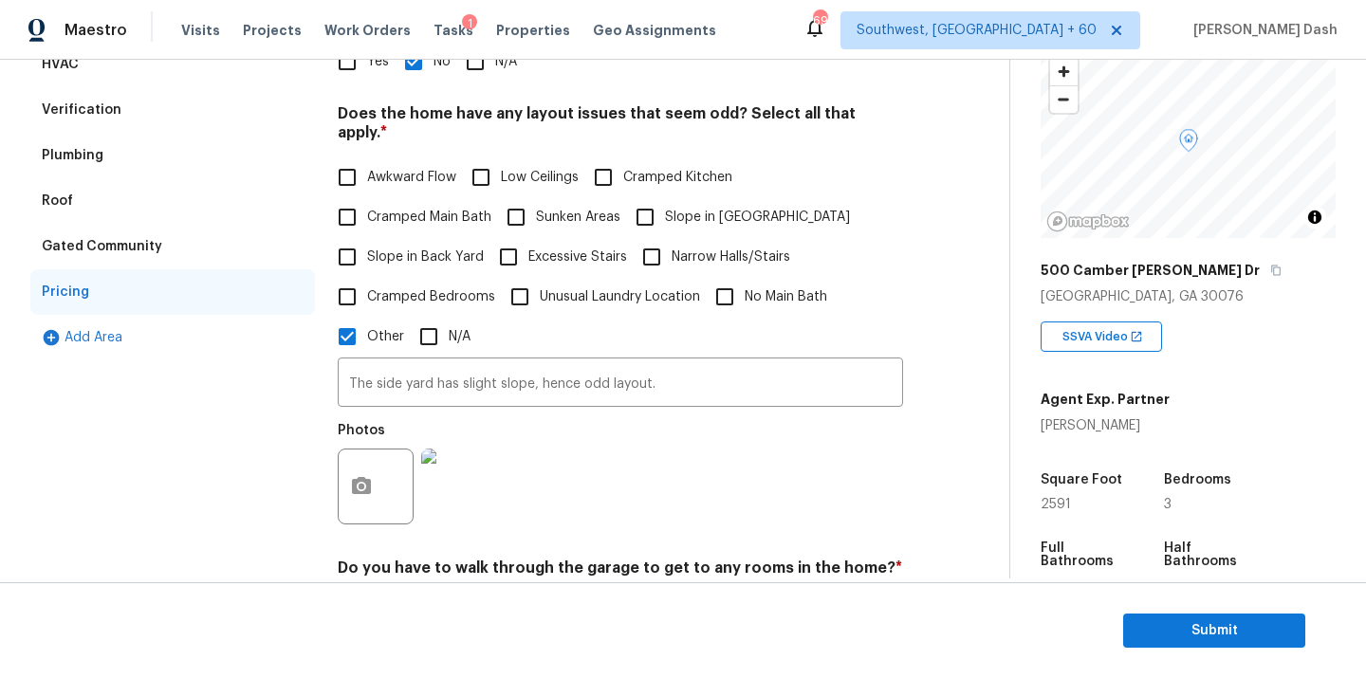
scroll to position [96, 0]
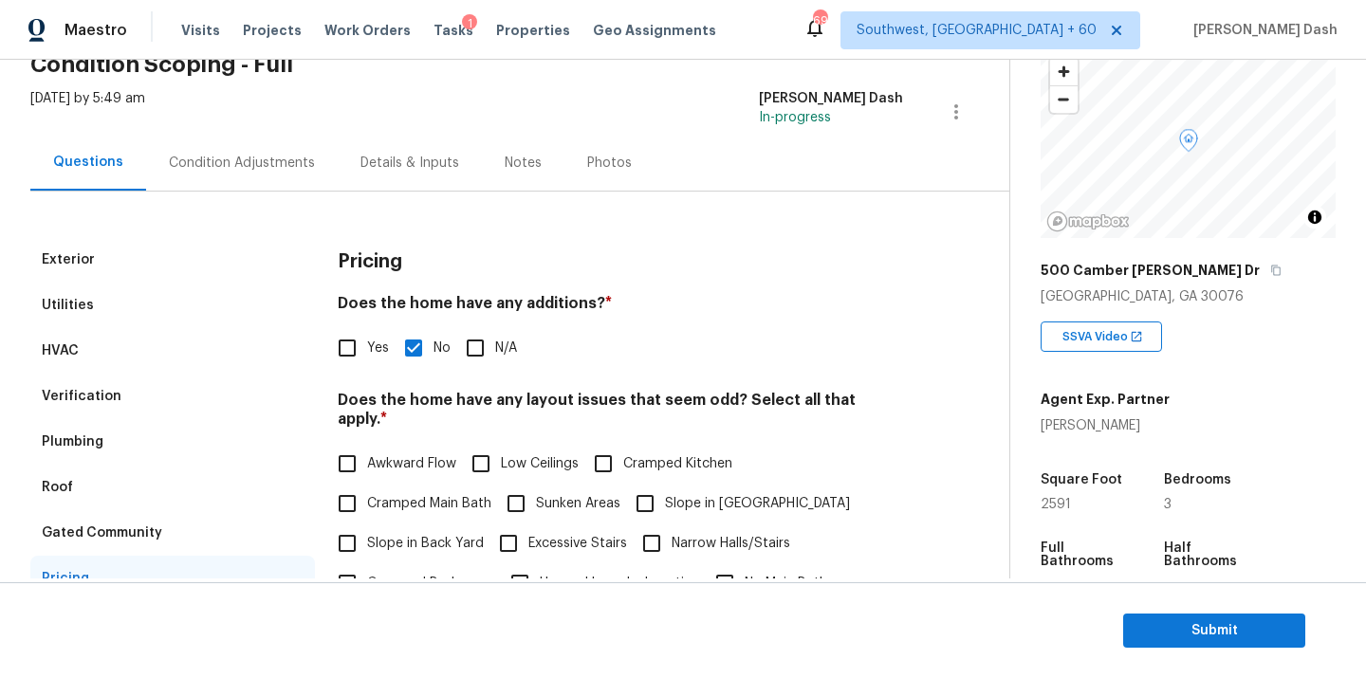
click at [263, 175] on div "Condition Adjustments" at bounding box center [242, 163] width 192 height 56
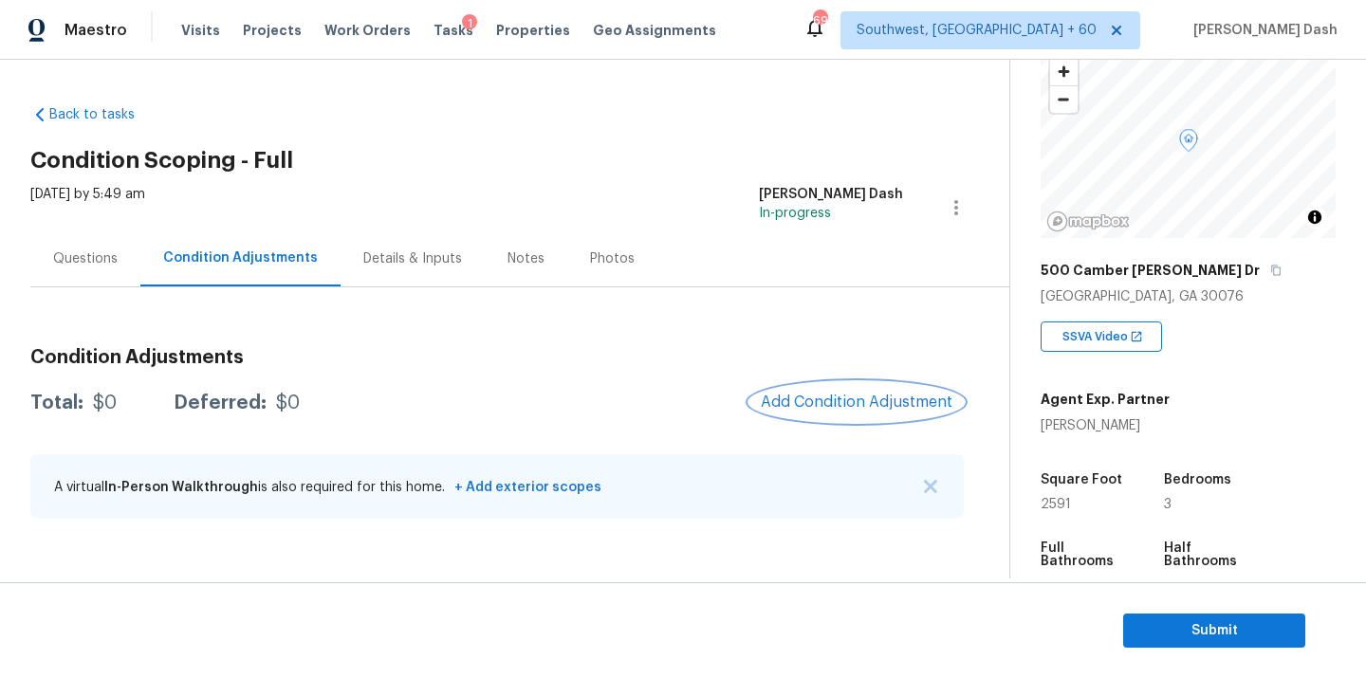
click at [829, 402] on span "Add Condition Adjustment" at bounding box center [857, 402] width 192 height 17
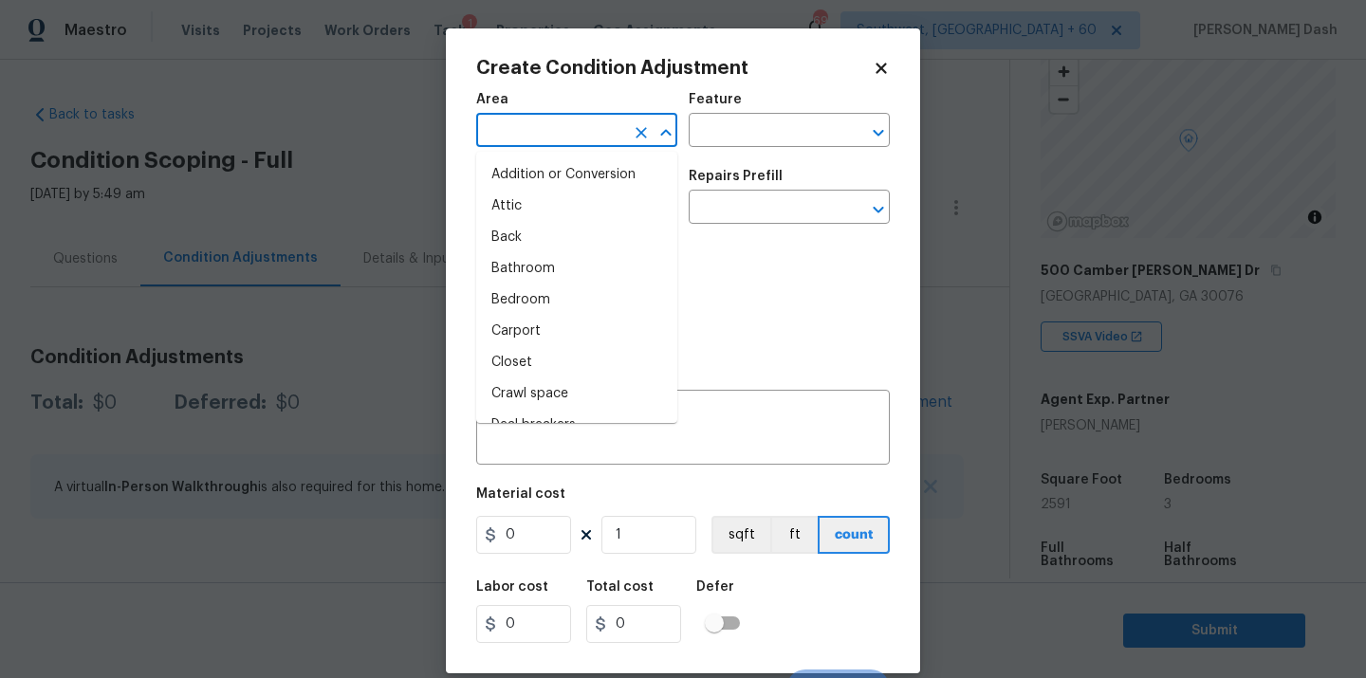
click at [577, 125] on input "text" at bounding box center [550, 132] width 148 height 29
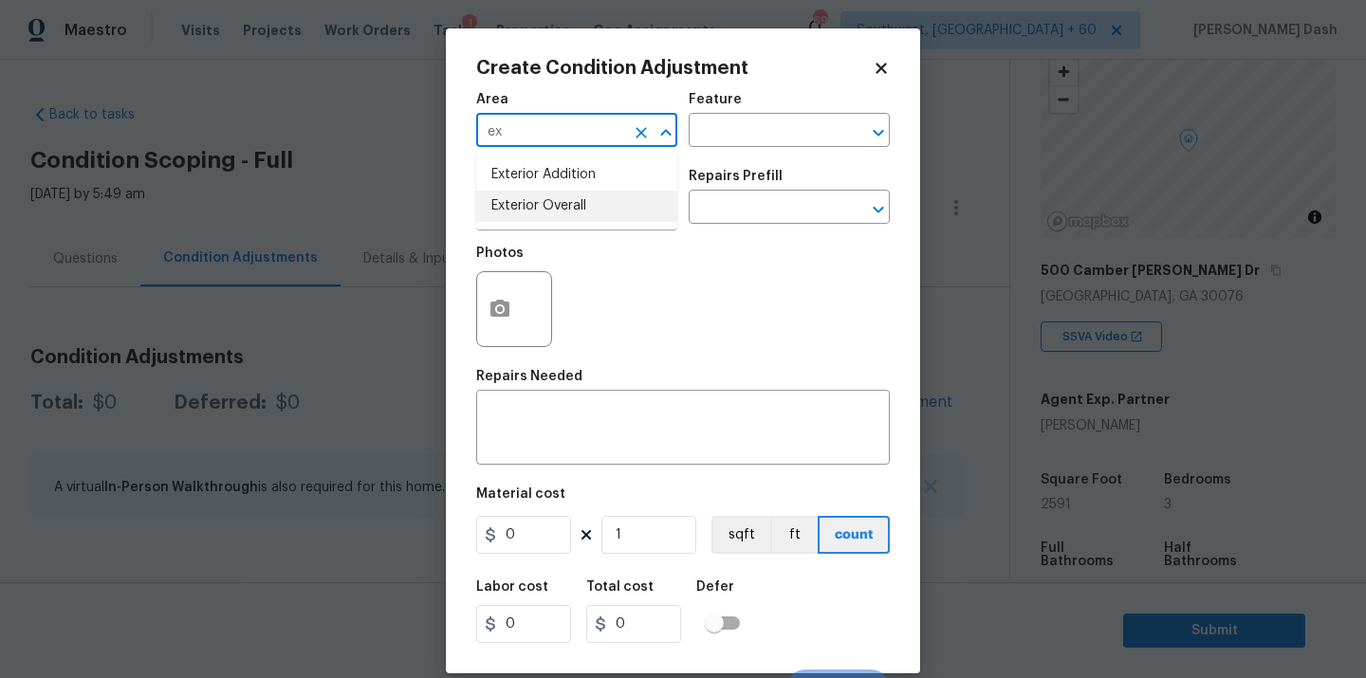
click at [552, 213] on li "Exterior Overall" at bounding box center [576, 206] width 201 height 31
type input "Exterior Overall"
click at [498, 288] on button "button" at bounding box center [500, 309] width 46 height 74
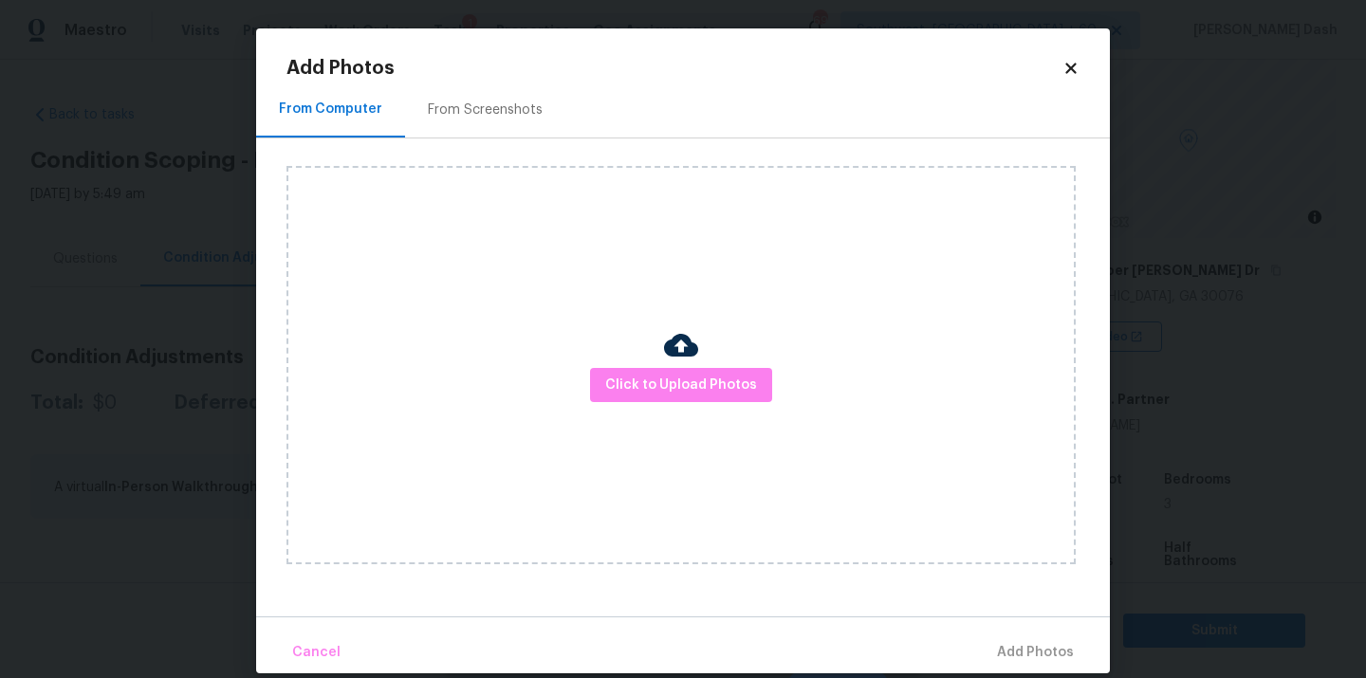
click at [650, 352] on div "Click to Upload Photos" at bounding box center [680, 365] width 789 height 398
click at [661, 386] on span "Click to Upload Photos" at bounding box center [681, 386] width 152 height 24
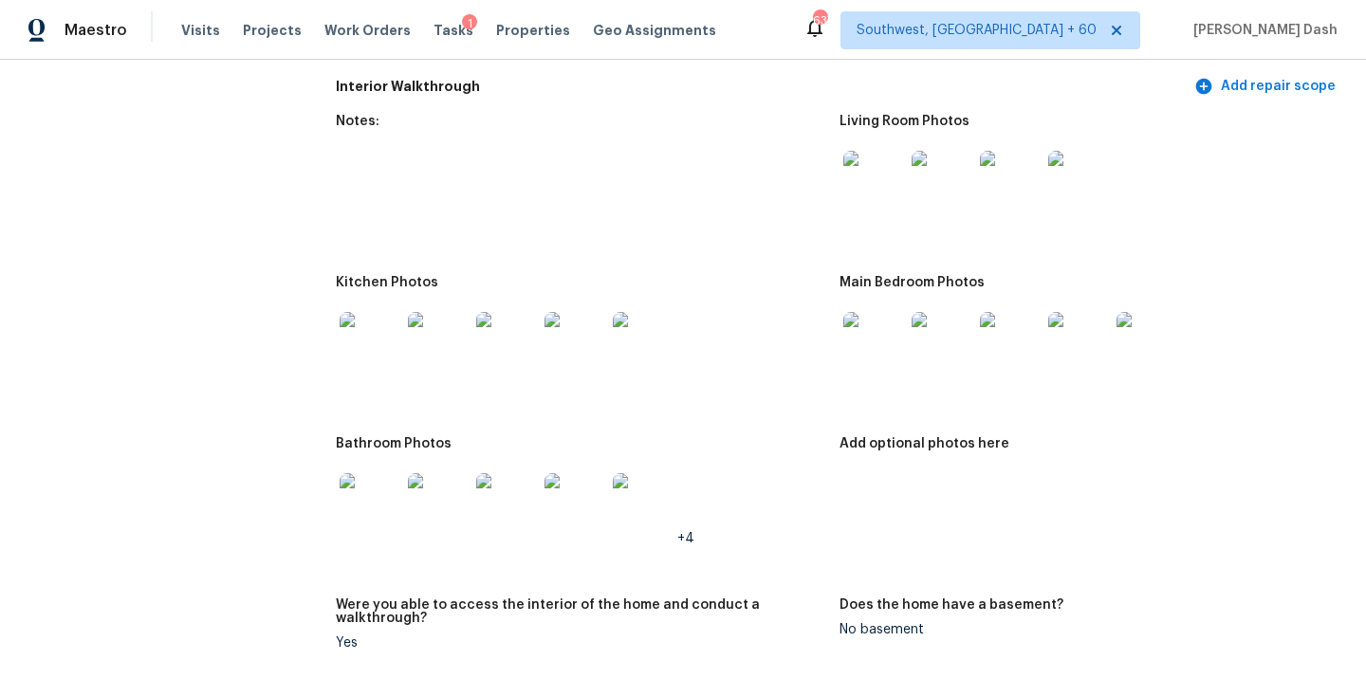
scroll to position [1203, 0]
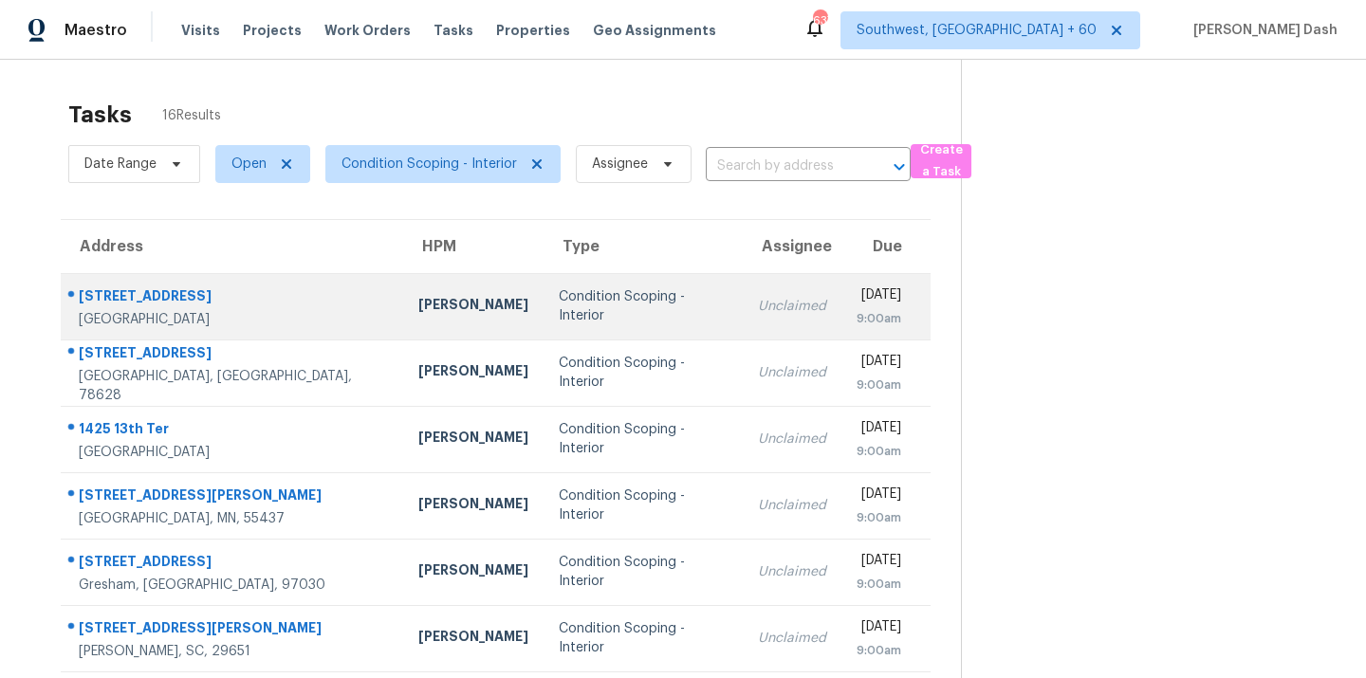
scroll to position [62, 0]
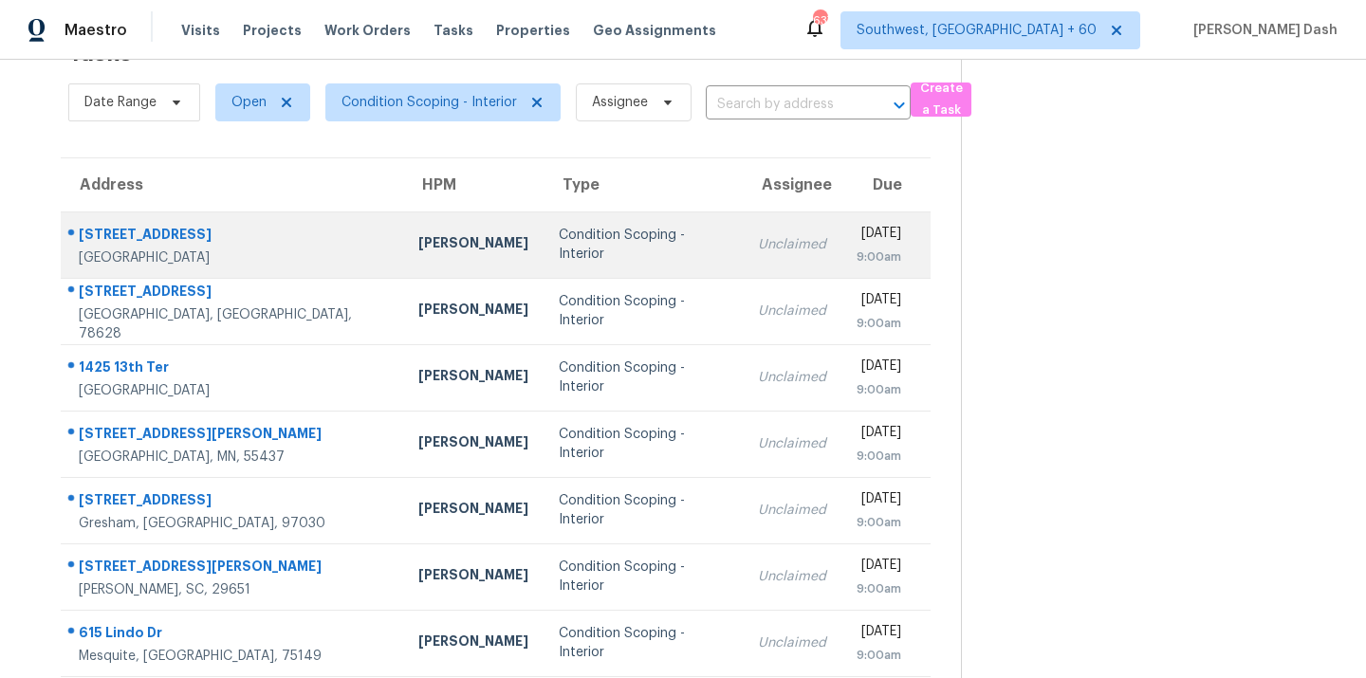
click at [559, 249] on div "Condition Scoping - Interior" at bounding box center [643, 245] width 169 height 38
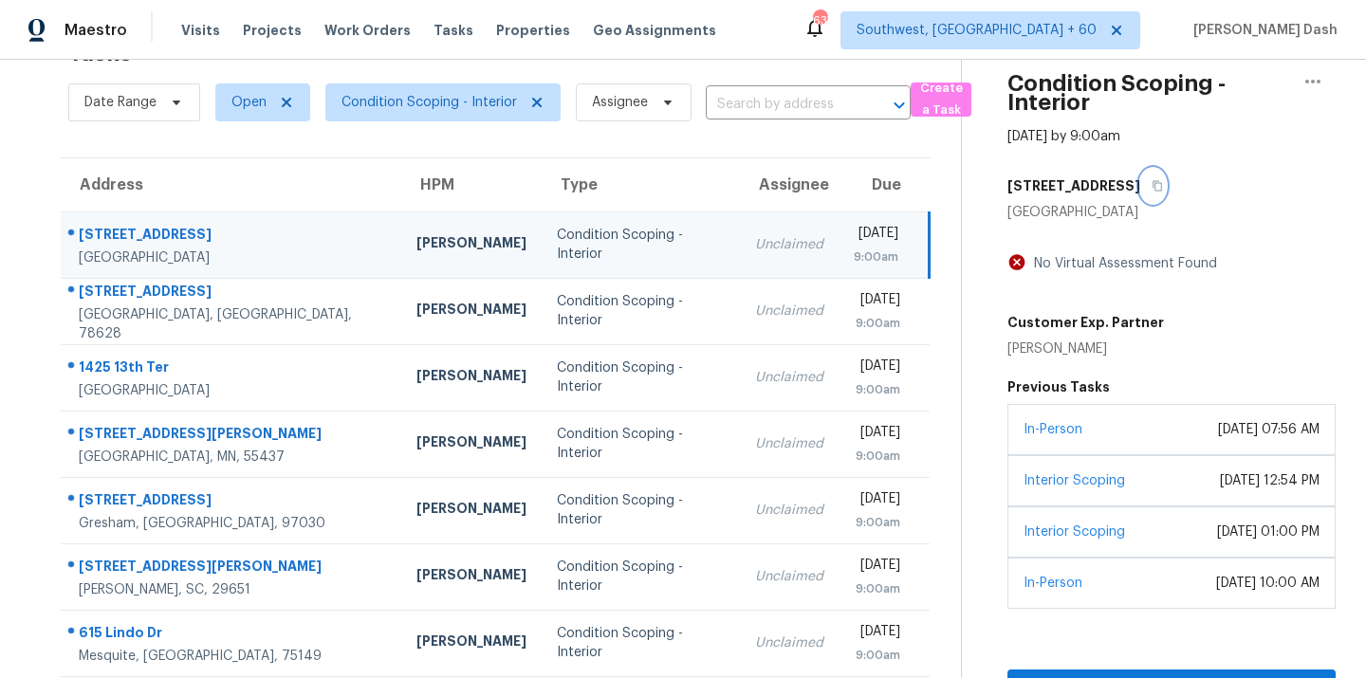
click at [1163, 187] on icon "button" at bounding box center [1157, 185] width 11 height 11
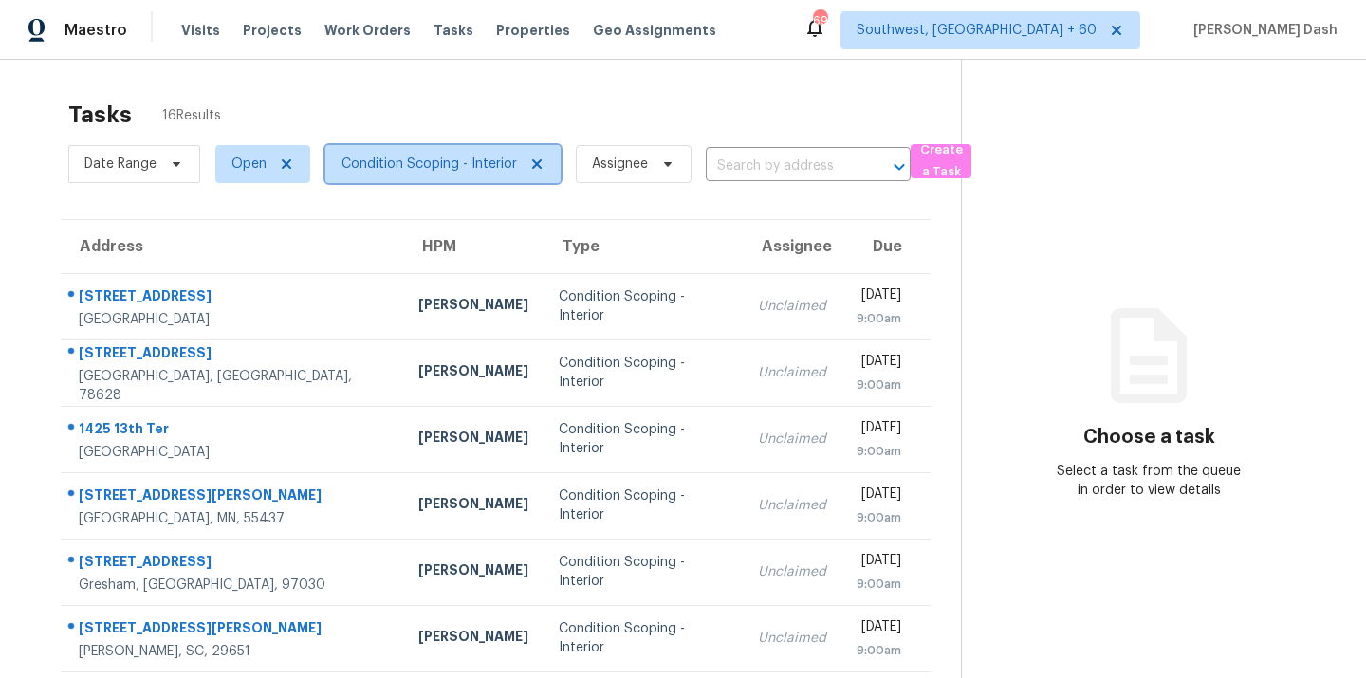
click at [405, 175] on span "Condition Scoping - Interior" at bounding box center [442, 164] width 235 height 38
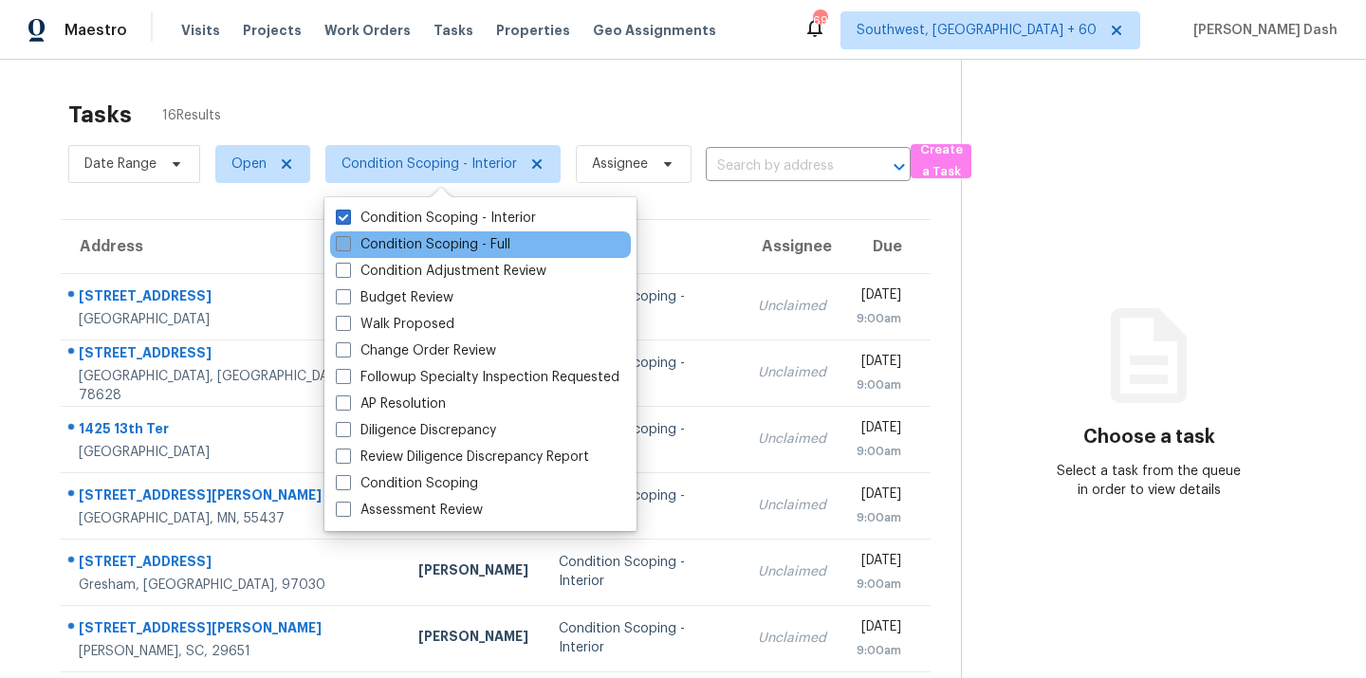
click at [398, 241] on label "Condition Scoping - Full" at bounding box center [423, 244] width 175 height 19
click at [348, 241] on input "Condition Scoping - Full" at bounding box center [342, 241] width 12 height 12
checkbox input "true"
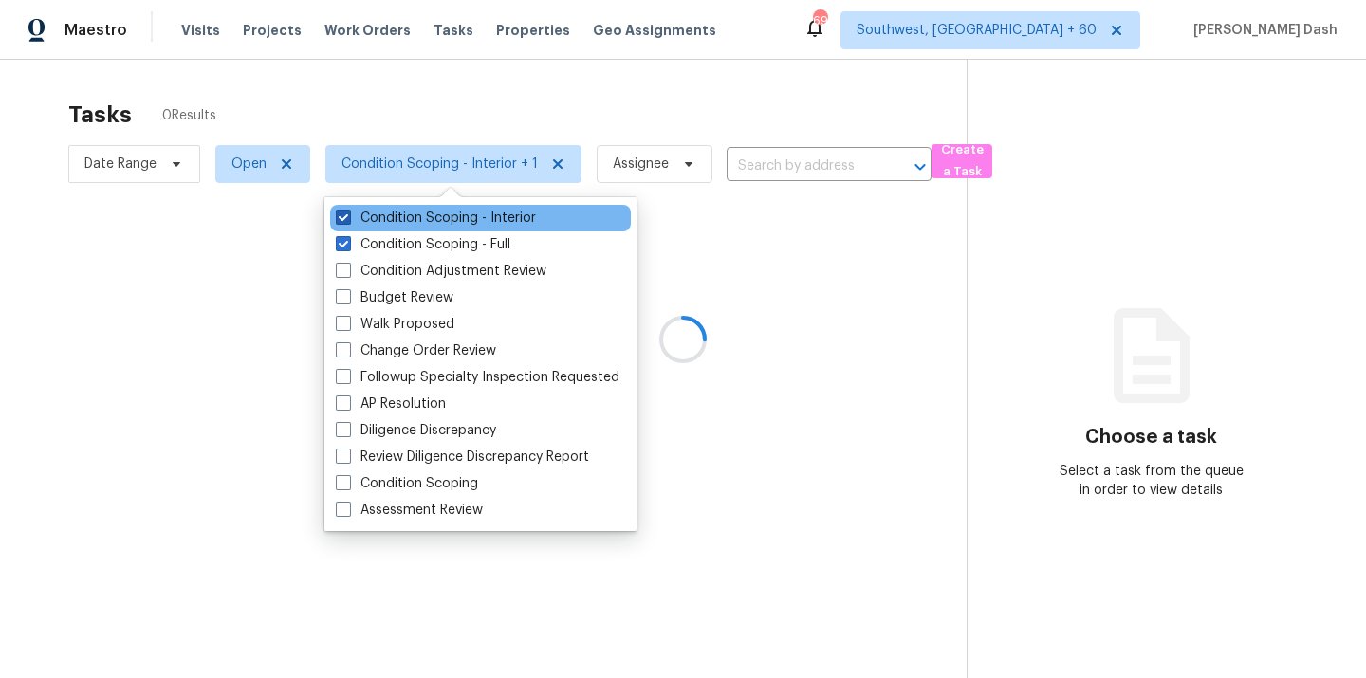
click at [401, 218] on label "Condition Scoping - Interior" at bounding box center [436, 218] width 200 height 19
click at [348, 218] on input "Condition Scoping - Interior" at bounding box center [342, 215] width 12 height 12
checkbox input "false"
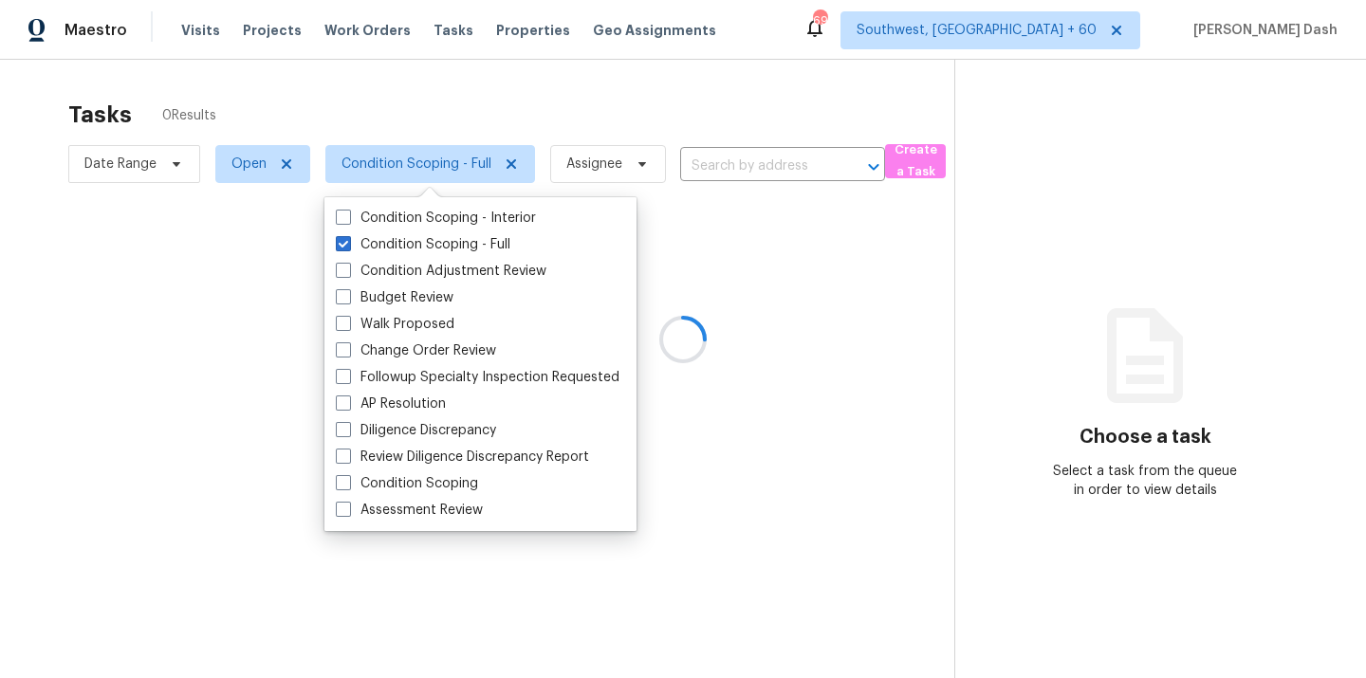
click at [424, 92] on div at bounding box center [683, 339] width 1366 height 678
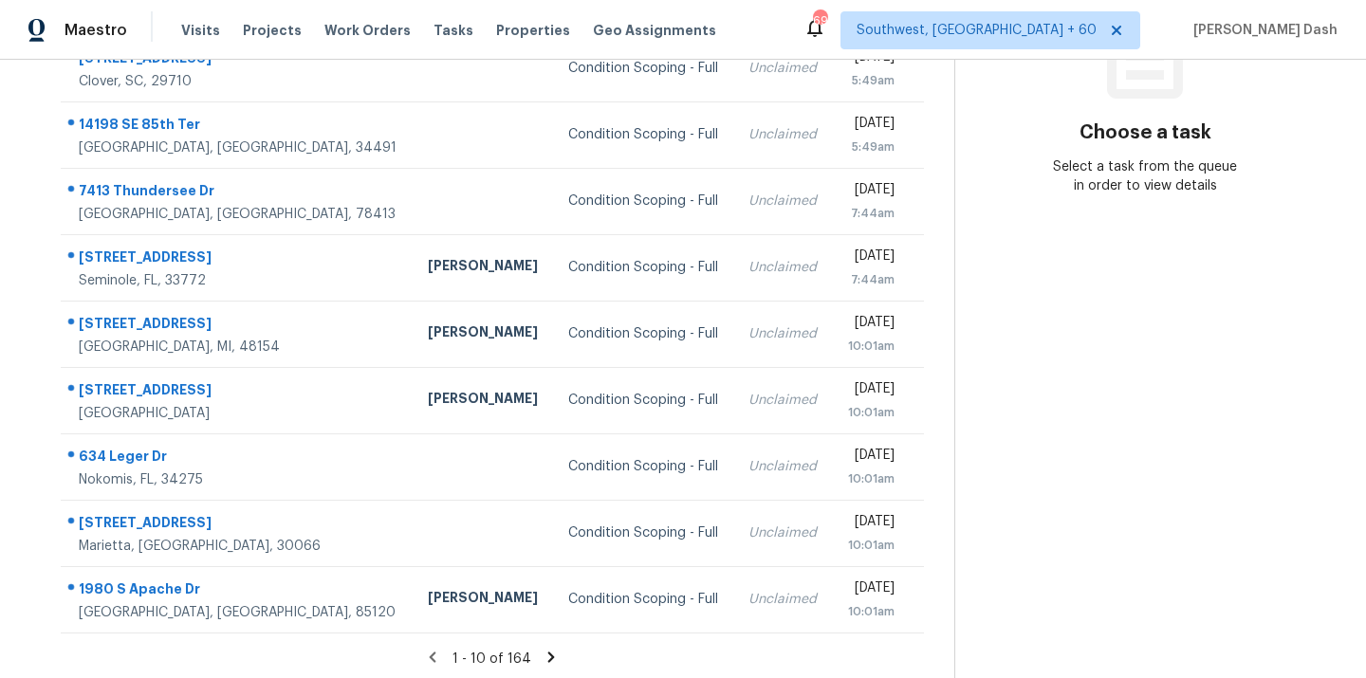
scroll to position [309, 0]
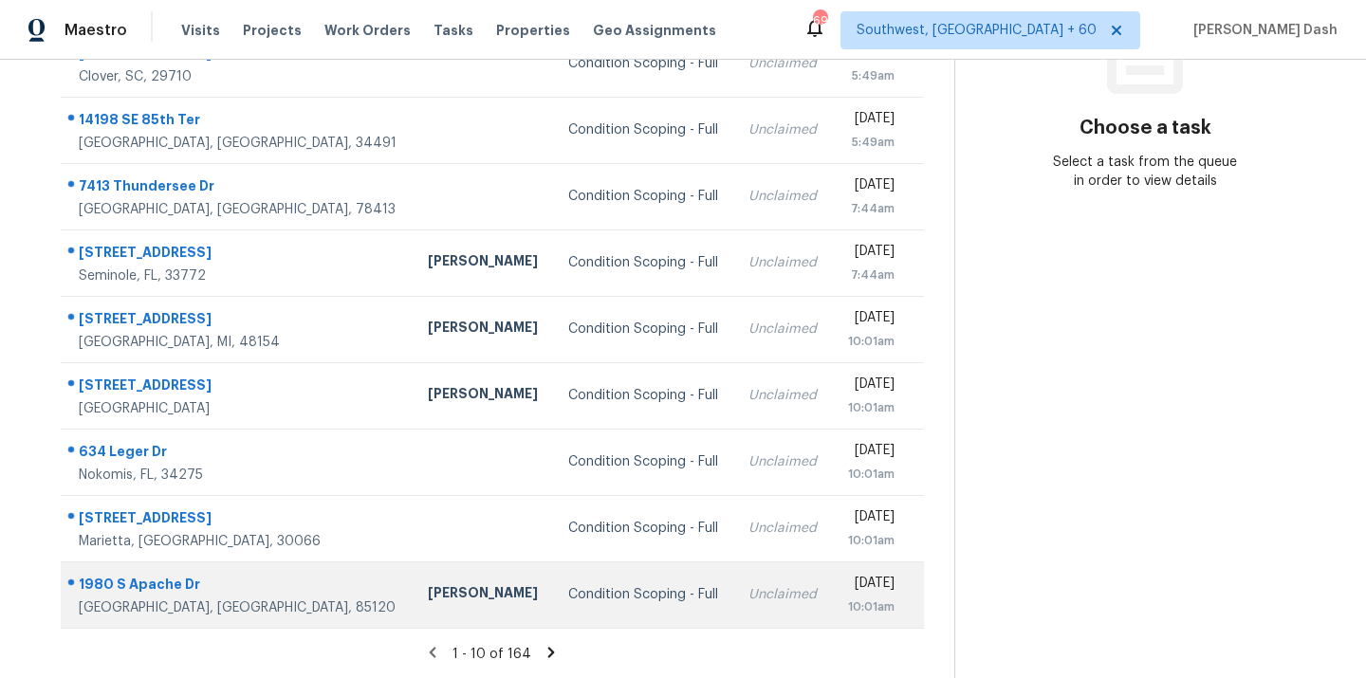
click at [212, 585] on div "1980 S Apache Dr" at bounding box center [238, 587] width 319 height 24
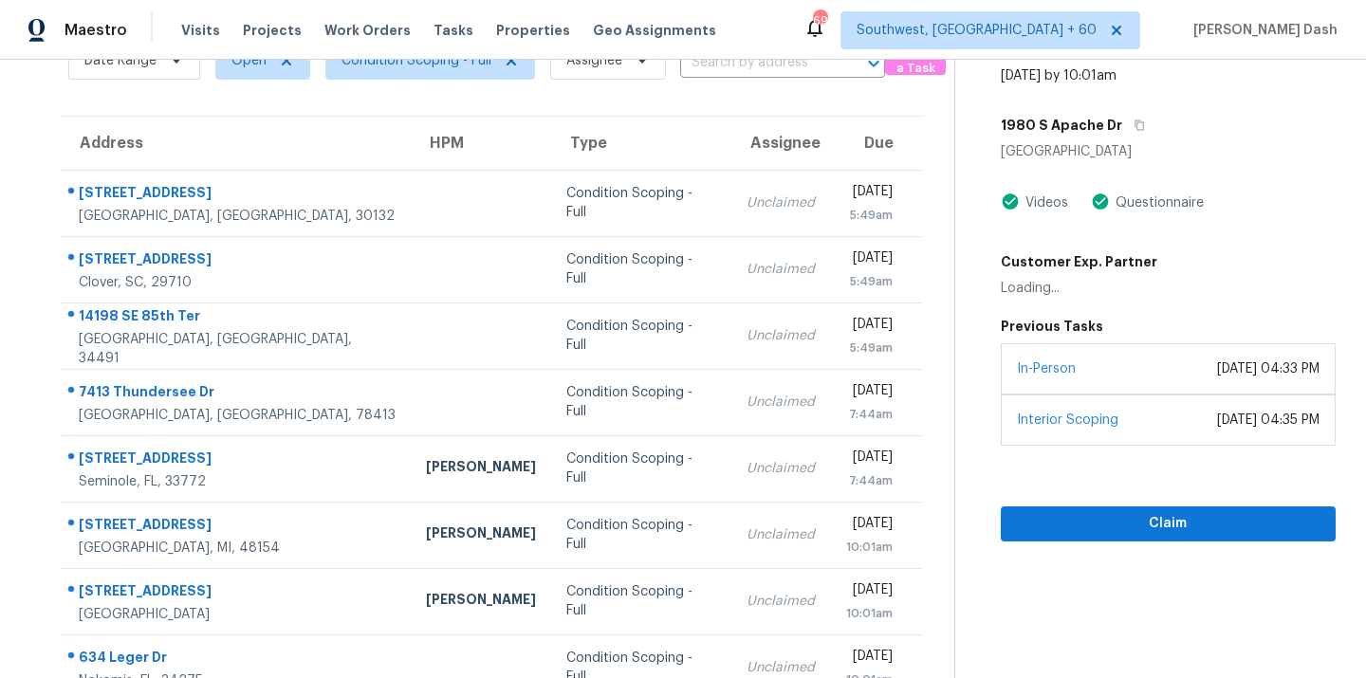
scroll to position [57, 0]
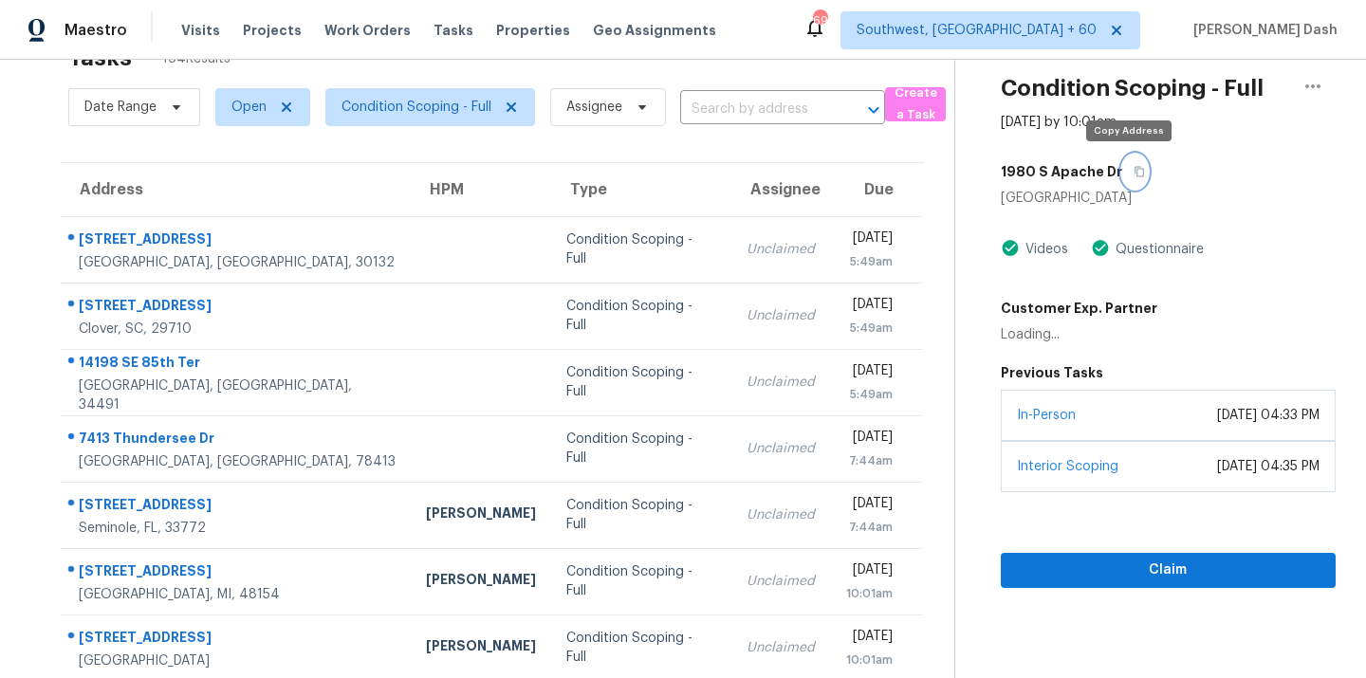
click at [1134, 167] on icon "button" at bounding box center [1139, 171] width 11 height 11
